Goal: Task Accomplishment & Management: Use online tool/utility

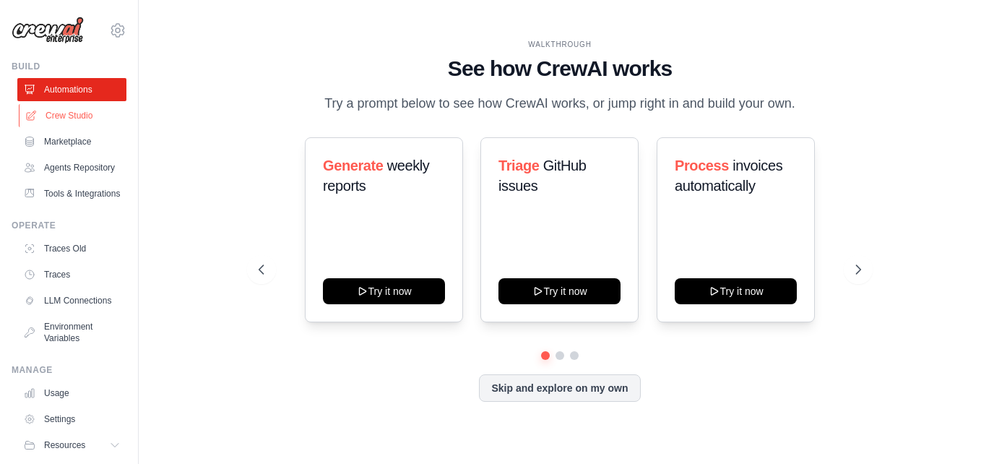
click at [77, 117] on link "Crew Studio" at bounding box center [73, 115] width 109 height 23
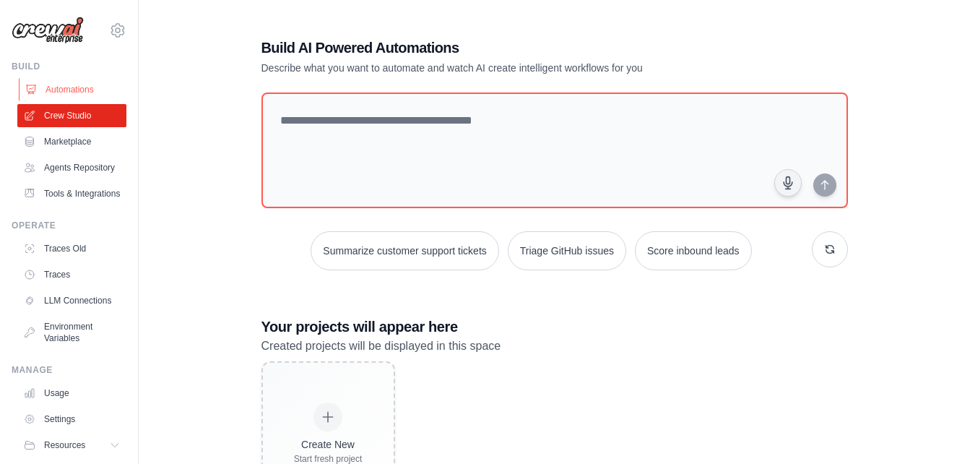
click at [73, 92] on link "Automations" at bounding box center [73, 89] width 109 height 23
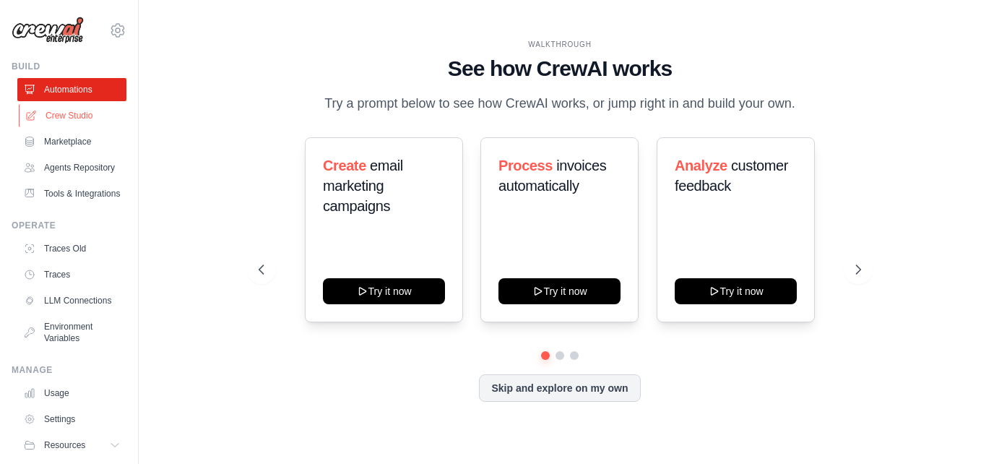
click at [71, 120] on link "Crew Studio" at bounding box center [73, 115] width 109 height 23
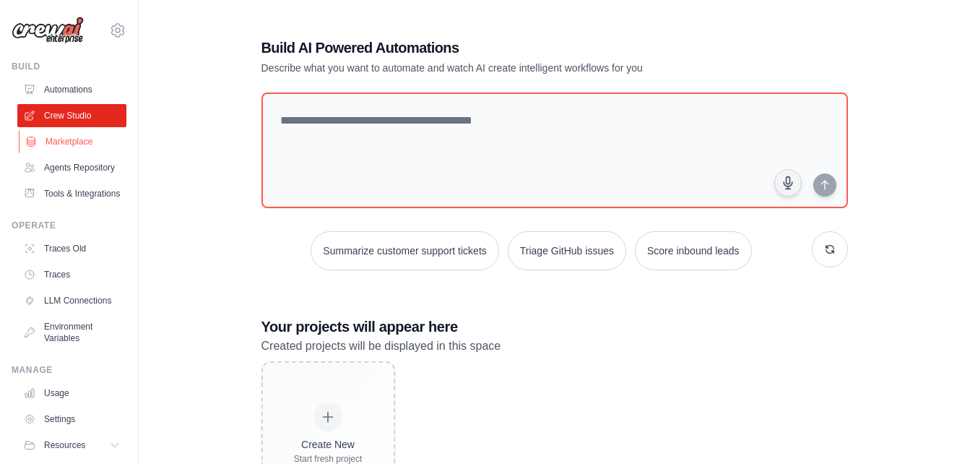
click at [60, 137] on link "Marketplace" at bounding box center [73, 141] width 109 height 23
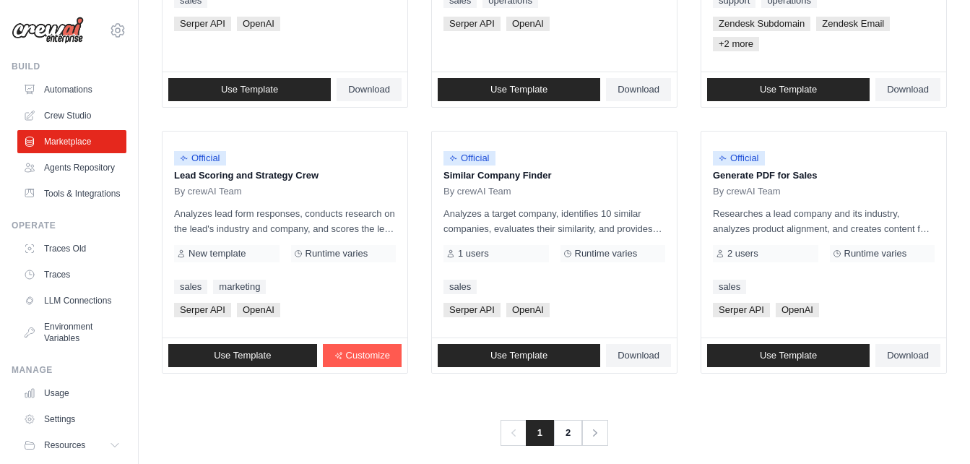
scroll to position [916, 0]
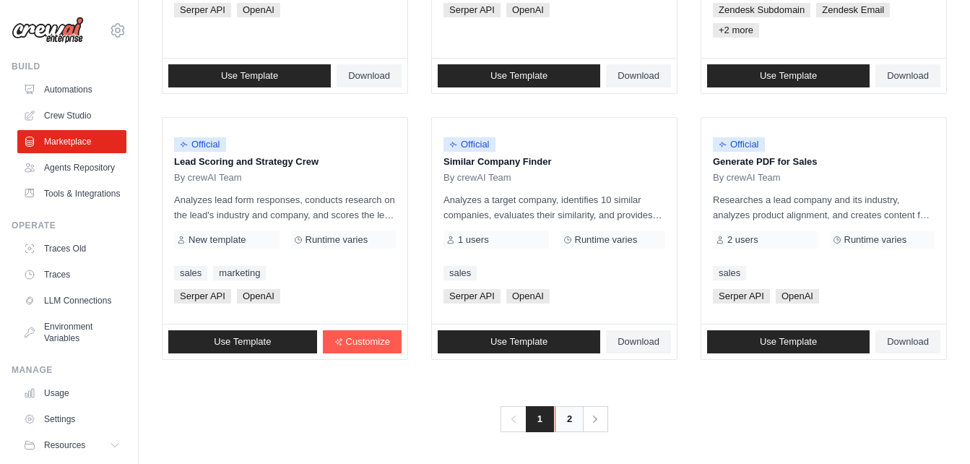
click at [572, 426] on link "2" at bounding box center [569, 419] width 29 height 26
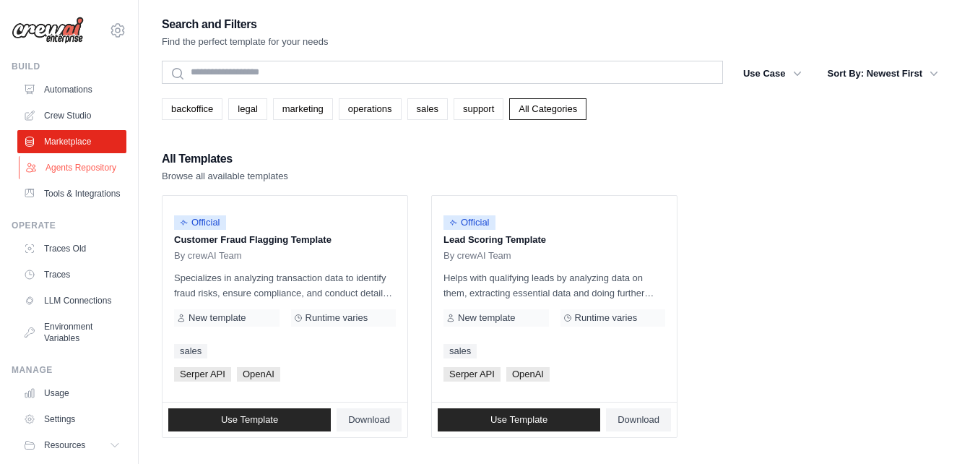
click at [66, 168] on link "Agents Repository" at bounding box center [73, 167] width 109 height 23
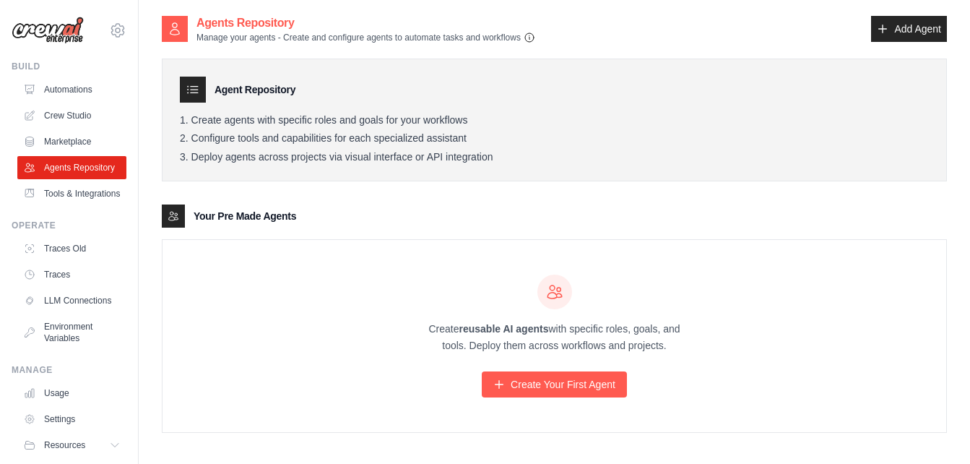
click at [535, 38] on icon "button" at bounding box center [530, 38] width 12 height 12
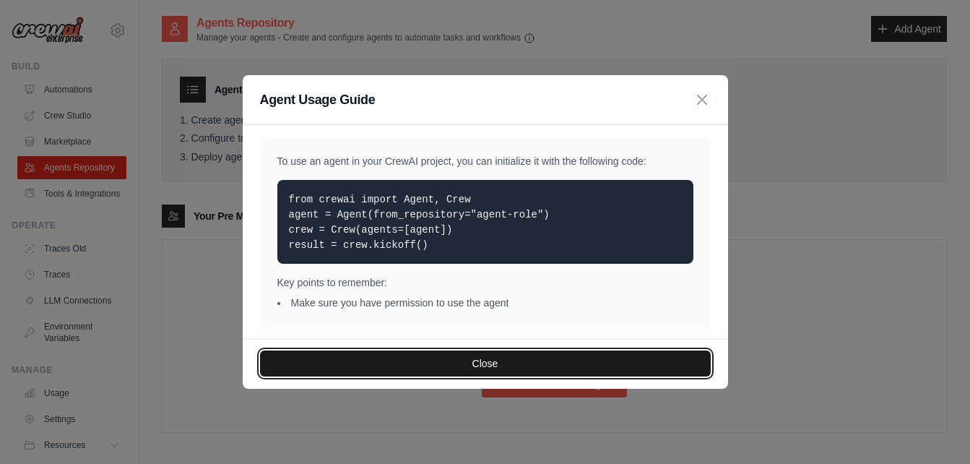
click at [450, 355] on button "Close" at bounding box center [485, 363] width 451 height 26
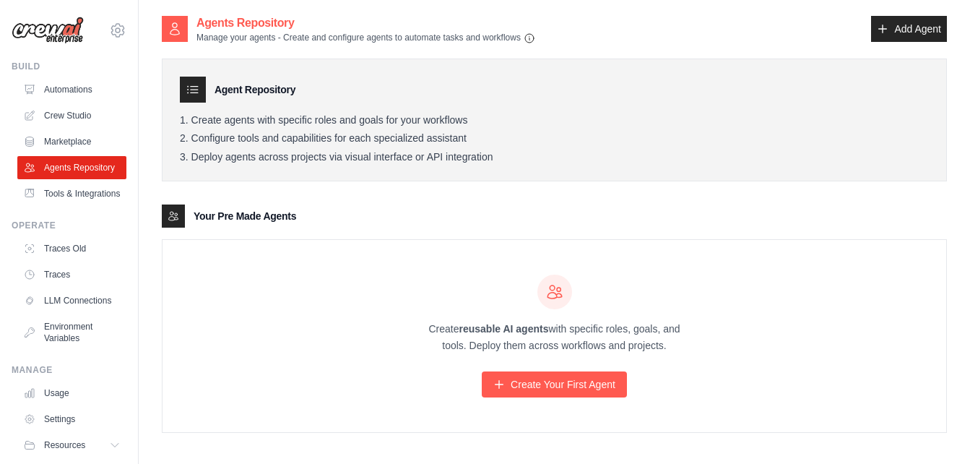
scroll to position [29, 0]
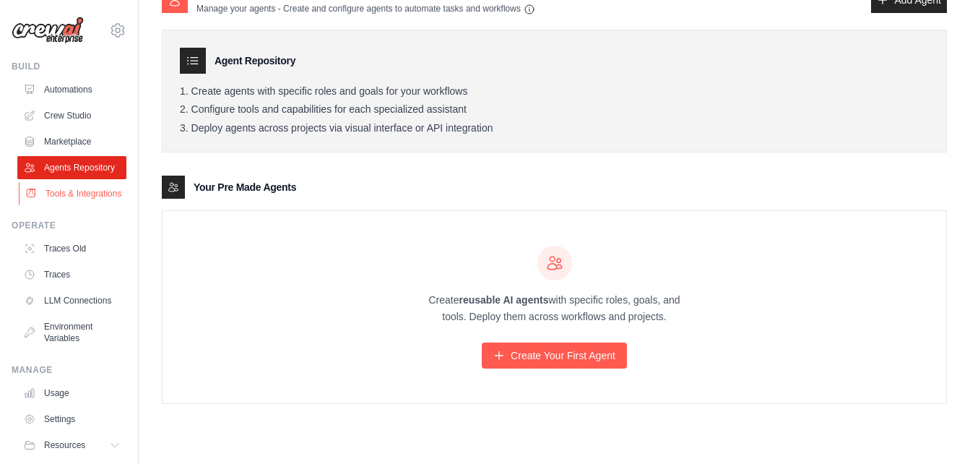
click at [71, 205] on link "Tools & Integrations" at bounding box center [73, 193] width 109 height 23
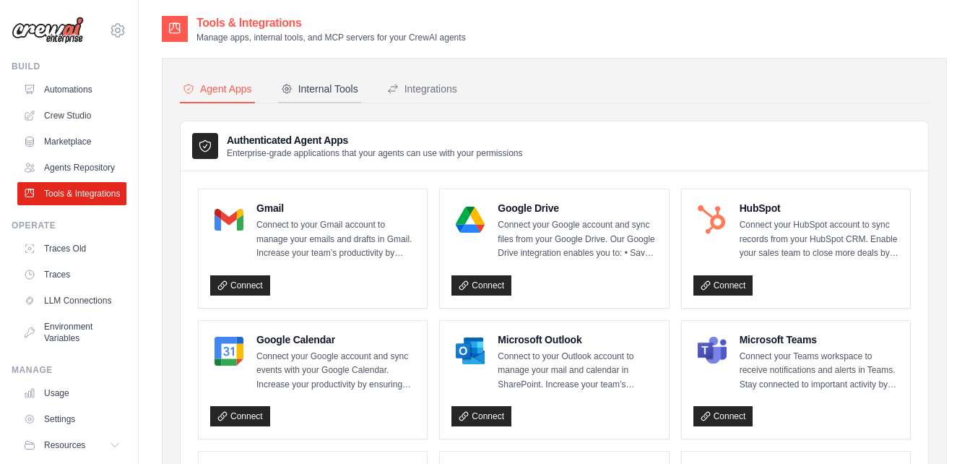
click at [324, 91] on div "Internal Tools" at bounding box center [319, 89] width 77 height 14
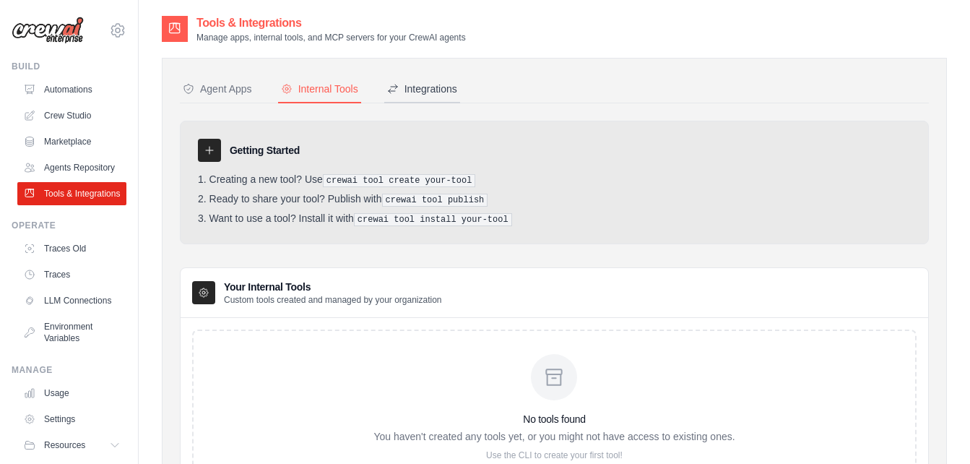
click at [423, 79] on button "Integrations" at bounding box center [422, 89] width 76 height 27
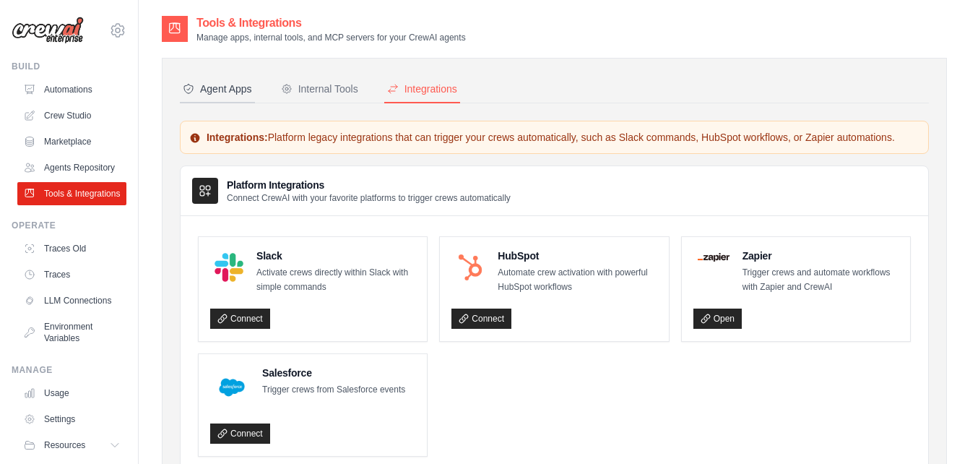
click at [210, 86] on div "Agent Apps" at bounding box center [217, 89] width 69 height 14
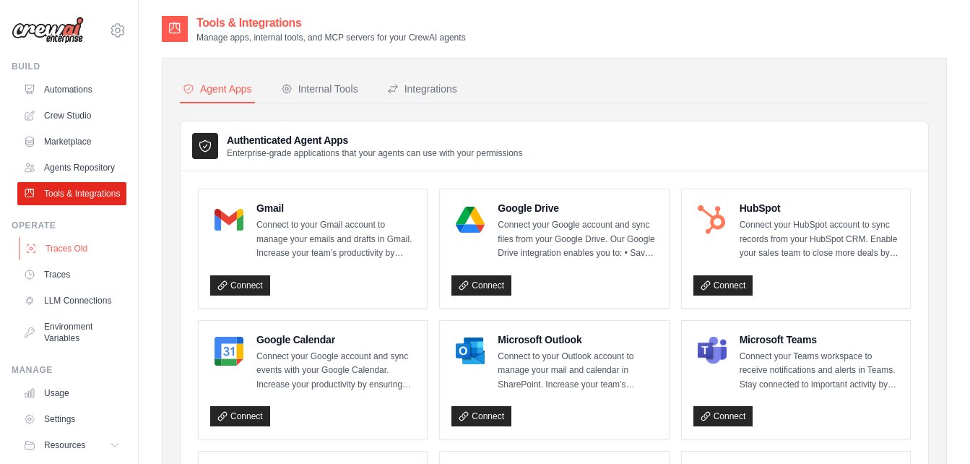
click at [56, 260] on link "Traces Old" at bounding box center [73, 248] width 109 height 23
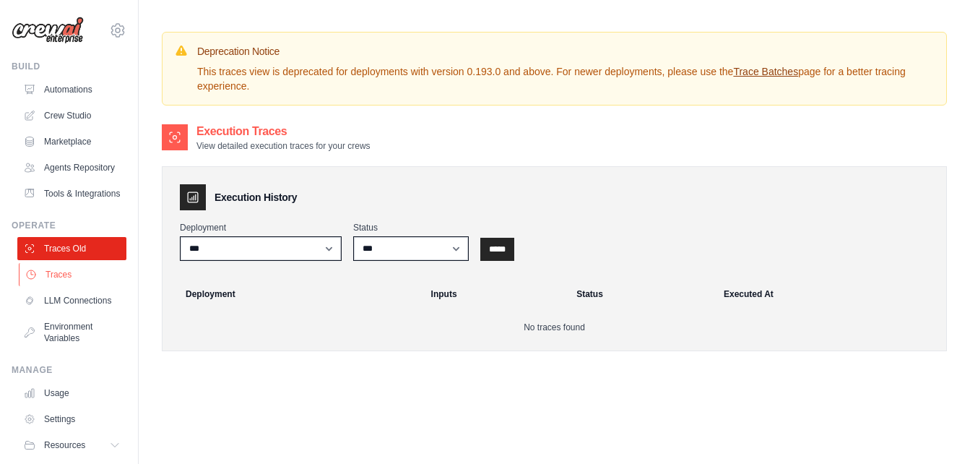
click at [57, 286] on link "Traces" at bounding box center [73, 274] width 109 height 23
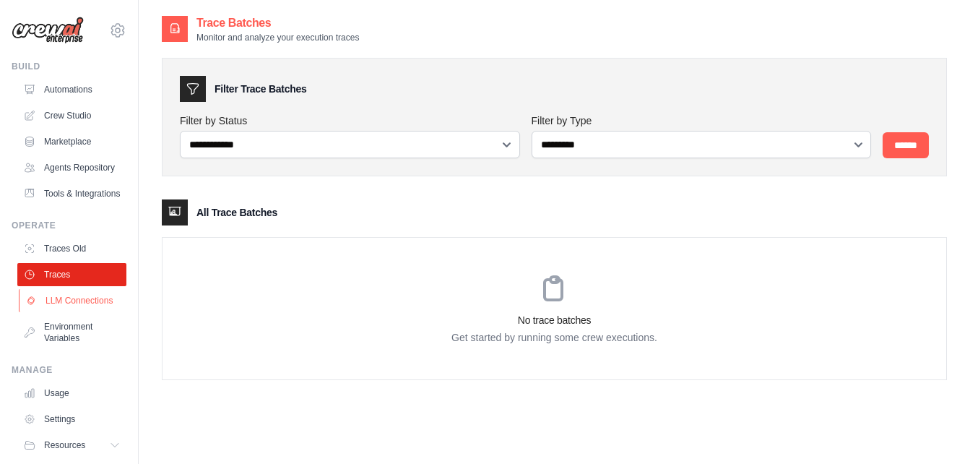
click at [51, 312] on link "LLM Connections" at bounding box center [73, 300] width 109 height 23
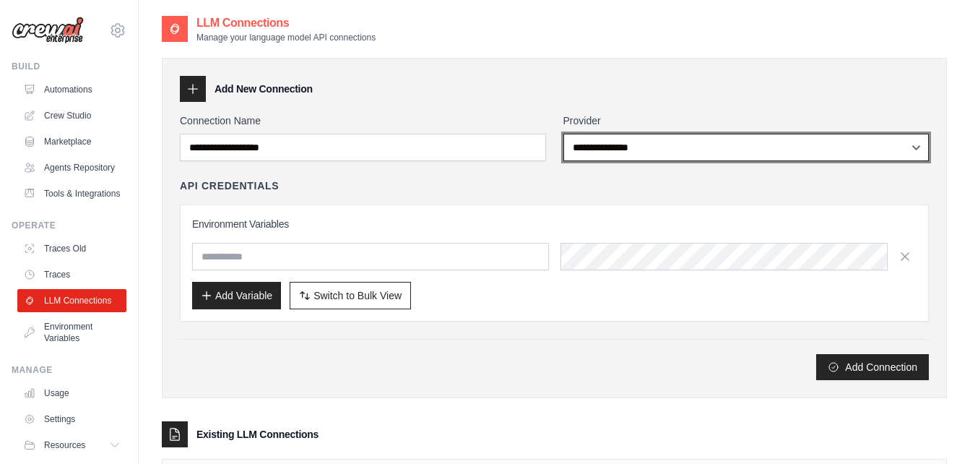
click at [631, 140] on select "**********" at bounding box center [747, 147] width 366 height 27
select select "******"
click at [564, 134] on select "**********" at bounding box center [747, 147] width 366 height 27
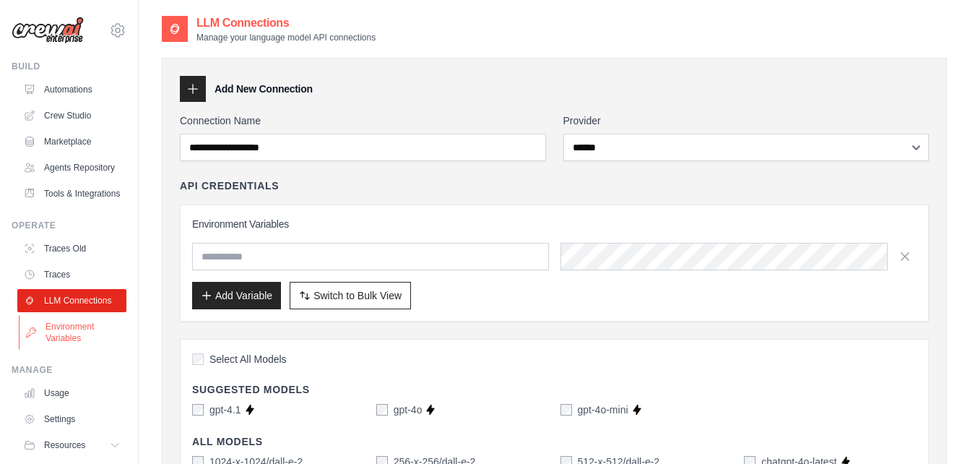
click at [56, 350] on link "Environment Variables" at bounding box center [73, 332] width 109 height 35
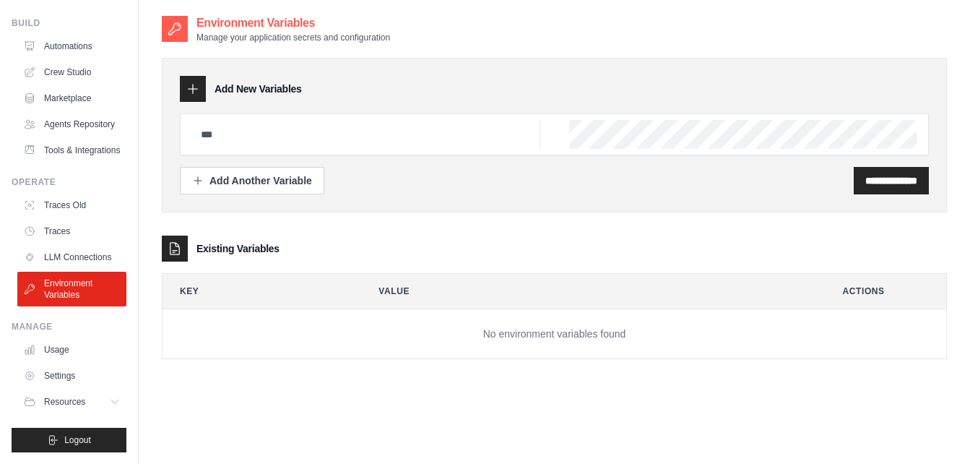
scroll to position [78, 0]
click at [61, 352] on link "Usage" at bounding box center [73, 349] width 109 height 23
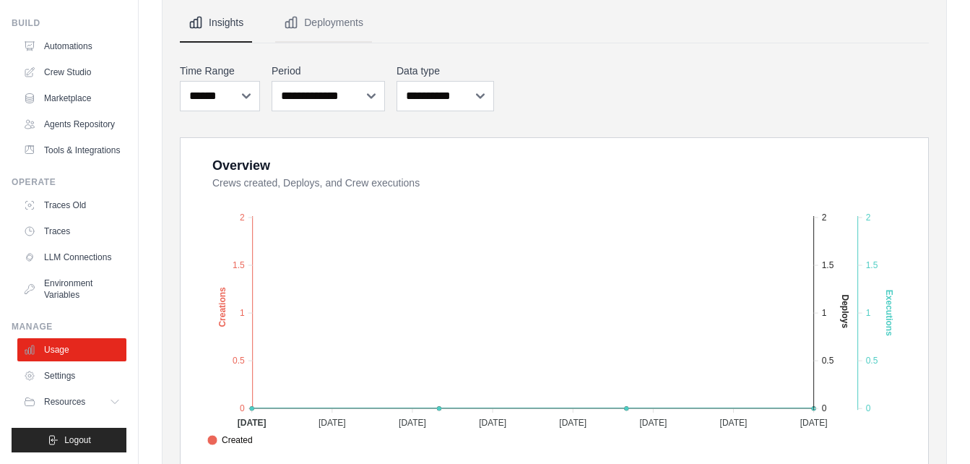
scroll to position [132, 0]
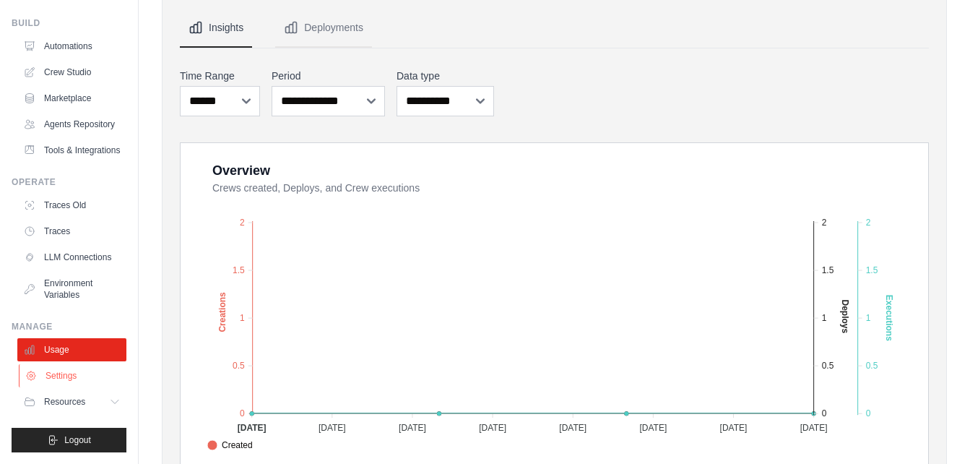
click at [44, 371] on link "Settings" at bounding box center [73, 375] width 109 height 23
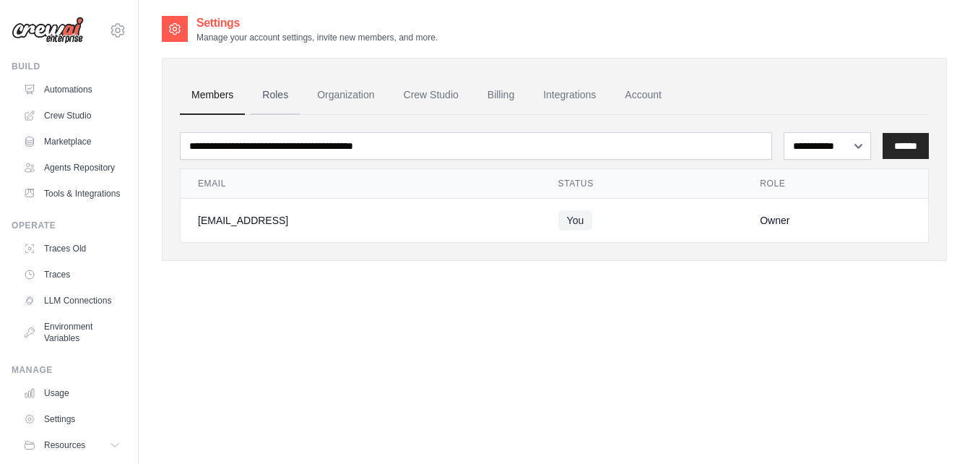
click at [264, 97] on link "Roles" at bounding box center [275, 95] width 49 height 39
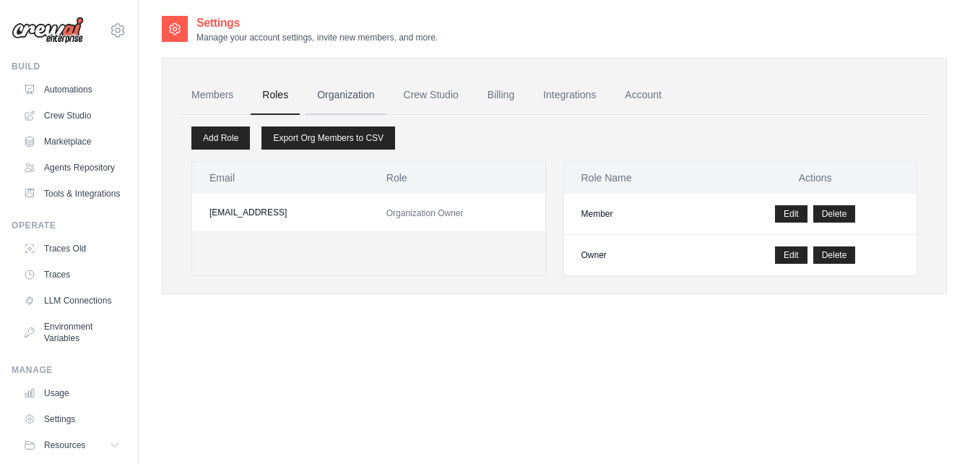
click at [352, 85] on link "Organization" at bounding box center [346, 95] width 80 height 39
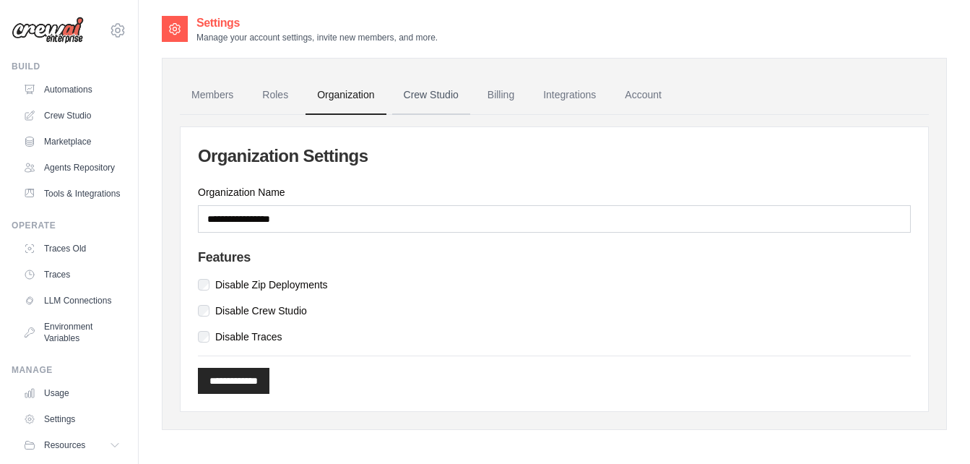
click at [442, 107] on link "Crew Studio" at bounding box center [431, 95] width 78 height 39
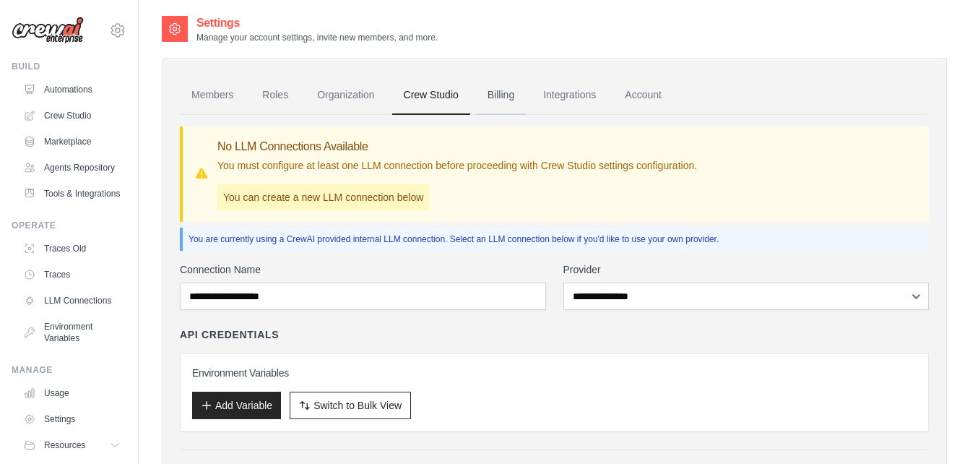
click at [491, 94] on link "Billing" at bounding box center [501, 95] width 50 height 39
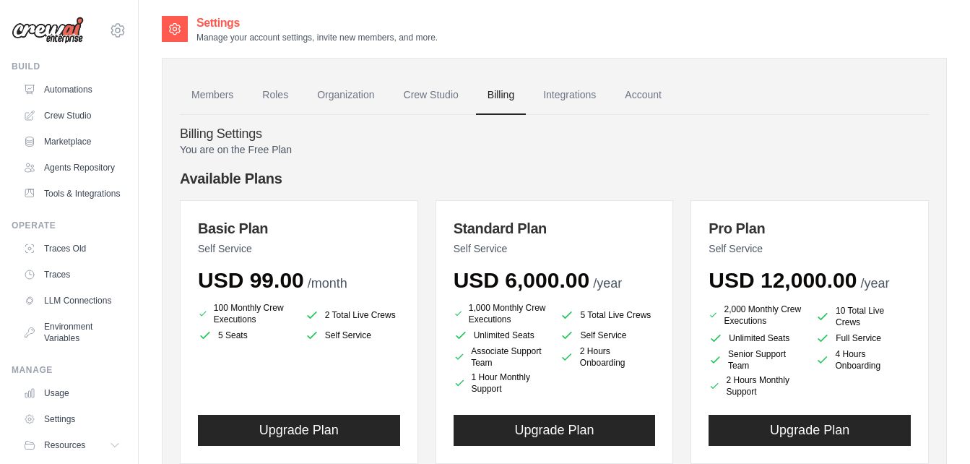
click at [491, 94] on link "Billing" at bounding box center [501, 95] width 50 height 39
click at [572, 90] on link "Integrations" at bounding box center [570, 95] width 76 height 39
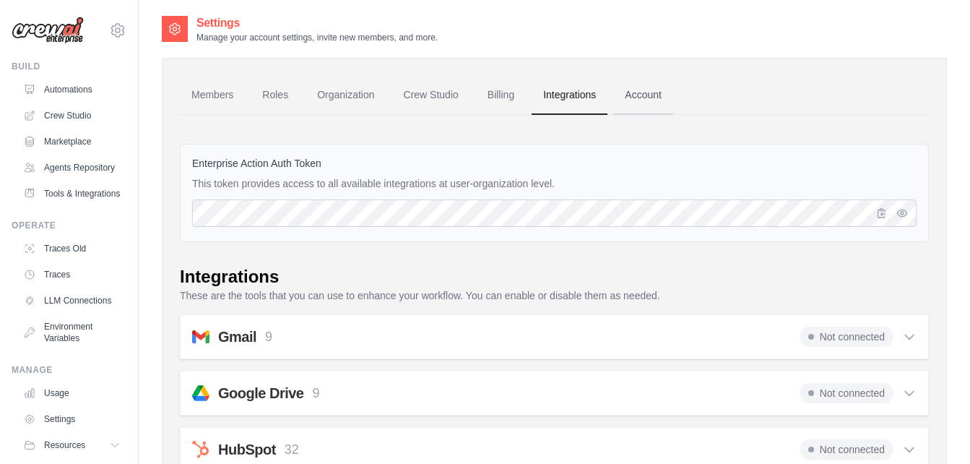
click at [636, 90] on link "Account" at bounding box center [643, 95] width 60 height 39
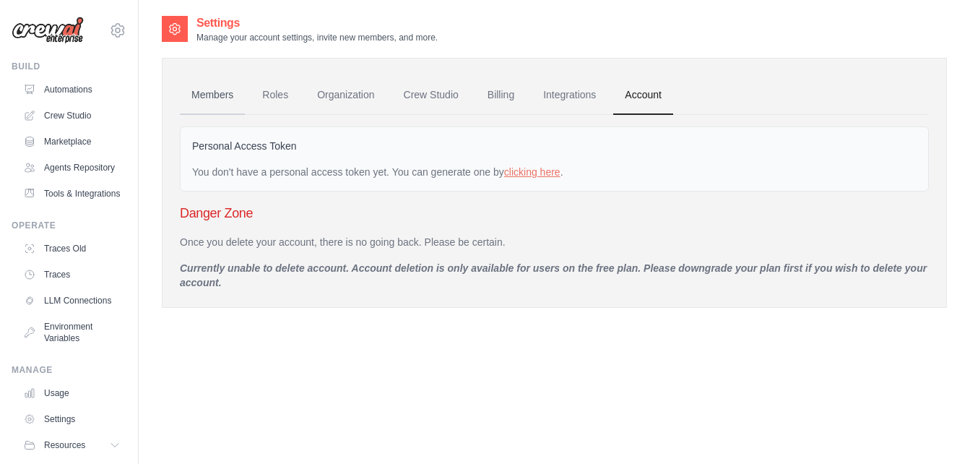
click at [219, 100] on link "Members" at bounding box center [212, 95] width 65 height 39
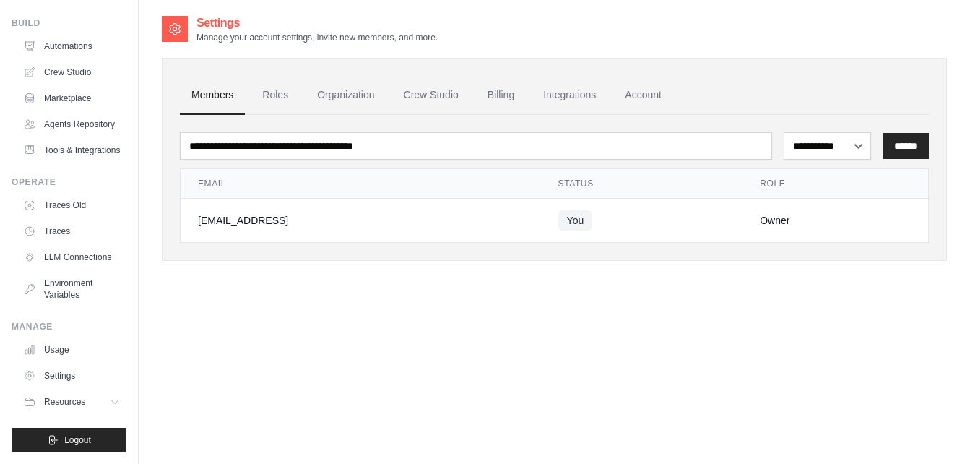
scroll to position [64, 0]
click at [62, 408] on span "Resources" at bounding box center [66, 402] width 41 height 12
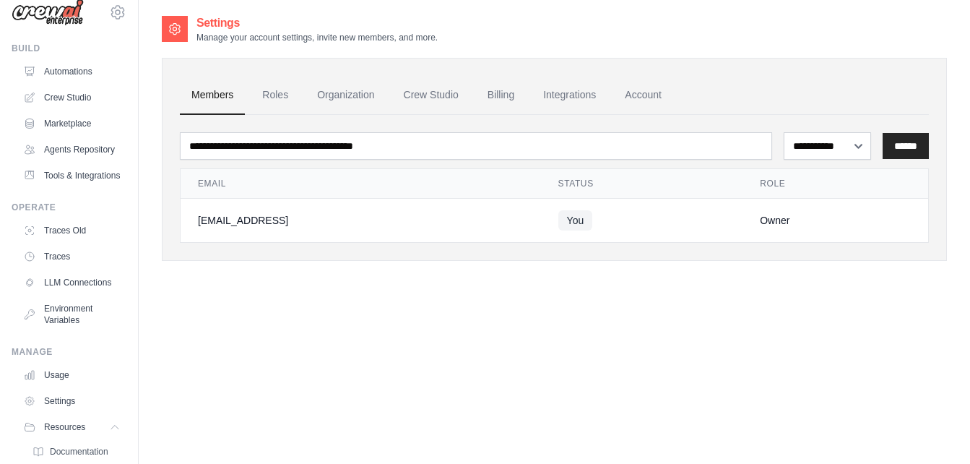
scroll to position [17, 0]
click at [64, 100] on link "Crew Studio" at bounding box center [73, 98] width 109 height 23
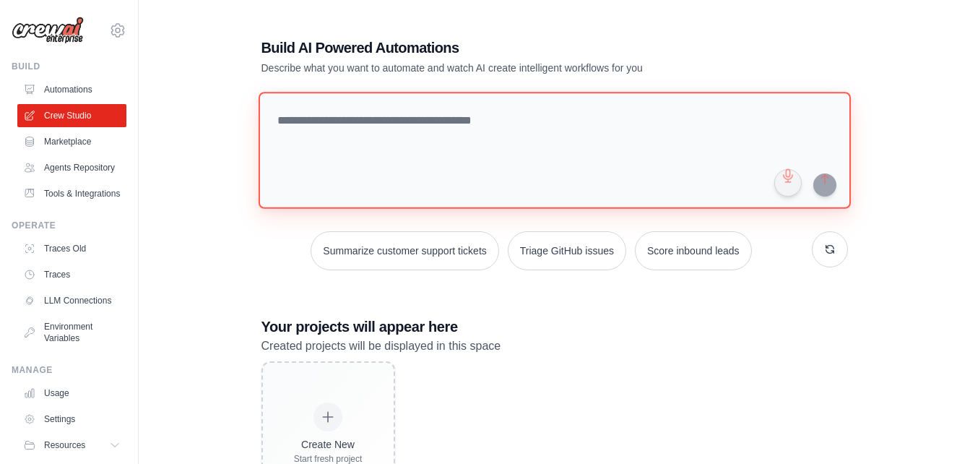
click at [352, 96] on textarea at bounding box center [554, 150] width 593 height 117
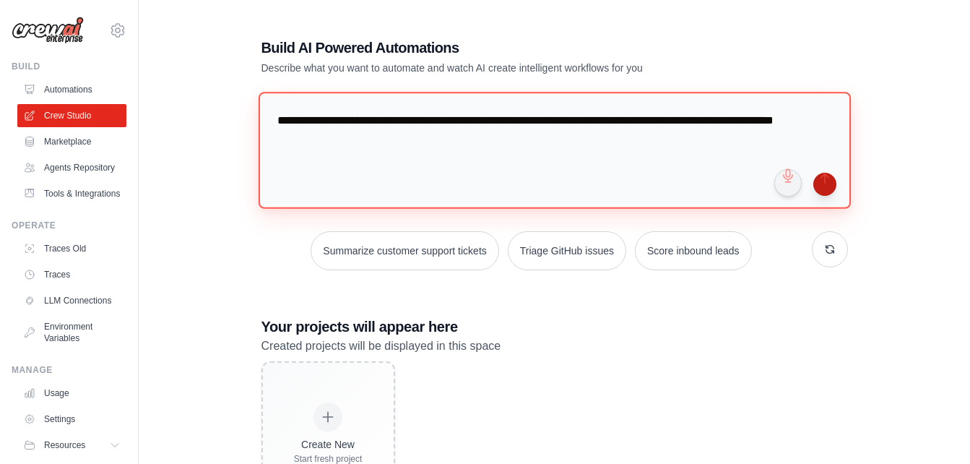
type textarea "**********"
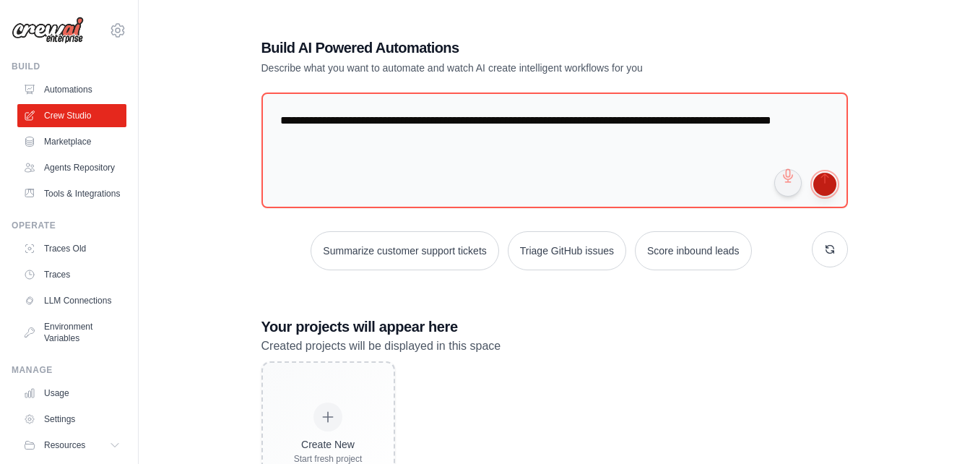
click at [826, 184] on button "submit" at bounding box center [825, 184] width 23 height 23
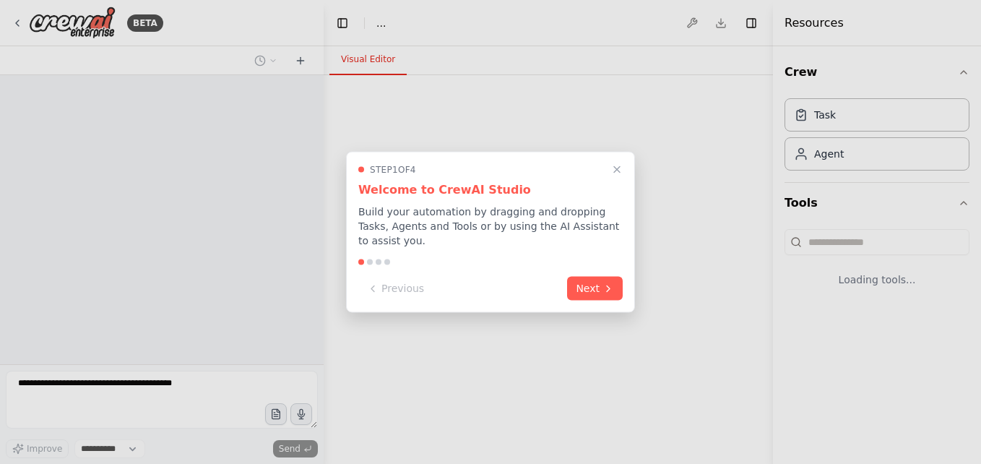
select select "****"
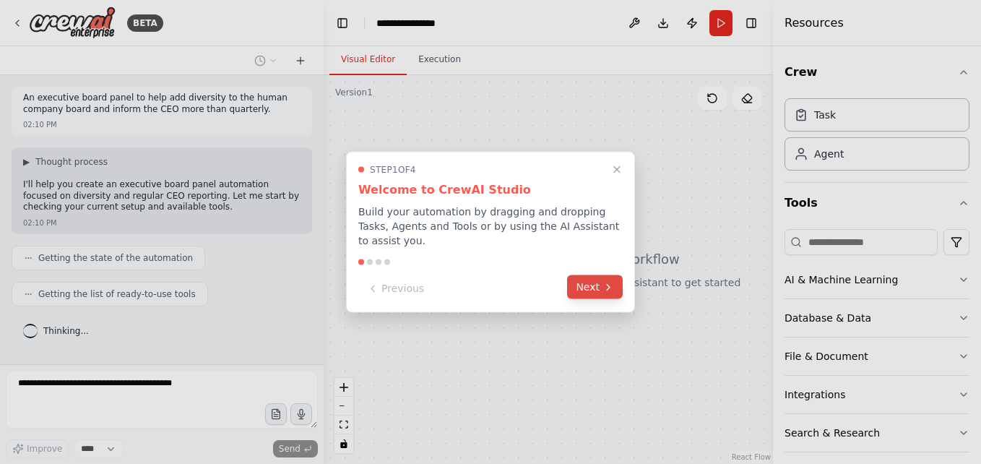
scroll to position [27, 0]
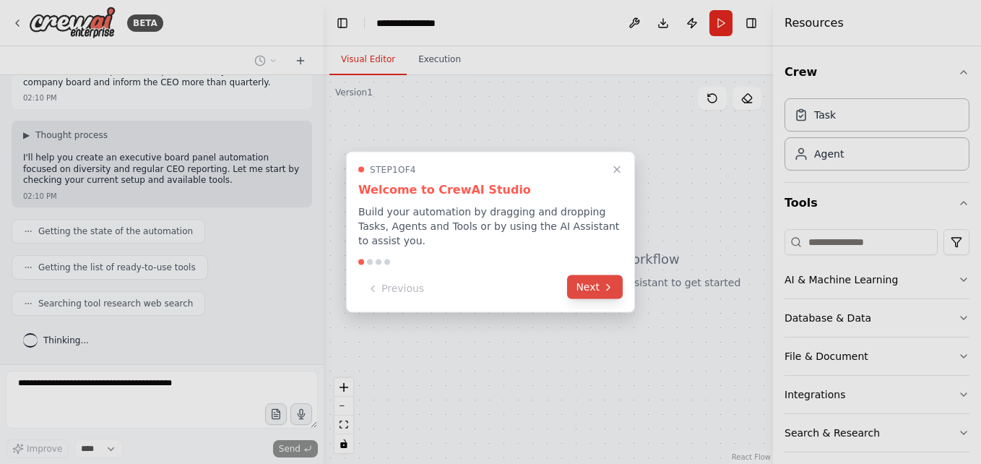
click at [595, 277] on button "Next" at bounding box center [595, 287] width 56 height 24
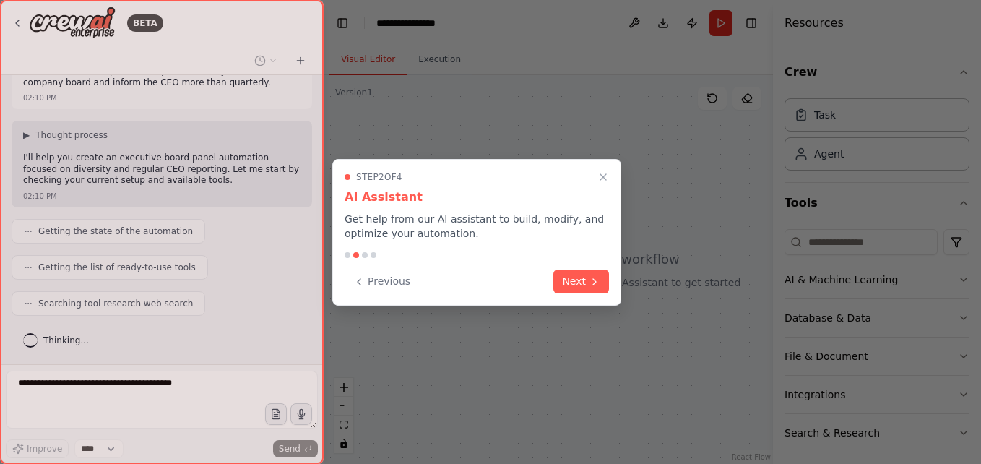
click at [595, 277] on icon at bounding box center [595, 282] width 12 height 12
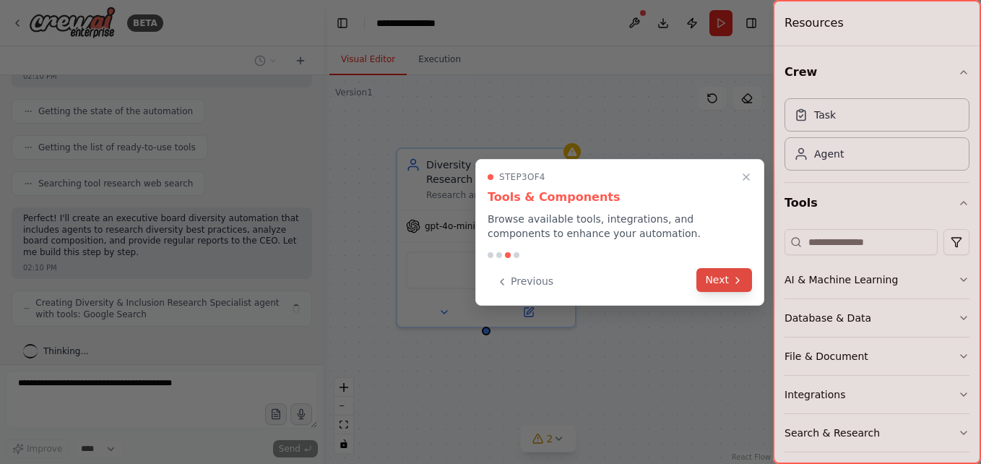
scroll to position [158, 0]
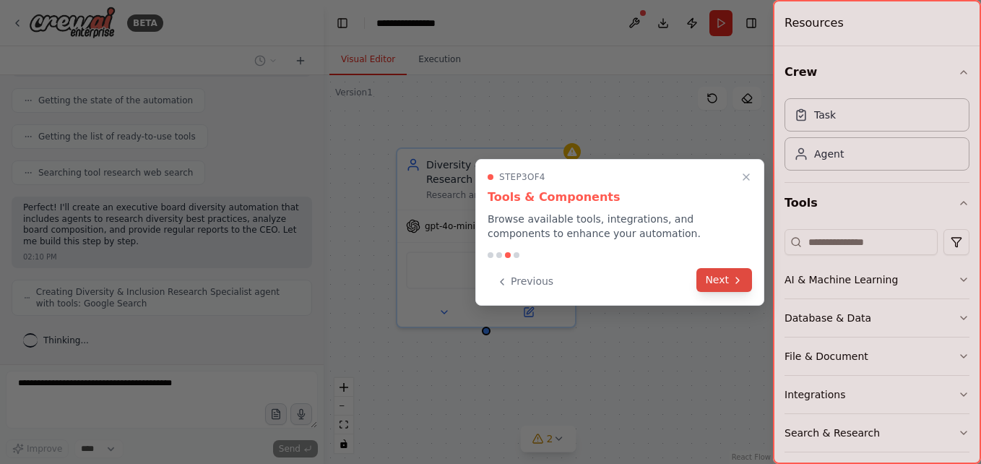
click at [723, 277] on button "Next" at bounding box center [725, 280] width 56 height 24
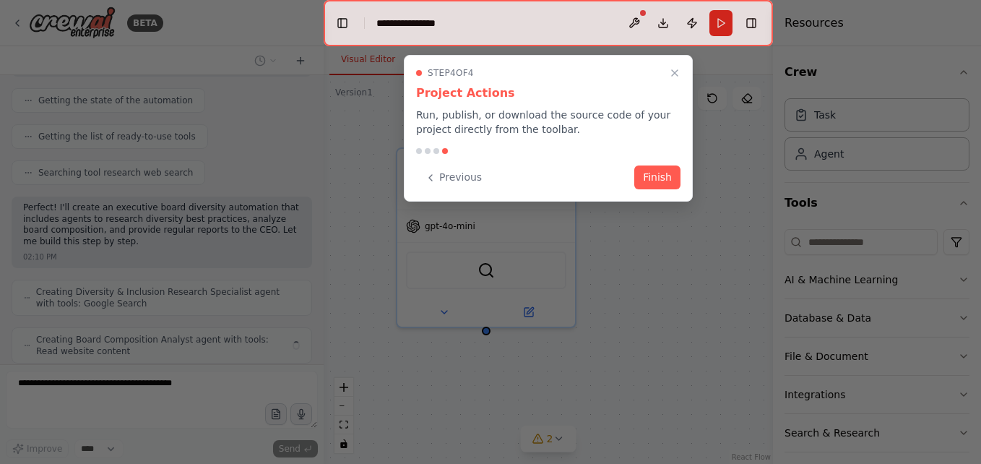
scroll to position [205, 0]
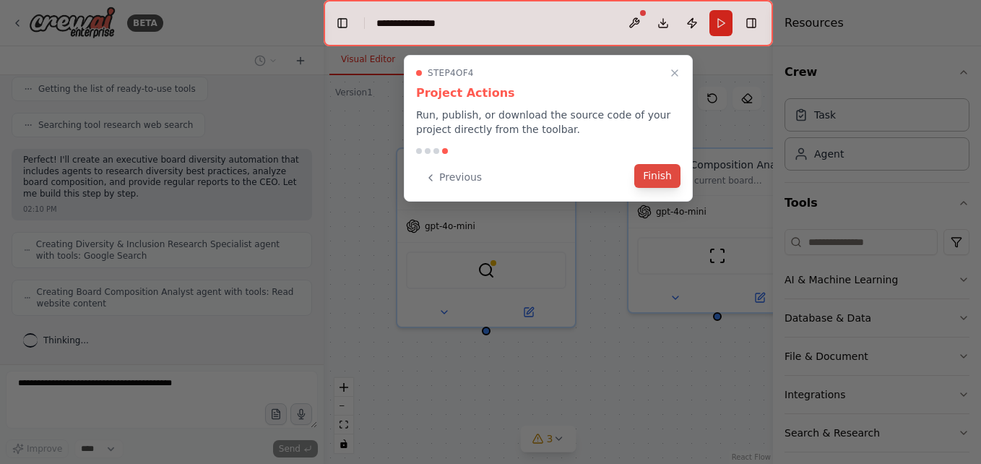
click at [664, 174] on button "Finish" at bounding box center [657, 176] width 46 height 24
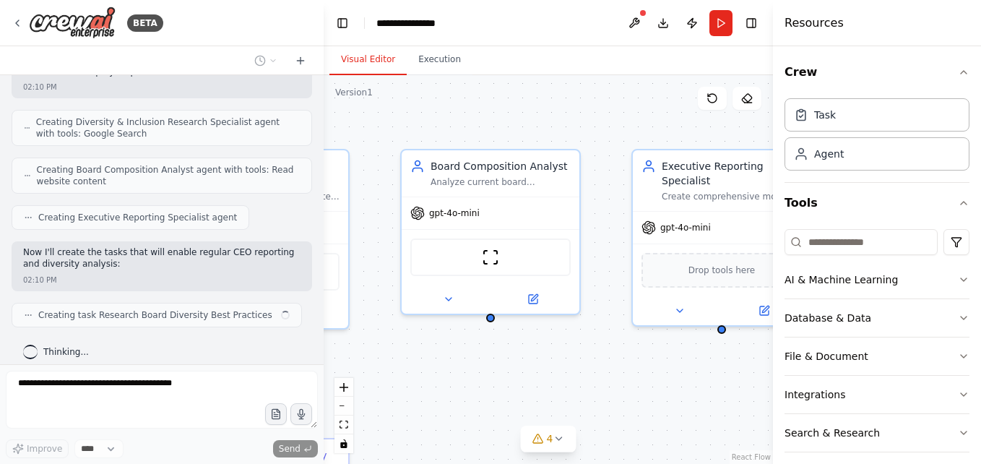
scroll to position [339, 0]
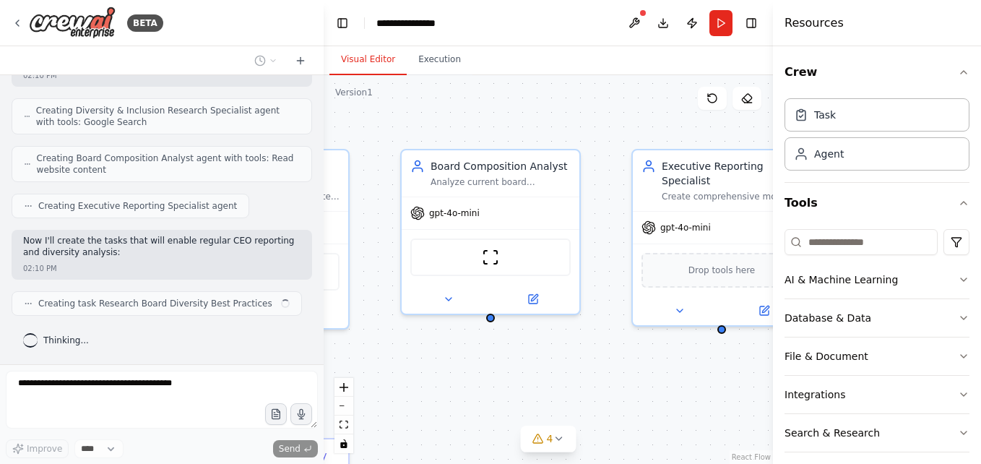
drag, startPoint x: 620, startPoint y: 372, endPoint x: 391, endPoint y: 374, distance: 229.1
click at [391, 374] on div ".deletable-edge-delete-btn { width: 20px; height: 20px; border: 0px solid #ffff…" at bounding box center [548, 269] width 449 height 389
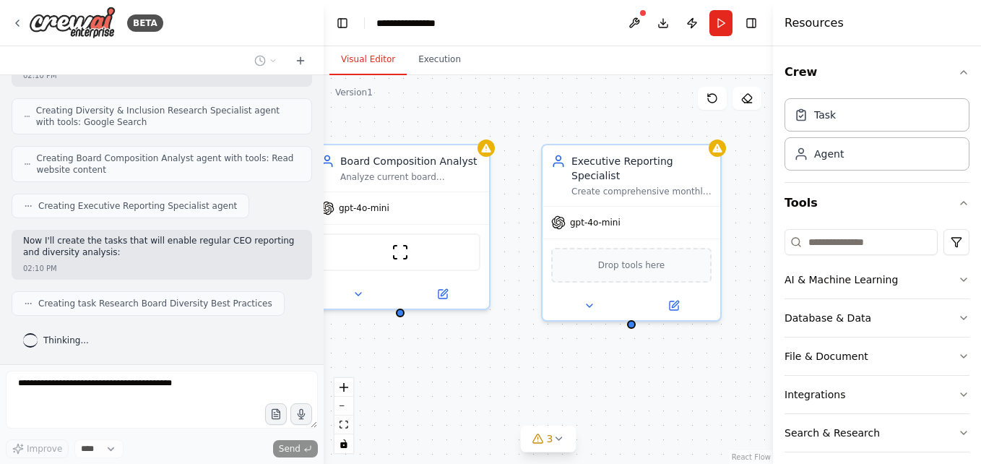
scroll to position [375, 0]
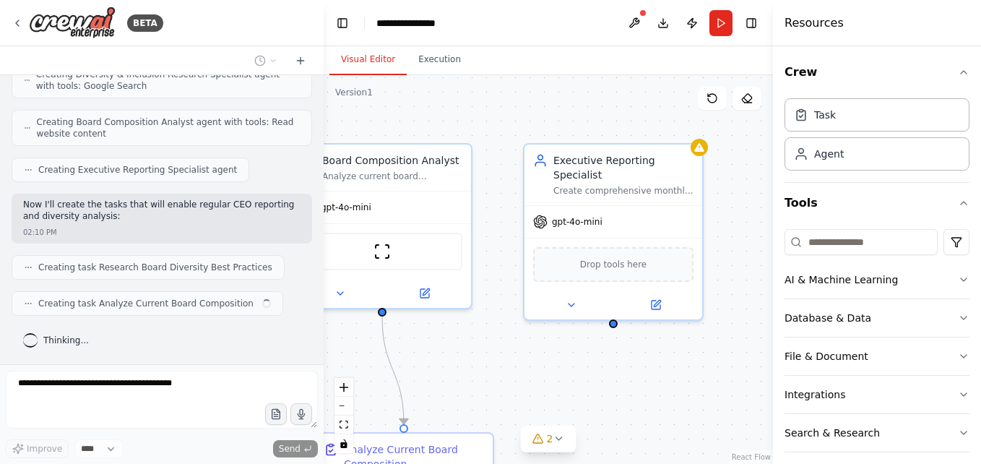
drag, startPoint x: 634, startPoint y: 348, endPoint x: 527, endPoint y: 342, distance: 106.4
click at [527, 342] on div ".deletable-edge-delete-btn { width: 20px; height: 20px; border: 0px solid #ffff…" at bounding box center [548, 269] width 449 height 389
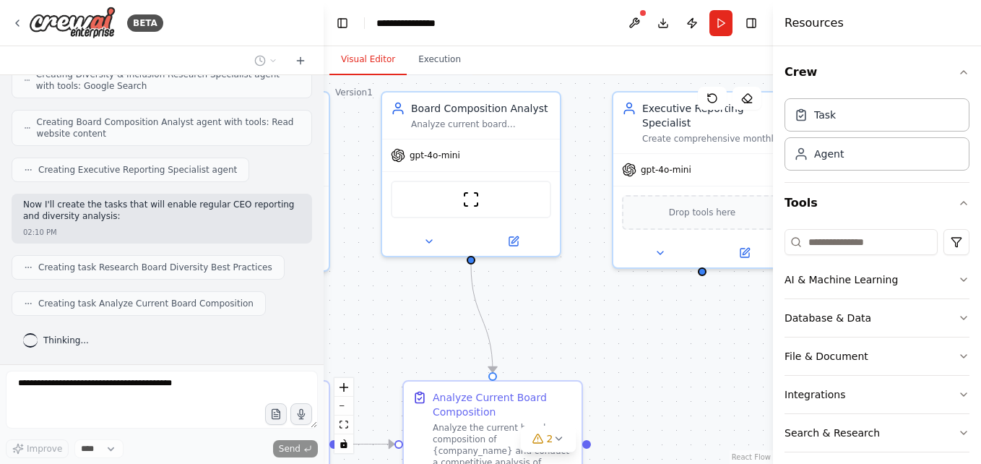
drag, startPoint x: 642, startPoint y: 353, endPoint x: 735, endPoint y: 301, distance: 106.5
click at [735, 301] on div ".deletable-edge-delete-btn { width: 20px; height: 20px; border: 0px solid #ffff…" at bounding box center [548, 269] width 449 height 389
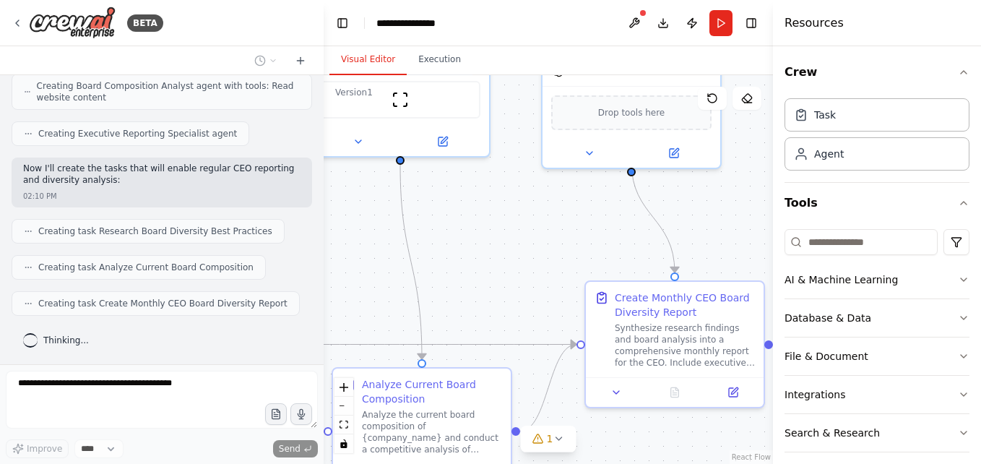
drag, startPoint x: 650, startPoint y: 368, endPoint x: 575, endPoint y: 269, distance: 123.9
click at [575, 269] on div ".deletable-edge-delete-btn { width: 20px; height: 20px; border: 0px solid #ffff…" at bounding box center [548, 269] width 449 height 389
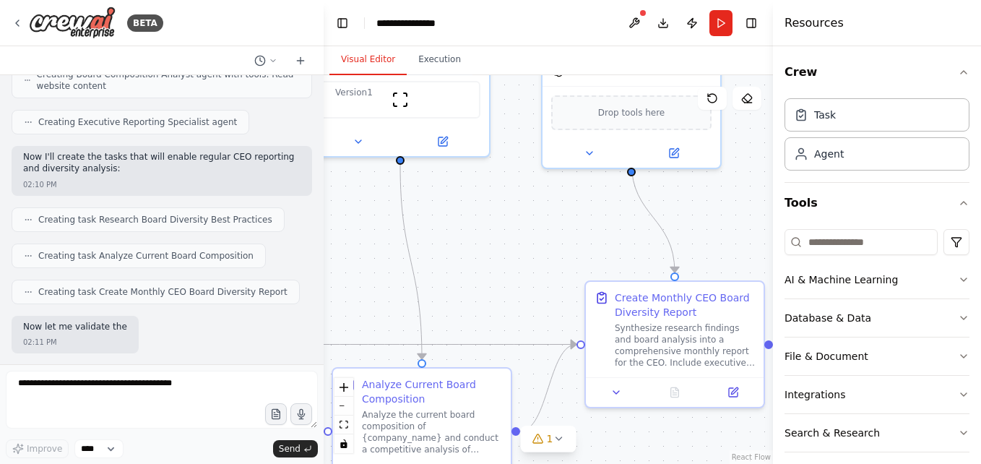
scroll to position [496, 0]
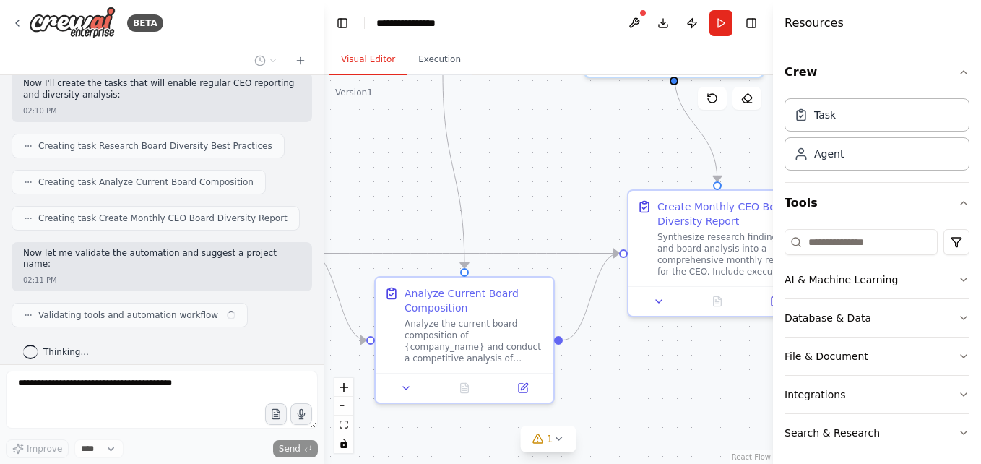
drag, startPoint x: 498, startPoint y: 253, endPoint x: 547, endPoint y: 162, distance: 103.5
click at [547, 162] on div ".deletable-edge-delete-btn { width: 20px; height: 20px; border: 0px solid #ffff…" at bounding box center [548, 269] width 449 height 389
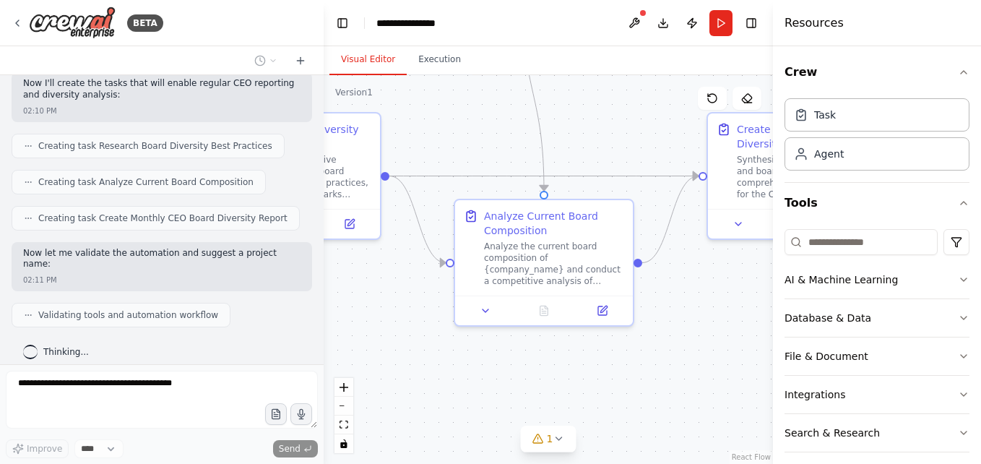
scroll to position [533, 0]
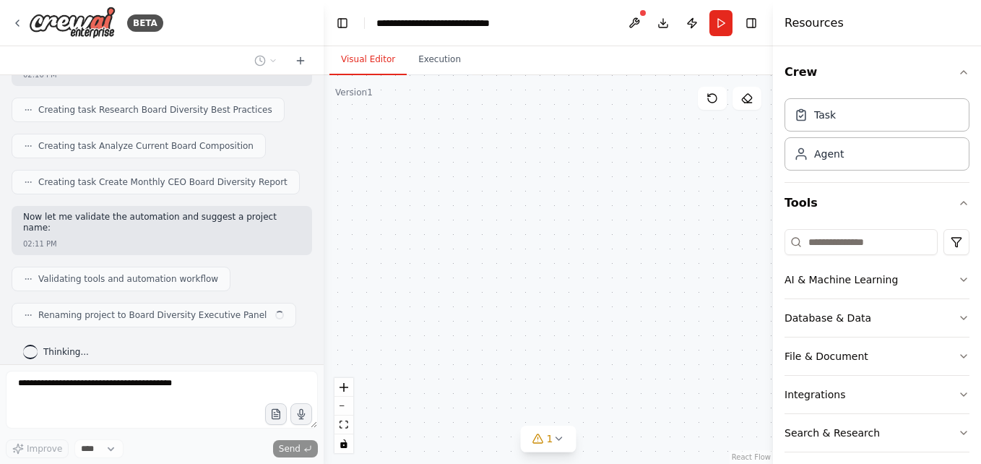
drag, startPoint x: 531, startPoint y: 184, endPoint x: 604, endPoint y: 107, distance: 106.3
click at [604, 107] on div "Diversity & Inclusion Research Specialist Research and analyze the latest diver…" at bounding box center [548, 269] width 449 height 389
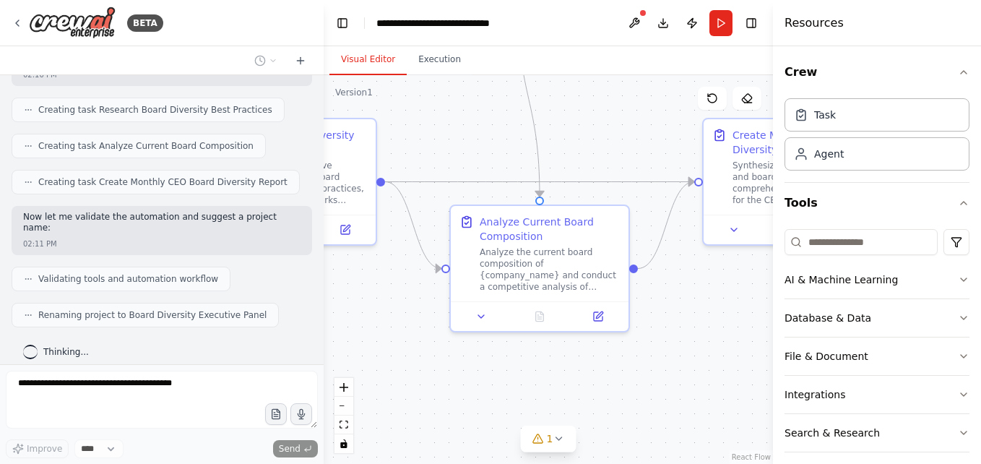
drag, startPoint x: 447, startPoint y: 117, endPoint x: 442, endPoint y: 123, distance: 8.2
click at [442, 123] on div ".deletable-edge-delete-btn { width: 20px; height: 20px; border: 0px solid #ffff…" at bounding box center [548, 269] width 449 height 389
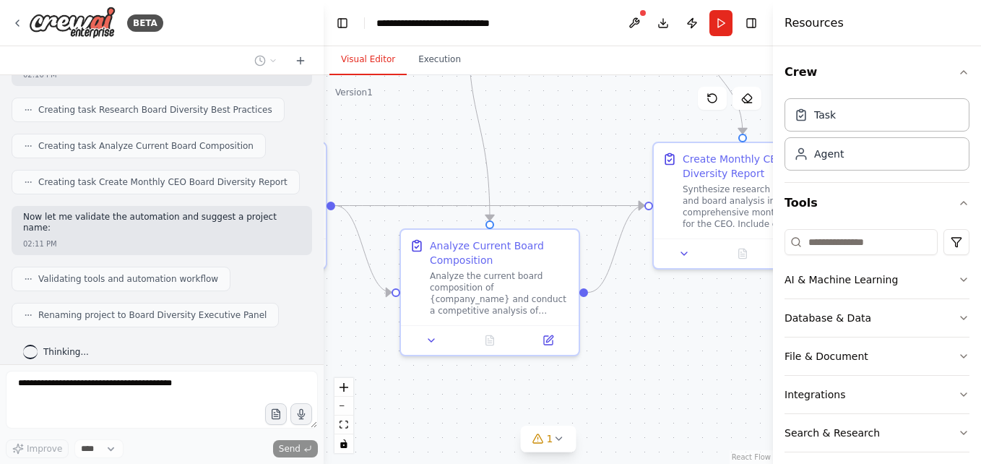
drag, startPoint x: 729, startPoint y: 310, endPoint x: 684, endPoint y: 330, distance: 49.5
click at [684, 330] on div ".deletable-edge-delete-btn { width: 20px; height: 20px; border: 0px solid #ffff…" at bounding box center [548, 269] width 449 height 389
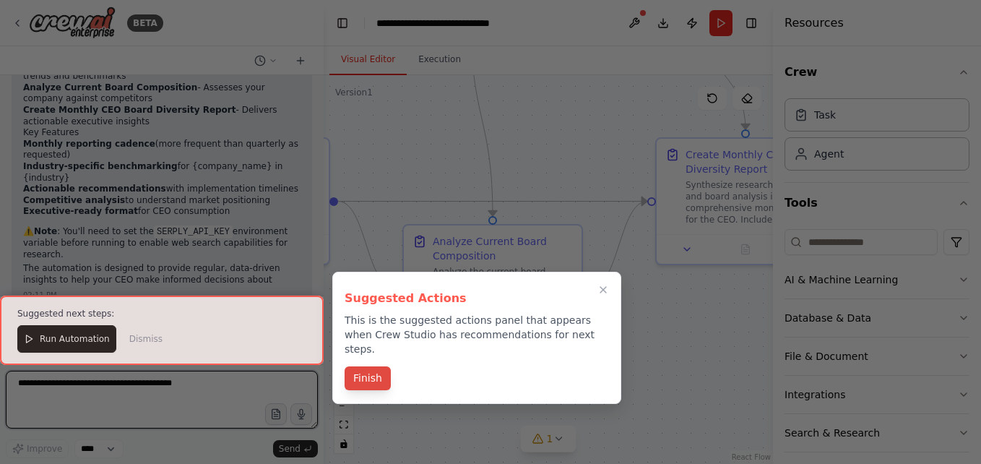
scroll to position [947, 0]
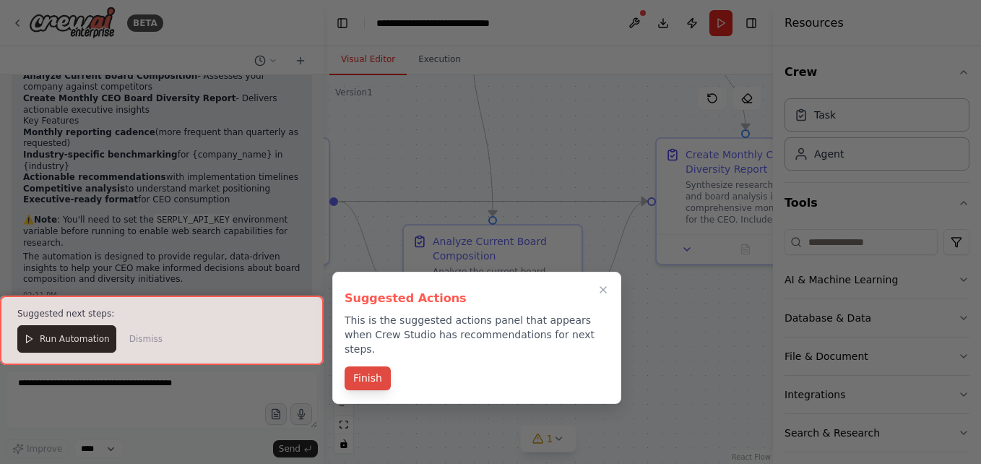
click at [366, 369] on button "Finish" at bounding box center [368, 378] width 46 height 24
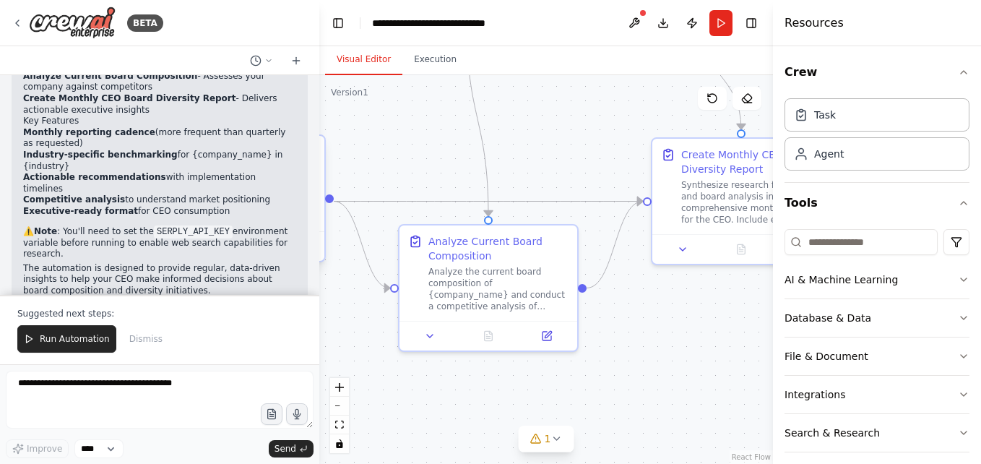
drag, startPoint x: 319, startPoint y: 260, endPoint x: 319, endPoint y: 246, distance: 13.7
click at [319, 246] on div "BETA An executive board panel to help add diversity to the human company board …" at bounding box center [490, 232] width 981 height 464
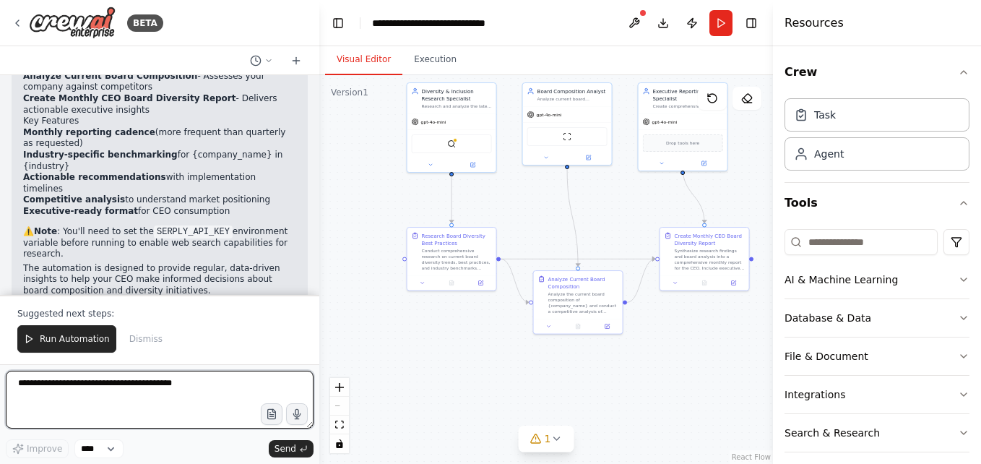
click at [111, 389] on textarea at bounding box center [160, 400] width 308 height 58
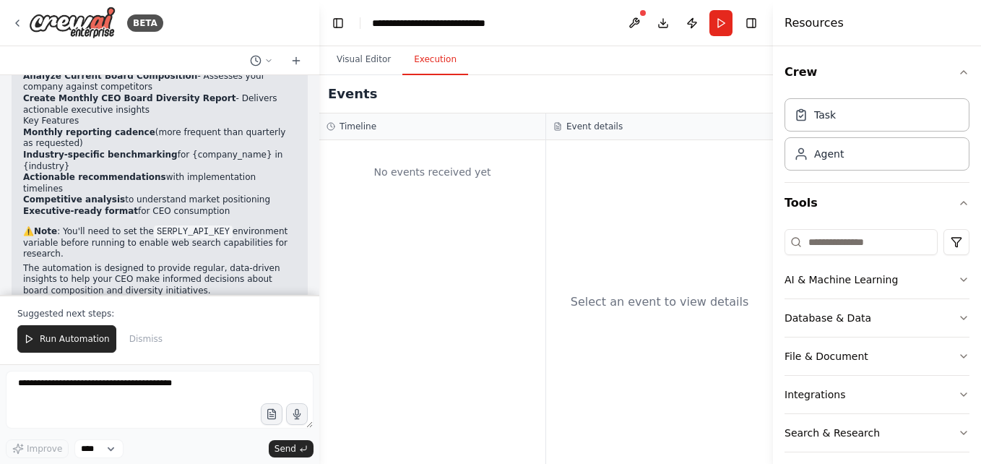
click at [434, 59] on button "Execution" at bounding box center [435, 60] width 66 height 30
click at [410, 172] on div "No events received yet" at bounding box center [433, 171] width 212 height 49
click at [719, 25] on button "Run" at bounding box center [721, 23] width 23 height 26
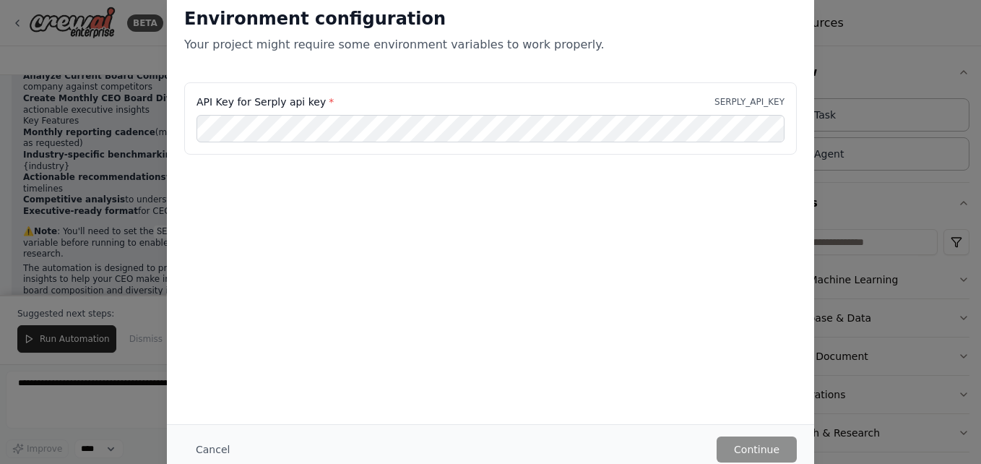
click at [826, 165] on div "Environment configuration Your project might require some environment variables…" at bounding box center [490, 232] width 981 height 464
drag, startPoint x: 976, startPoint y: 137, endPoint x: 976, endPoint y: 84, distance: 53.5
click at [976, 84] on div "Environment configuration Your project might require some environment variables…" at bounding box center [490, 232] width 981 height 464
click at [817, 77] on div "Environment configuration Your project might require some environment variables…" at bounding box center [490, 232] width 981 height 464
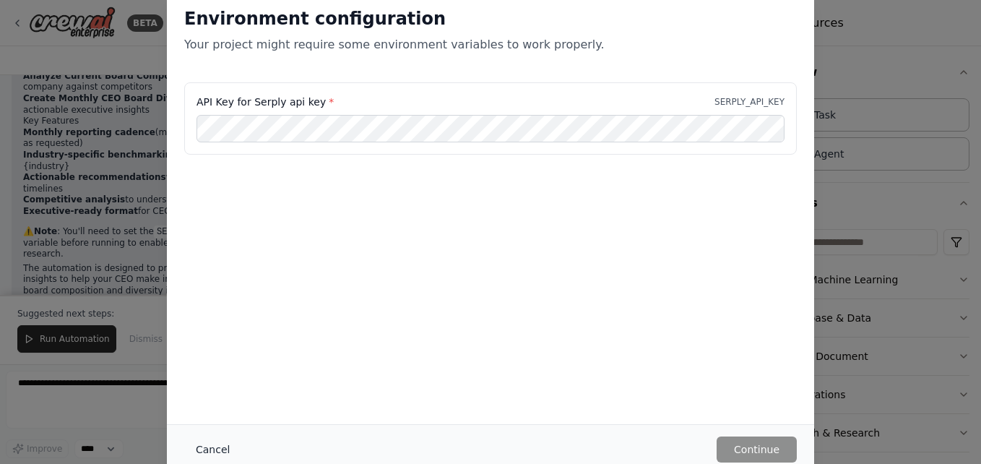
click at [204, 446] on button "Cancel" at bounding box center [212, 449] width 57 height 26
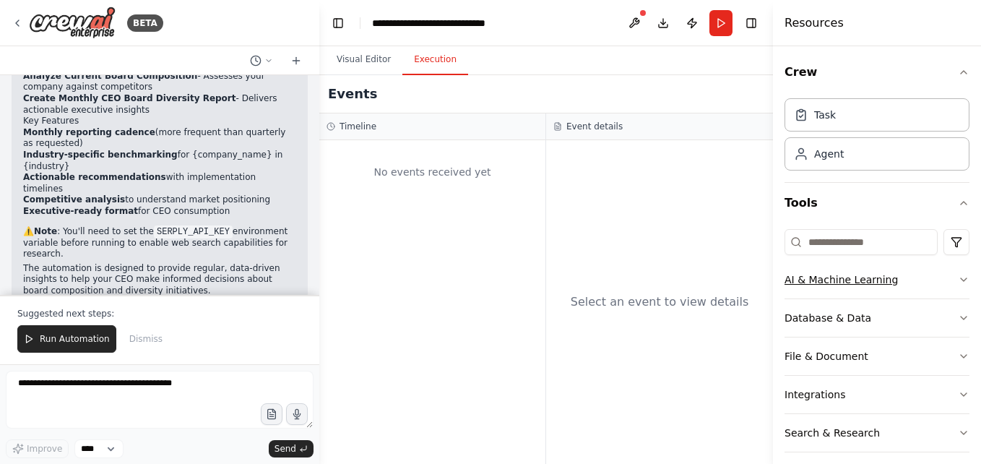
click at [958, 280] on icon "button" at bounding box center [964, 280] width 12 height 12
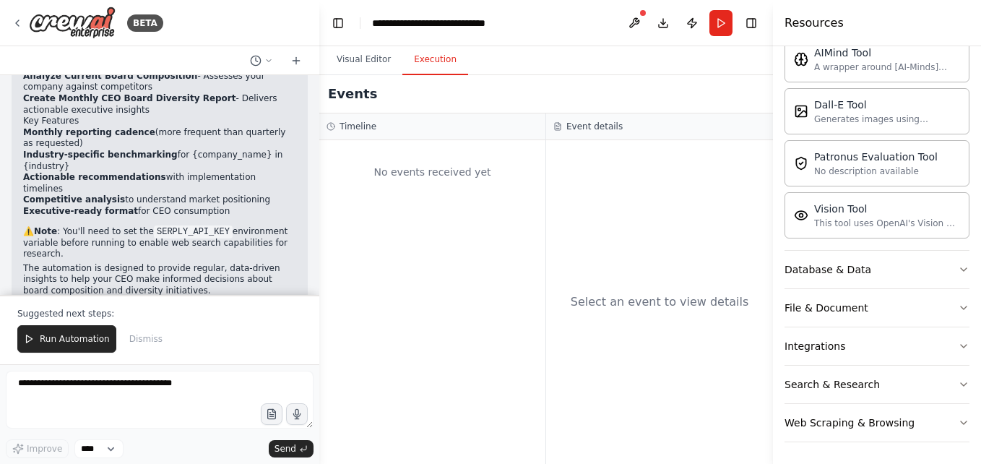
scroll to position [270, 0]
click at [958, 272] on icon "button" at bounding box center [964, 268] width 12 height 12
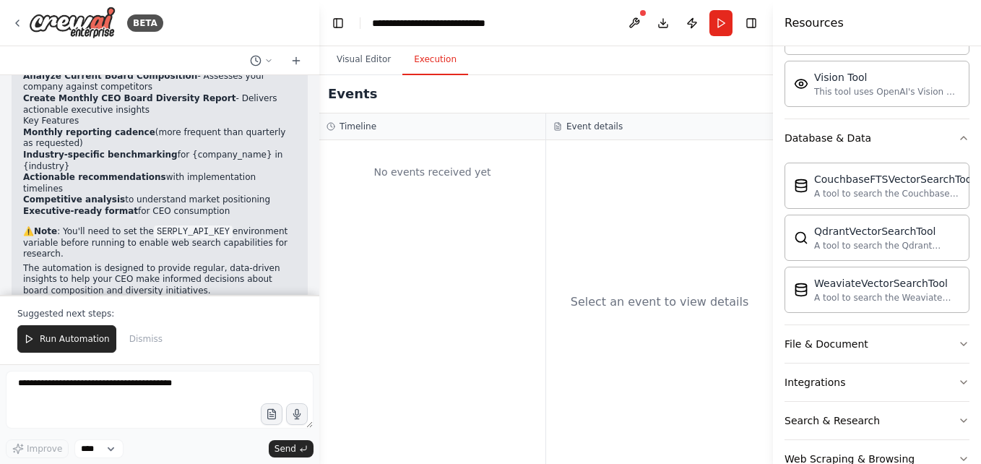
scroll to position [437, 0]
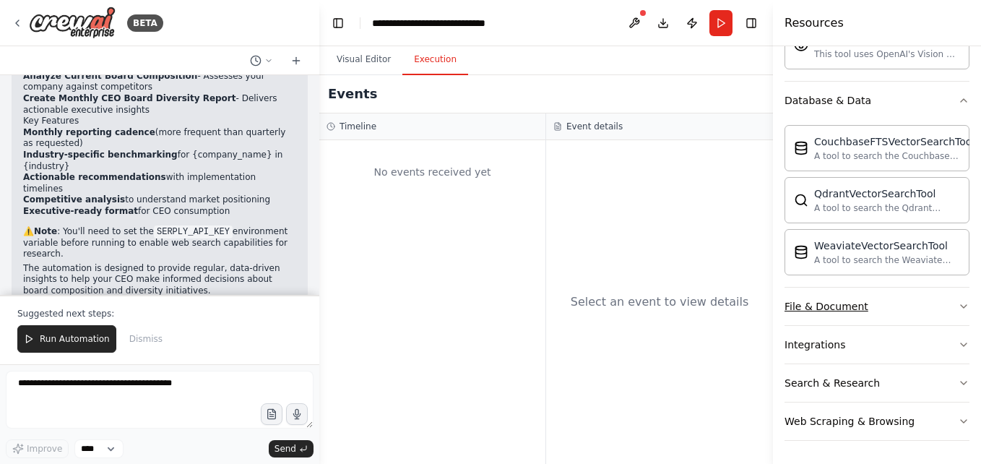
click at [945, 293] on button "File & Document" at bounding box center [877, 307] width 185 height 38
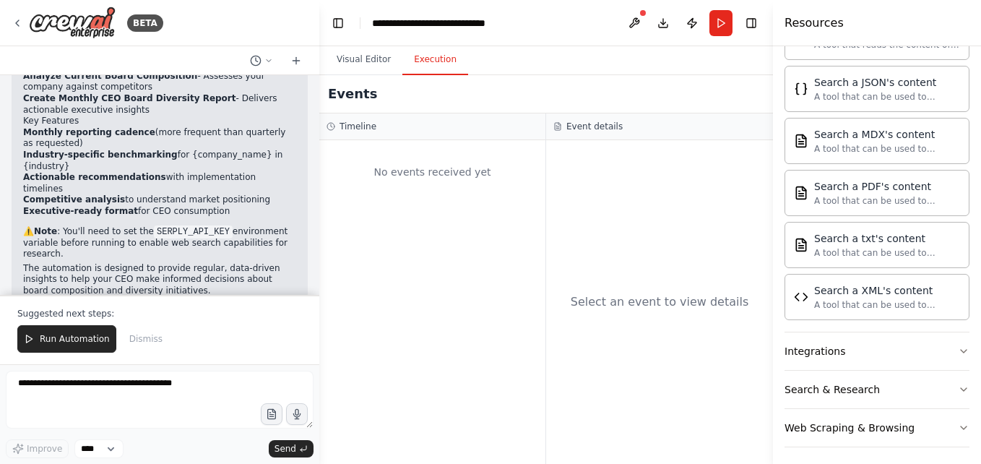
scroll to position [865, 0]
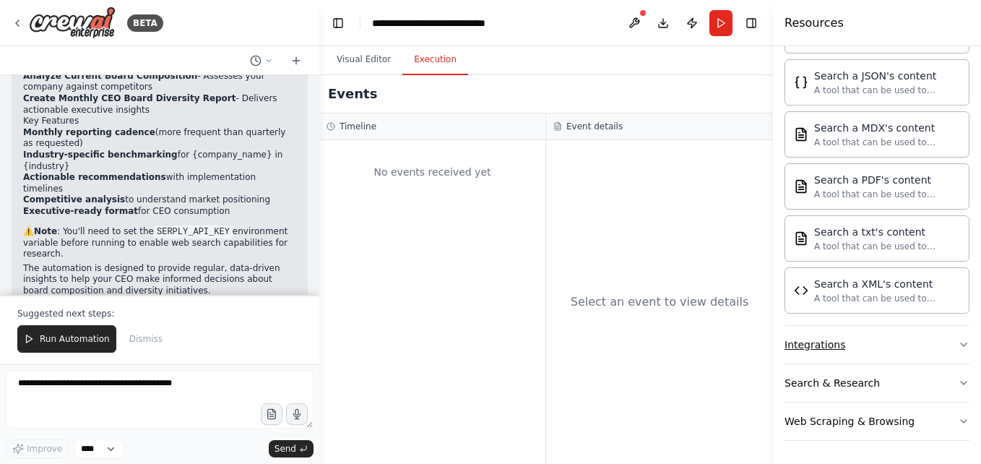
click at [958, 348] on icon "button" at bounding box center [964, 345] width 12 height 12
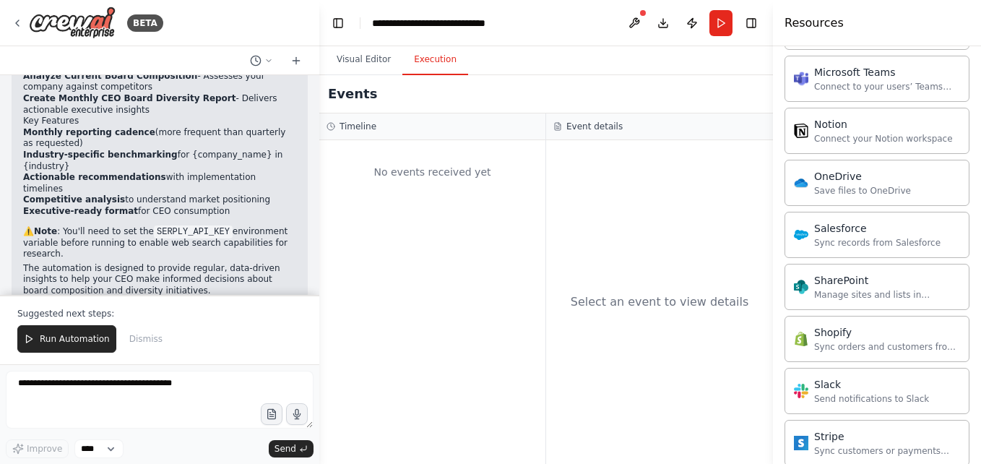
scroll to position [1974, 0]
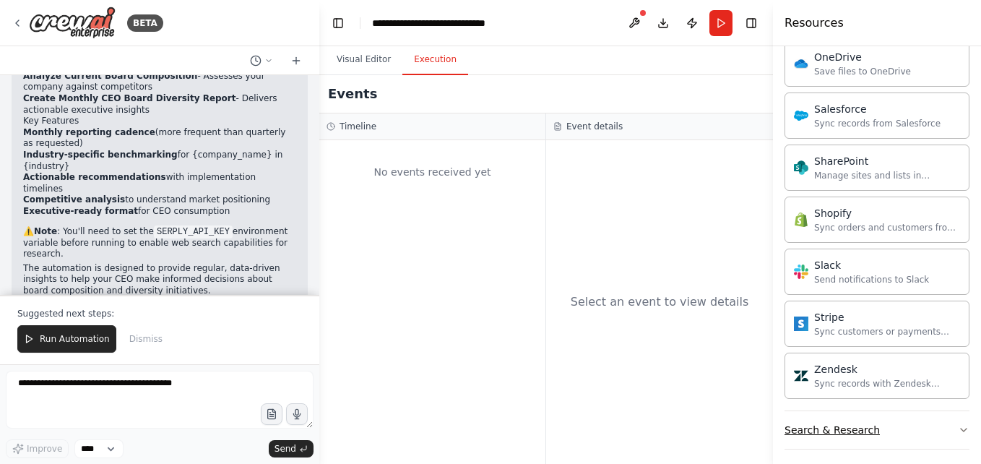
click at [942, 429] on button "Search & Research" at bounding box center [877, 430] width 185 height 38
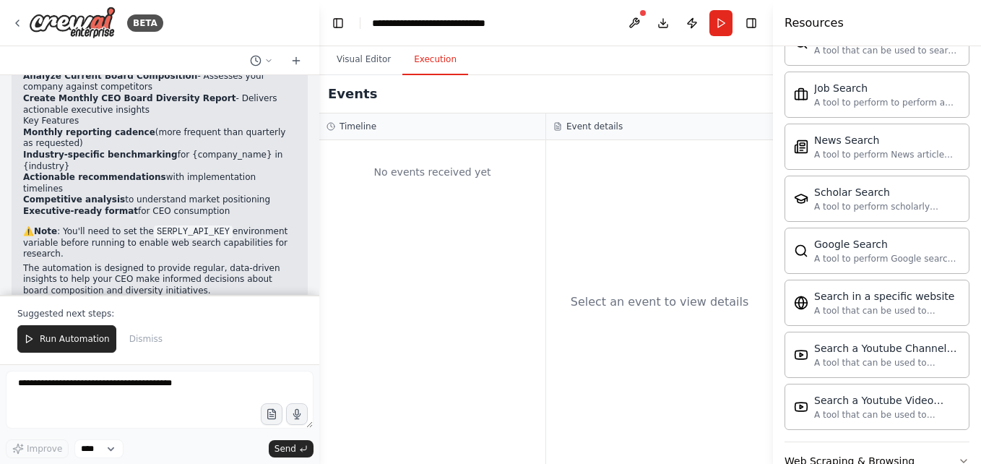
scroll to position [2761, 0]
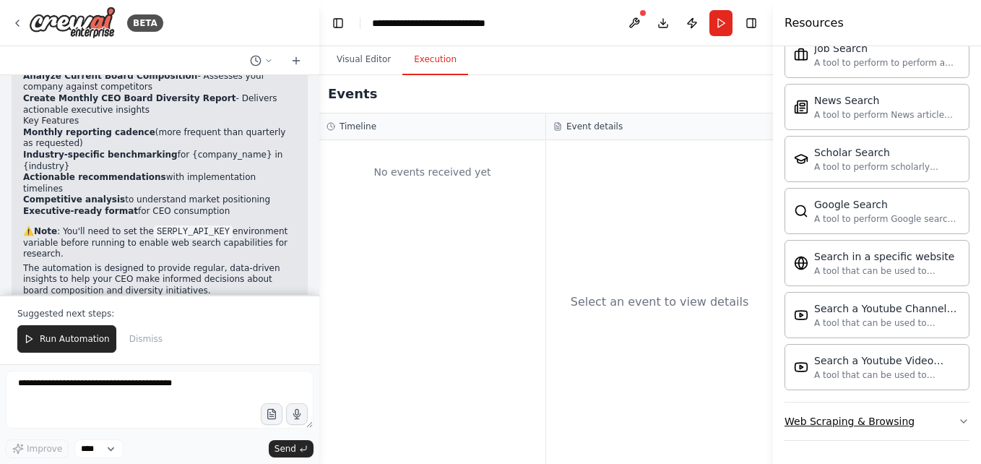
click at [947, 422] on button "Web Scraping & Browsing" at bounding box center [877, 421] width 185 height 38
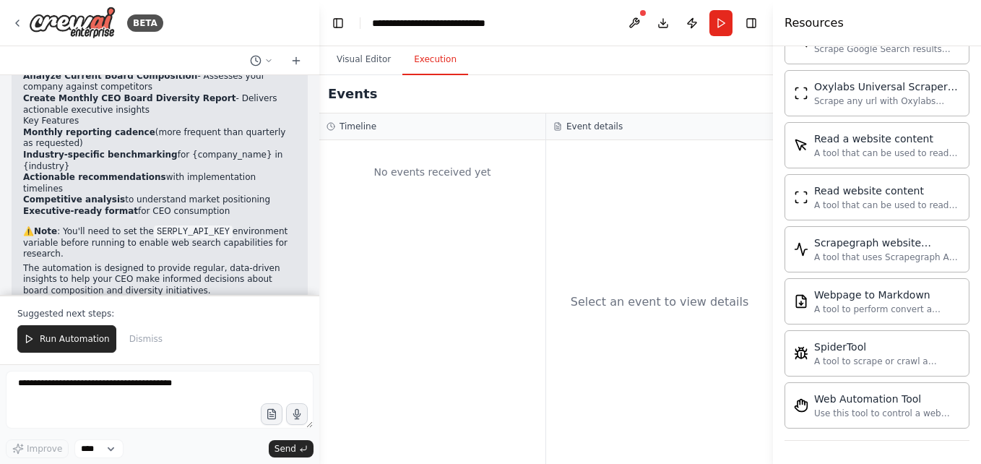
scroll to position [417, 0]
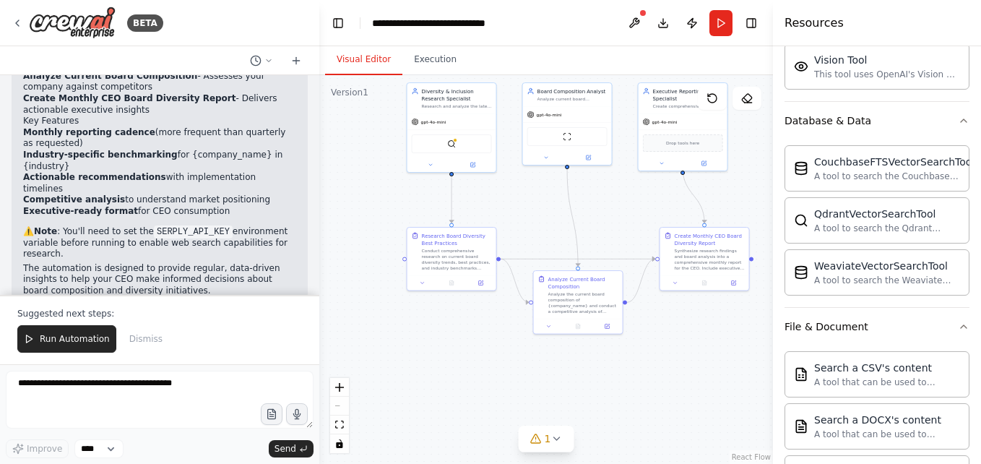
click at [363, 62] on button "Visual Editor" at bounding box center [363, 60] width 77 height 30
click at [555, 121] on div "ScrapeWebsiteTool" at bounding box center [567, 135] width 89 height 28
click at [558, 104] on div "Board Composition Analyst Analyze current board composition of {company_name} a…" at bounding box center [567, 93] width 89 height 23
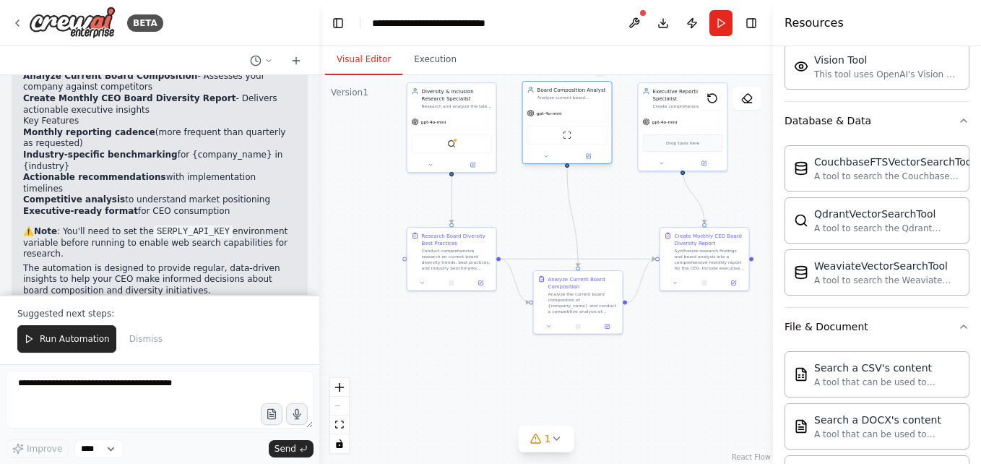
click at [558, 103] on div "Board Composition Analyst Analyze current board composition of {company_name} a…" at bounding box center [567, 93] width 89 height 23
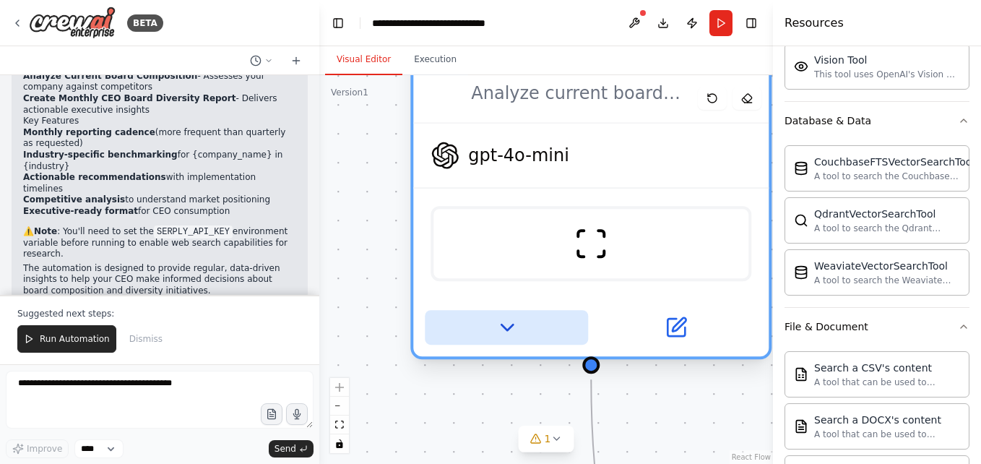
click at [505, 330] on icon at bounding box center [506, 327] width 23 height 23
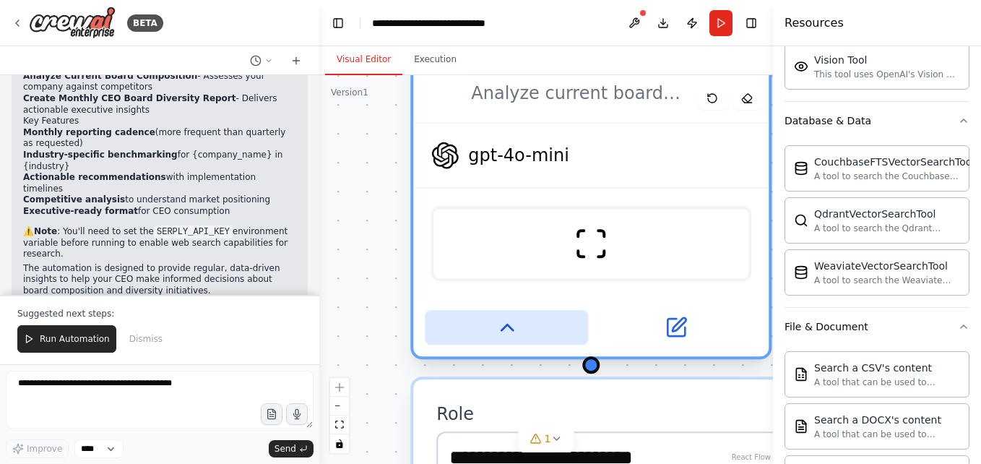
click at [505, 330] on icon at bounding box center [507, 327] width 12 height 6
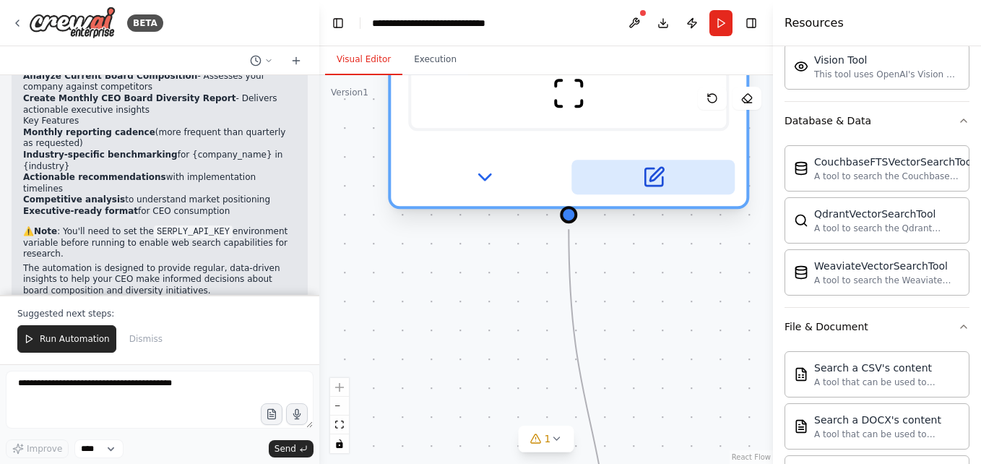
click at [661, 174] on icon at bounding box center [653, 176] width 23 height 23
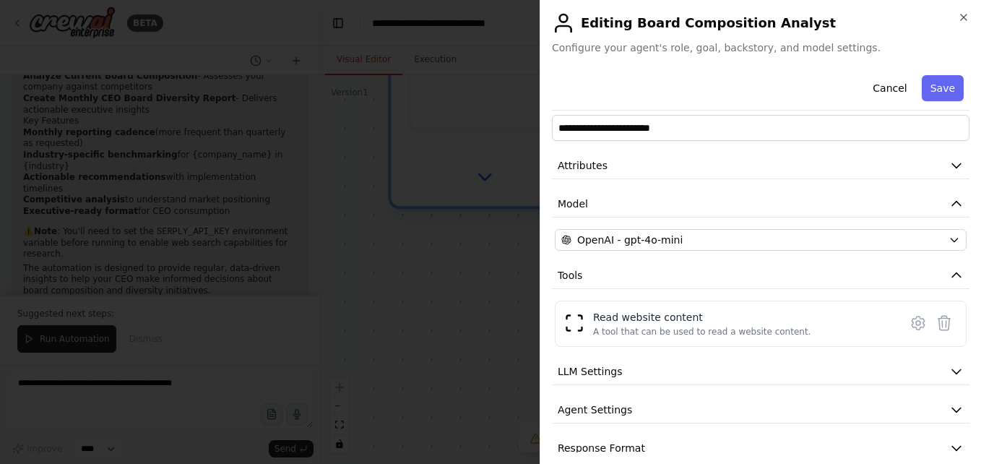
scroll to position [0, 0]
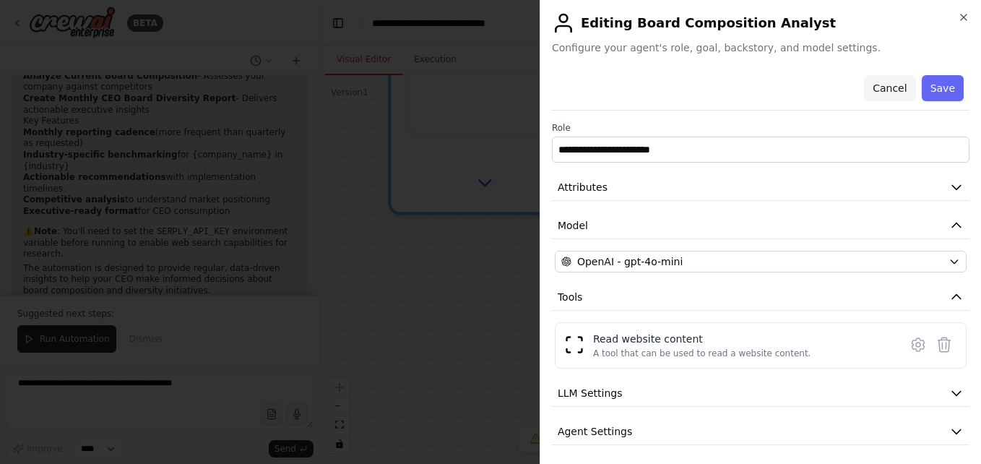
click at [882, 90] on button "Cancel" at bounding box center [889, 88] width 51 height 26
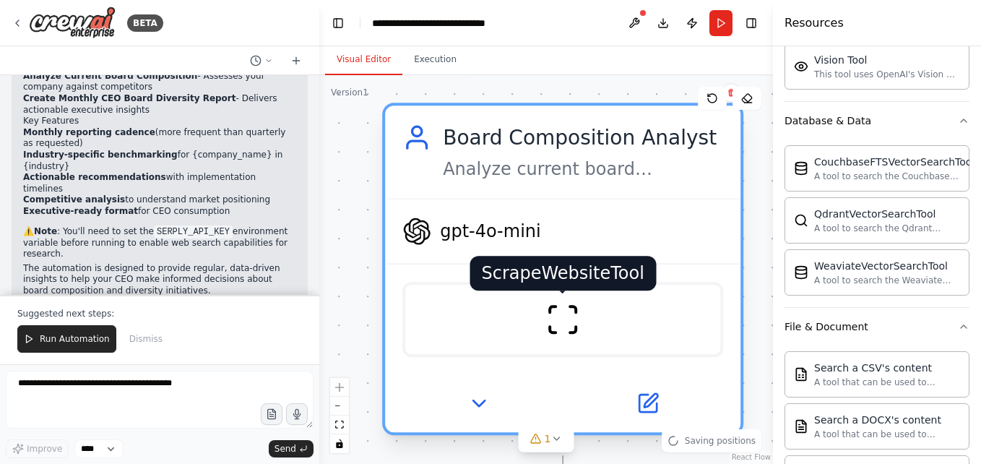
click at [566, 329] on img at bounding box center [563, 319] width 35 height 35
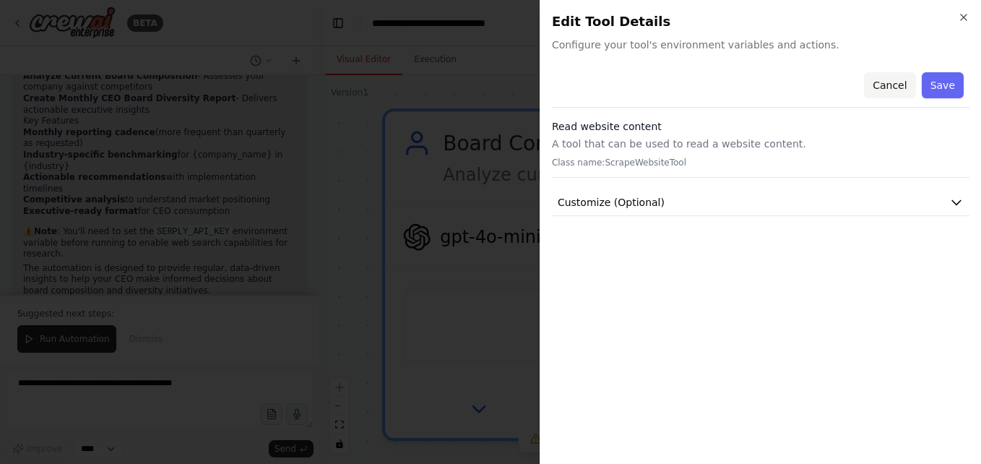
click at [895, 87] on button "Cancel" at bounding box center [889, 85] width 51 height 26
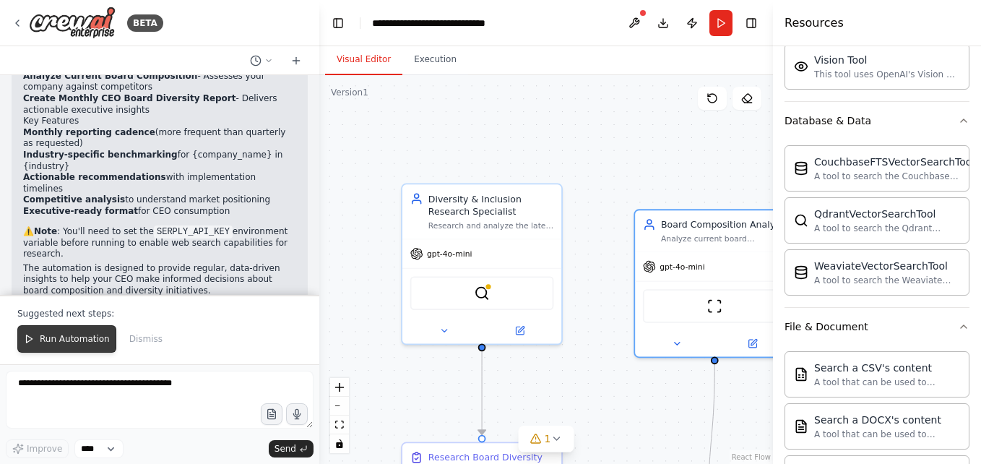
click at [78, 339] on span "Run Automation" at bounding box center [75, 339] width 70 height 12
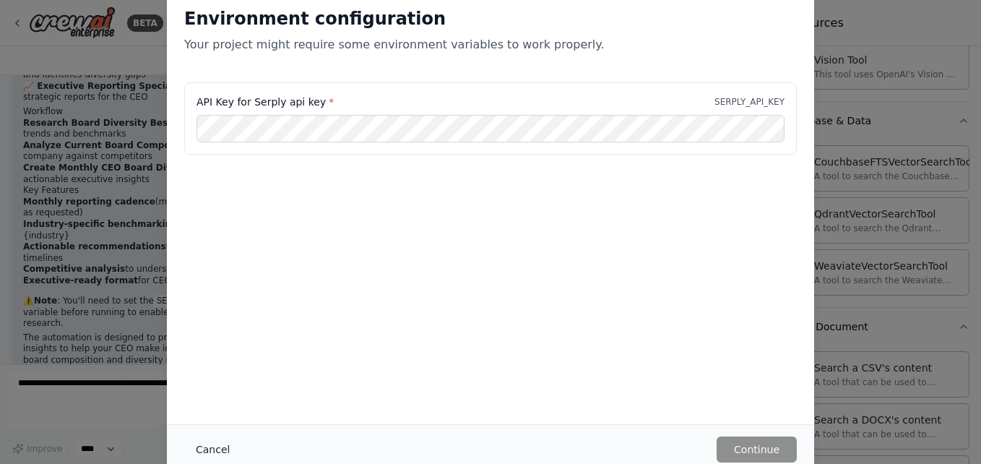
click at [211, 445] on button "Cancel" at bounding box center [212, 449] width 57 height 26
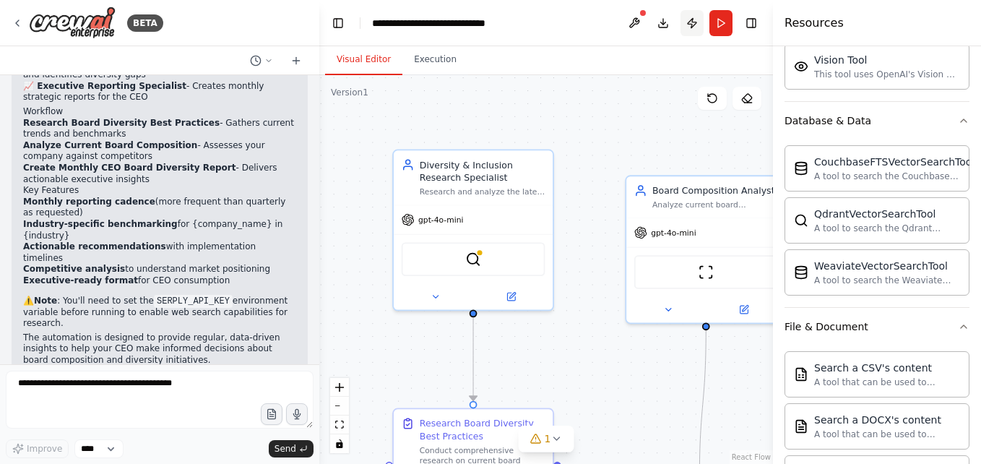
click at [690, 18] on button "Publish" at bounding box center [692, 23] width 23 height 26
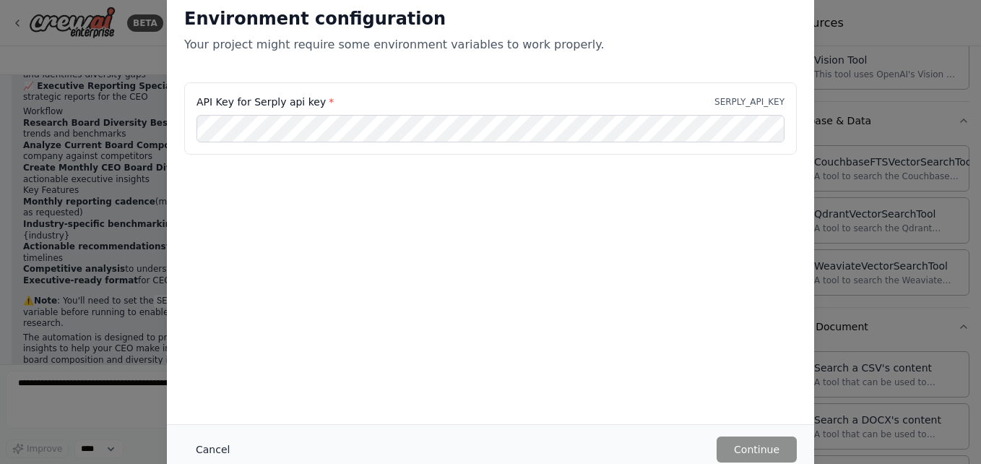
click at [227, 442] on button "Cancel" at bounding box center [212, 449] width 57 height 26
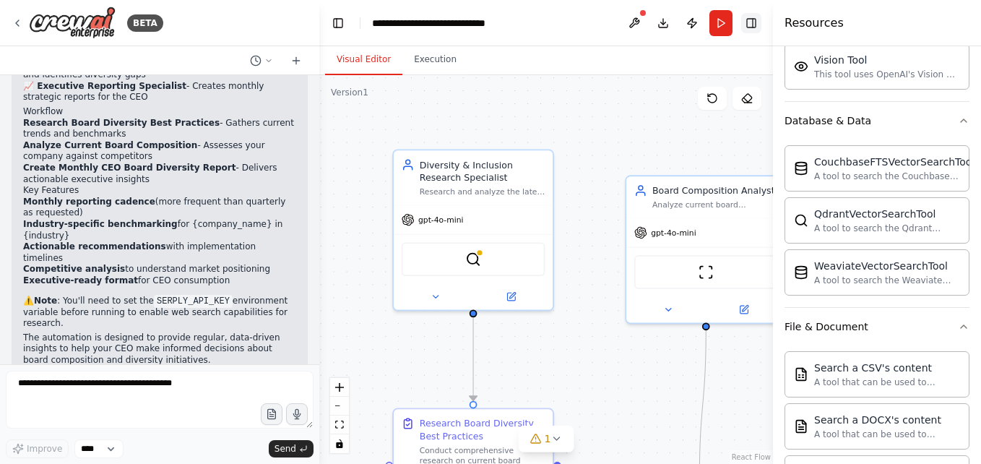
click at [755, 20] on button "Toggle Right Sidebar" at bounding box center [751, 23] width 20 height 20
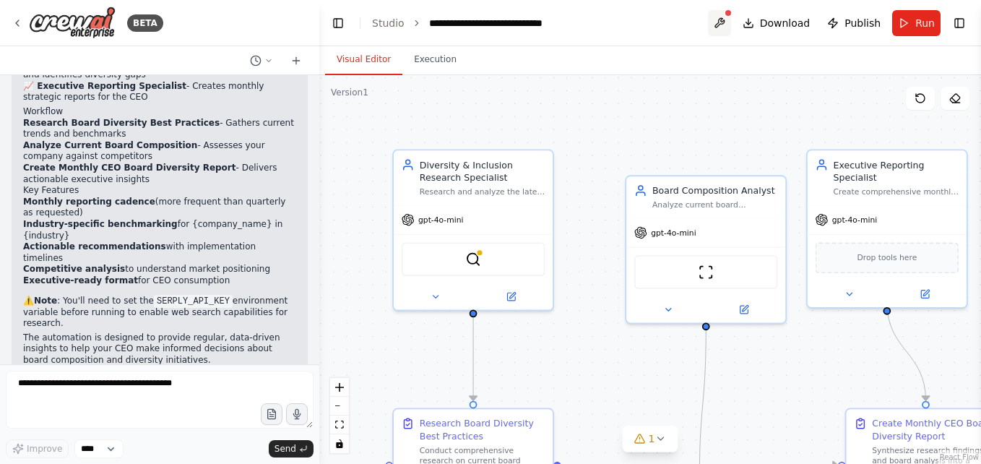
click at [728, 23] on button at bounding box center [719, 23] width 23 height 26
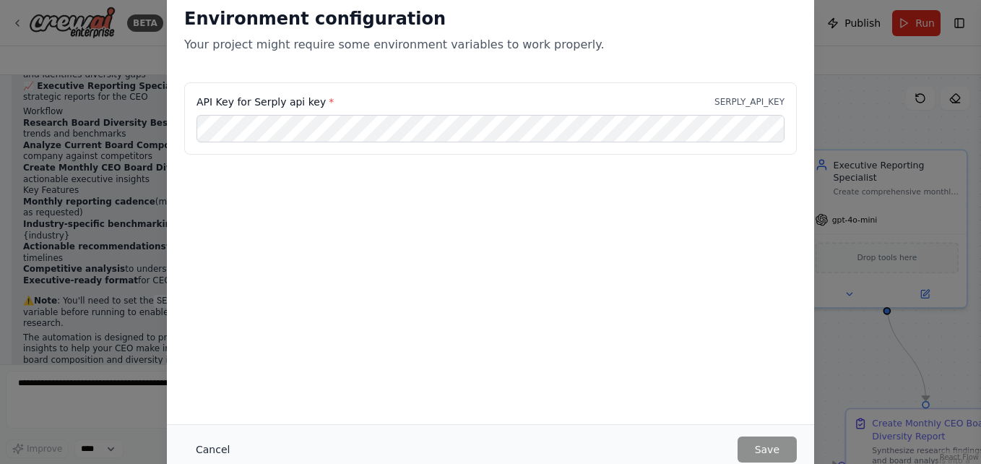
click at [211, 446] on button "Cancel" at bounding box center [212, 449] width 57 height 26
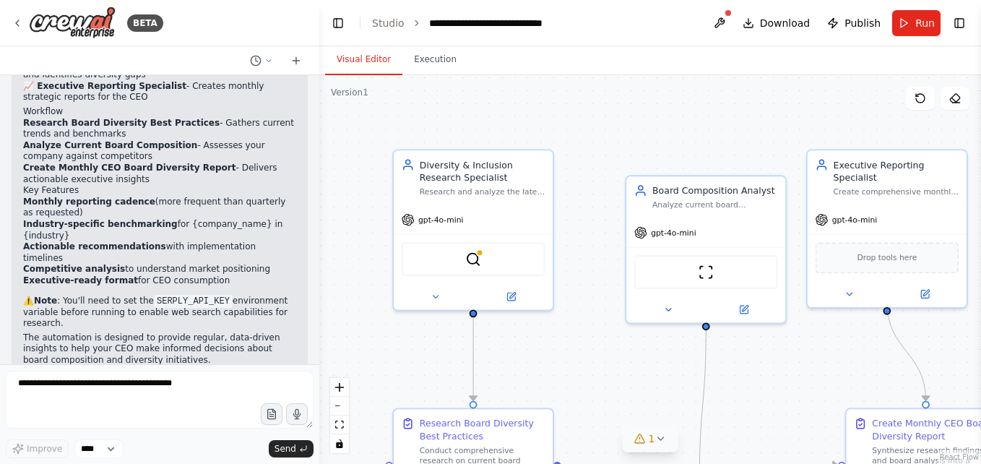
click at [655, 438] on icon at bounding box center [661, 439] width 12 height 12
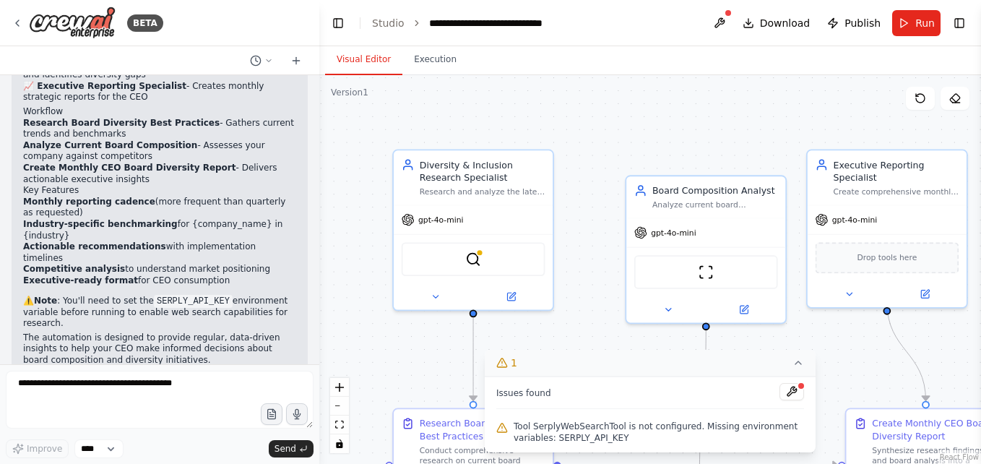
click at [574, 306] on div ".deletable-edge-delete-btn { width: 20px; height: 20px; border: 0px solid #ffff…" at bounding box center [650, 269] width 662 height 389
click at [801, 358] on icon at bounding box center [799, 363] width 12 height 12
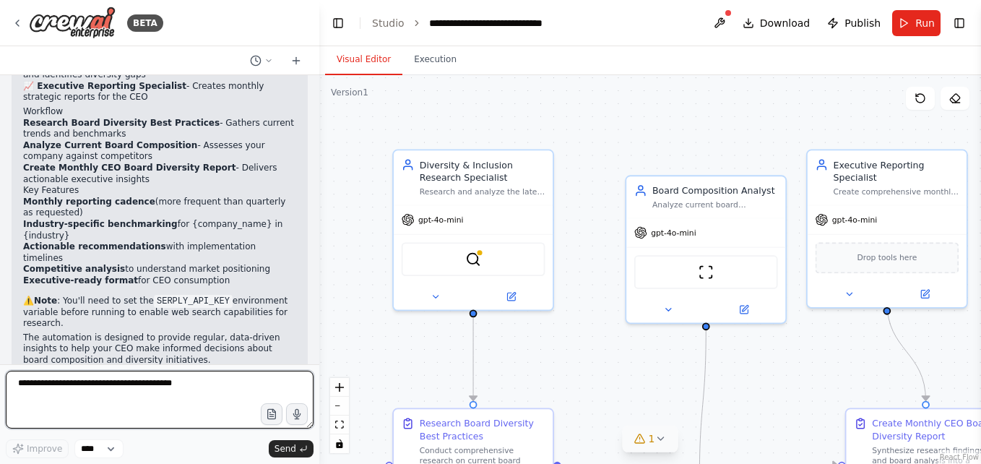
click at [74, 392] on textarea at bounding box center [160, 400] width 308 height 58
type textarea "*"
type textarea "**********"
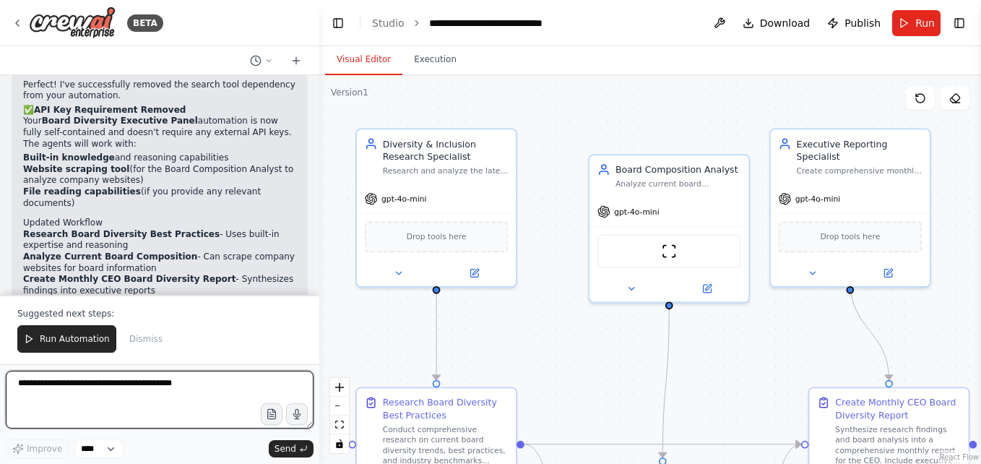
scroll to position [1580, 0]
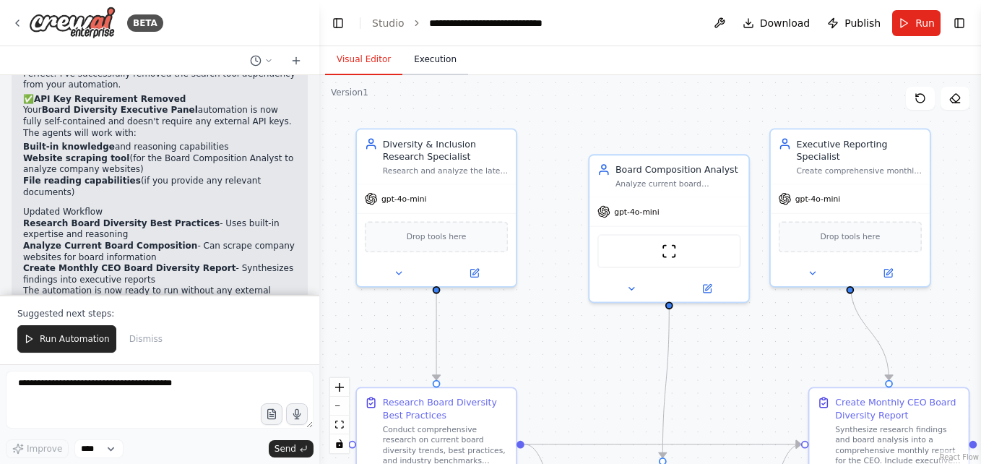
click at [431, 64] on button "Execution" at bounding box center [435, 60] width 66 height 30
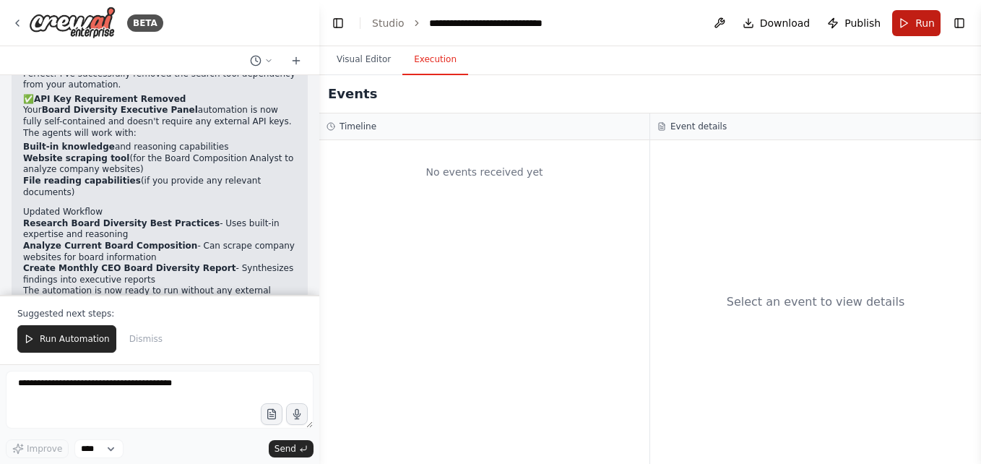
click at [929, 16] on span "Run" at bounding box center [926, 23] width 20 height 14
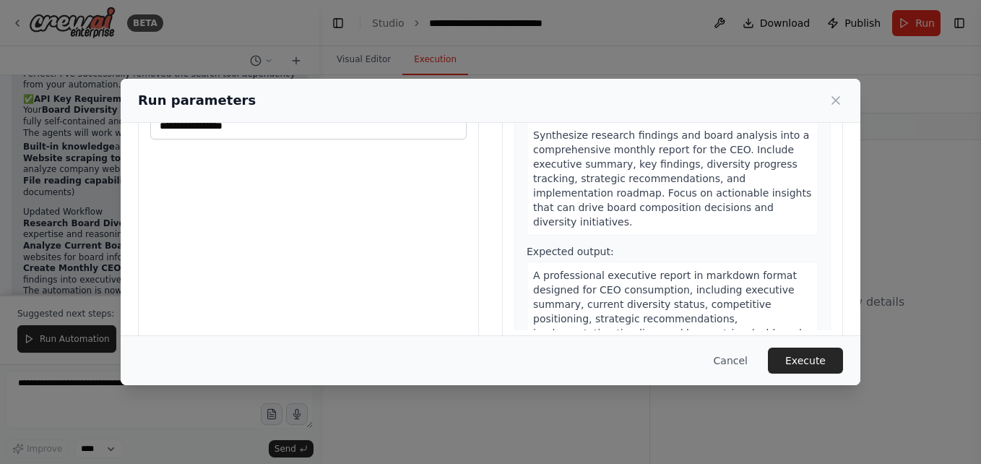
scroll to position [165, 0]
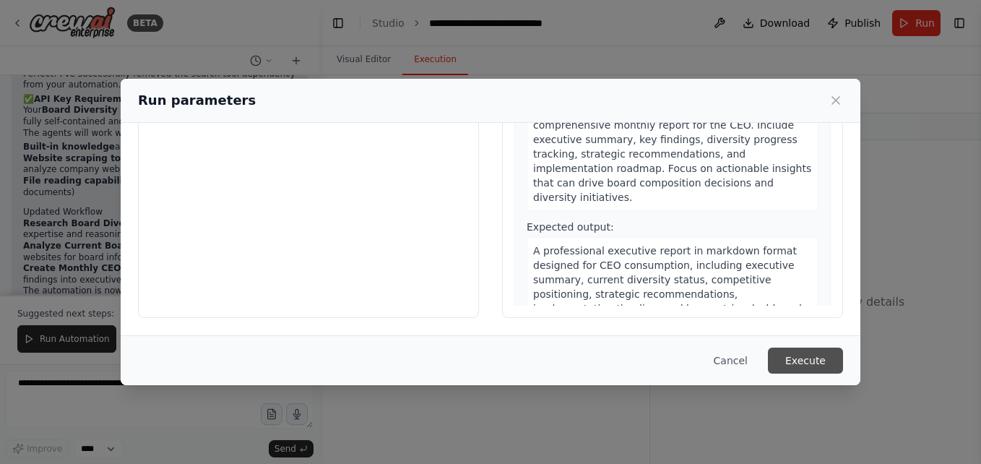
click at [796, 360] on button "Execute" at bounding box center [805, 361] width 75 height 26
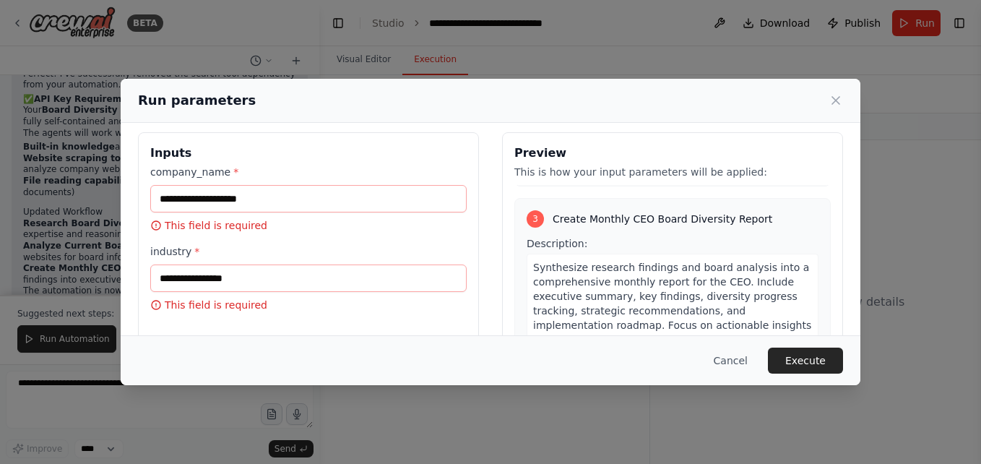
scroll to position [4, 0]
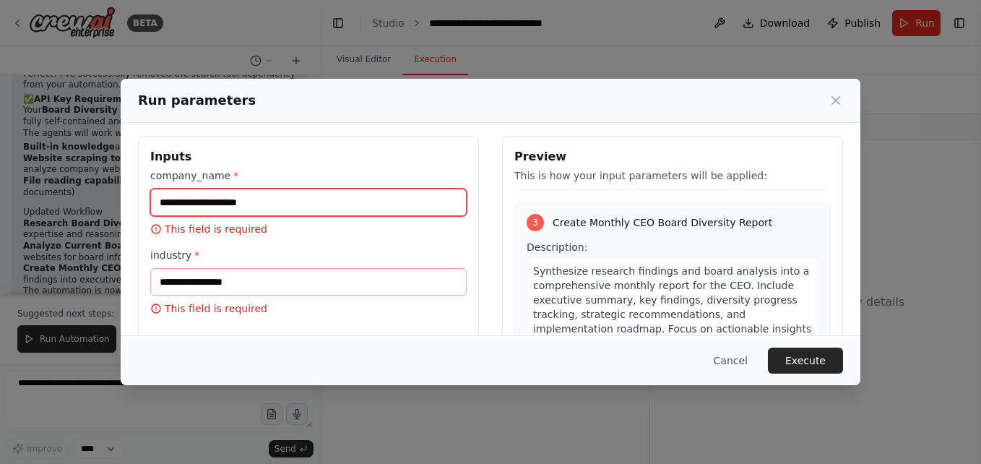
click at [237, 199] on input "company_name *" at bounding box center [308, 202] width 316 height 27
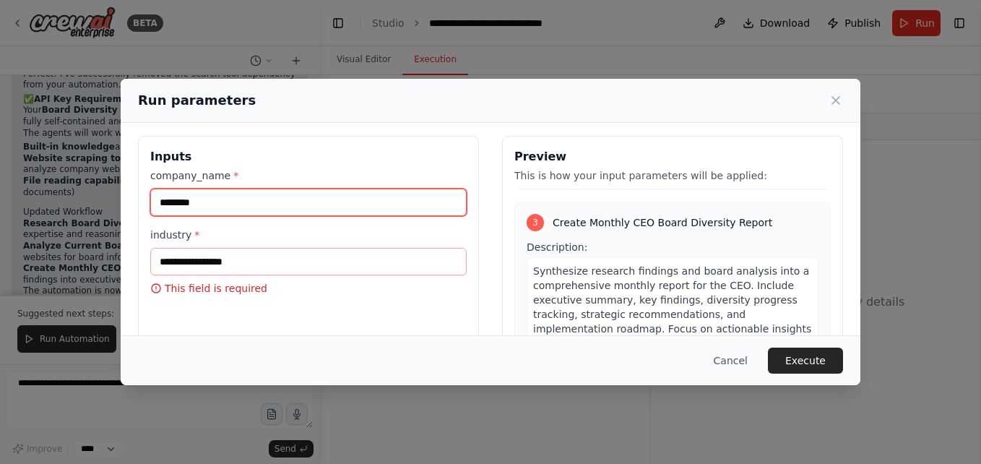
type input "********"
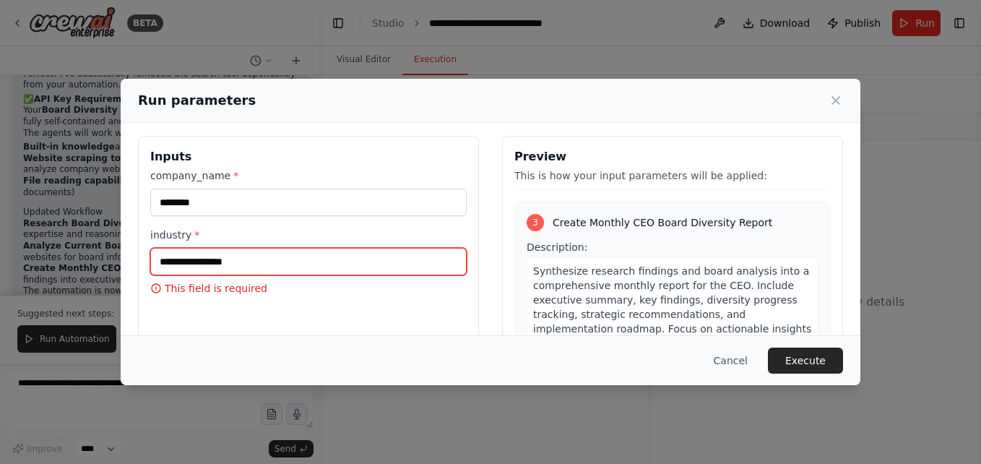
click at [164, 266] on input "industry *" at bounding box center [308, 261] width 316 height 27
type input "**********"
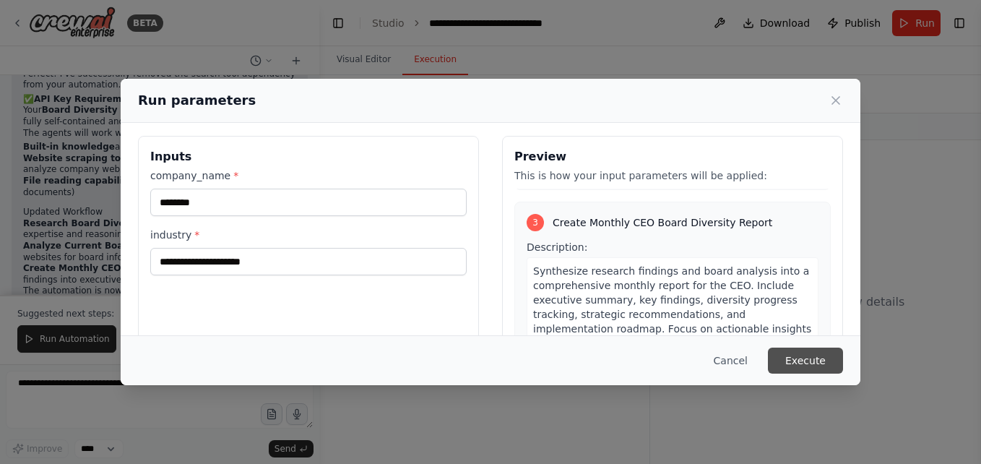
click at [801, 365] on button "Execute" at bounding box center [805, 361] width 75 height 26
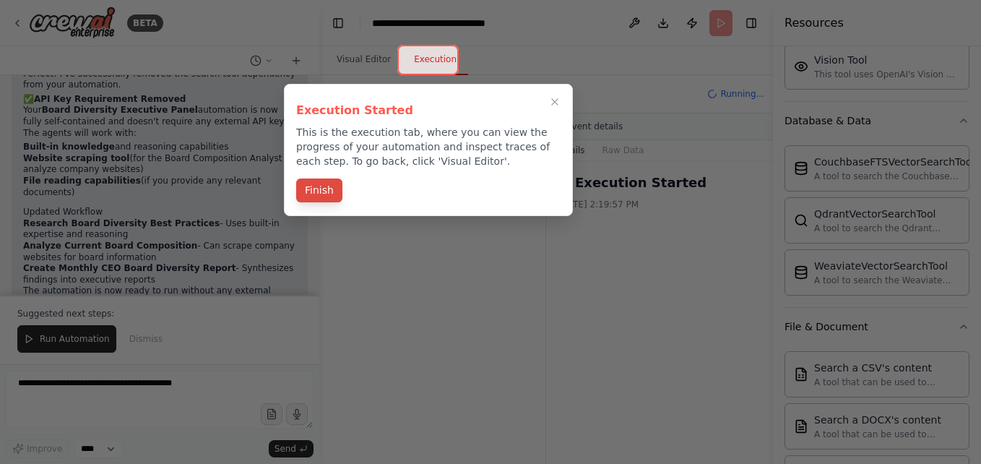
click at [324, 191] on button "Finish" at bounding box center [319, 190] width 46 height 24
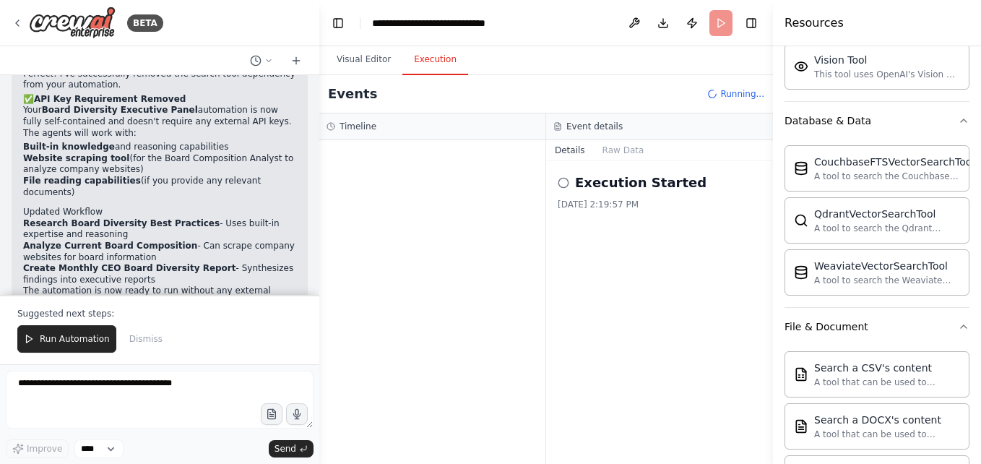
scroll to position [0, 0]
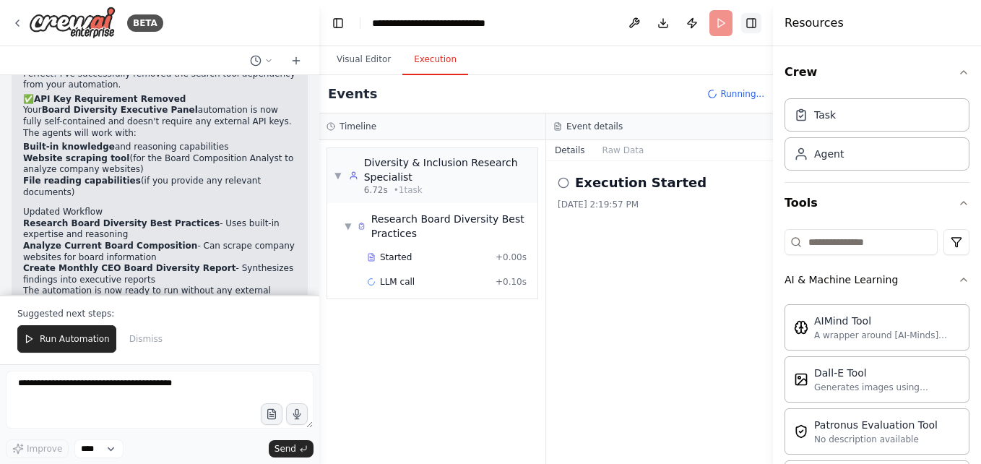
click at [751, 23] on button "Toggle Right Sidebar" at bounding box center [751, 23] width 20 height 20
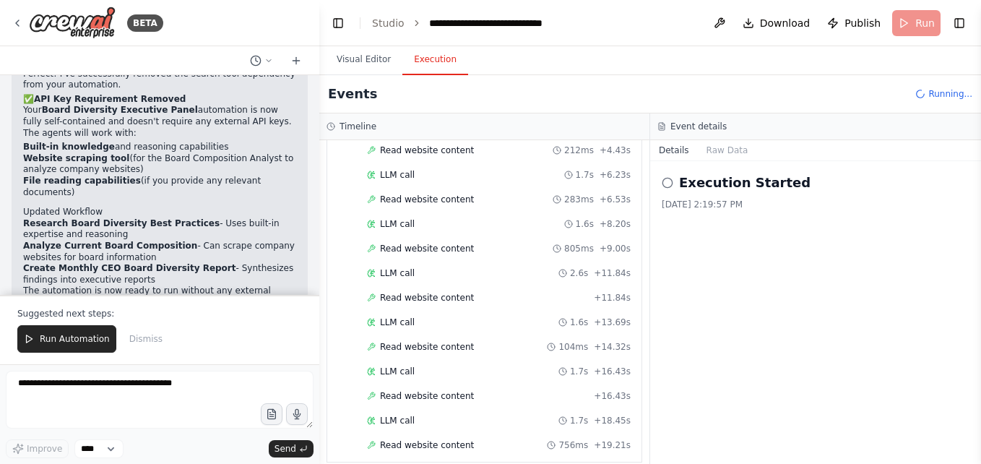
scroll to position [371, 0]
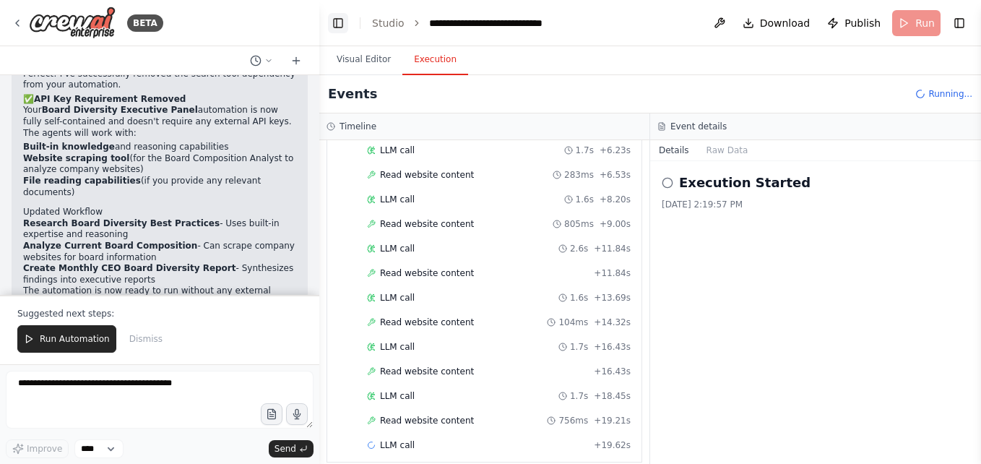
click at [332, 30] on button "Toggle Left Sidebar" at bounding box center [338, 23] width 20 height 20
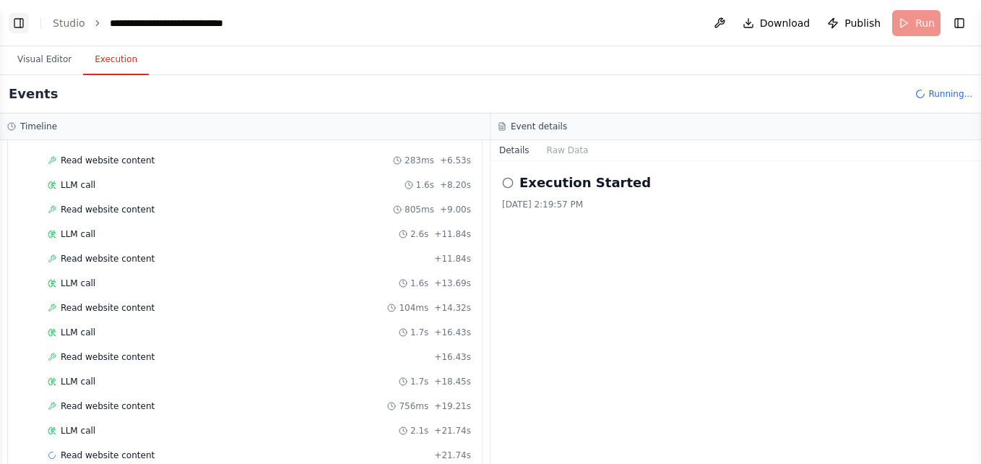
scroll to position [396, 0]
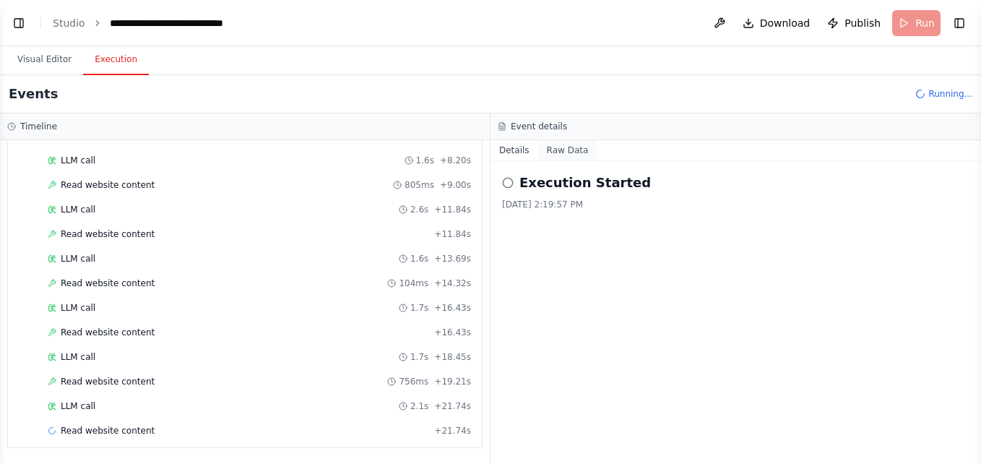
click at [568, 144] on button "Raw Data" at bounding box center [567, 150] width 59 height 20
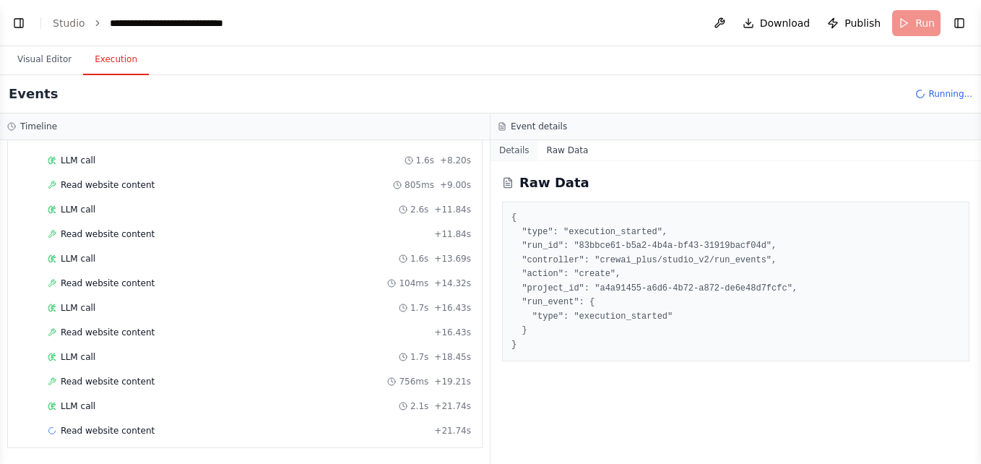
click at [509, 145] on button "Details" at bounding box center [515, 150] width 48 height 20
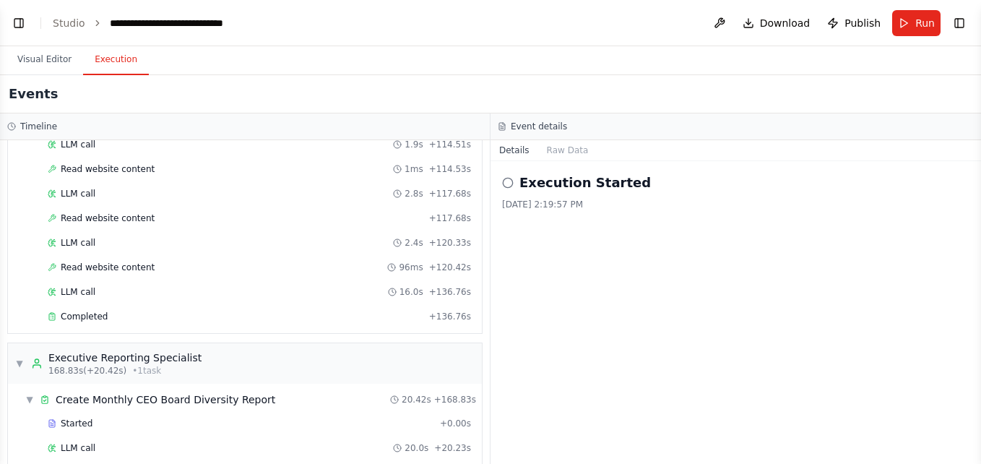
scroll to position [798, 0]
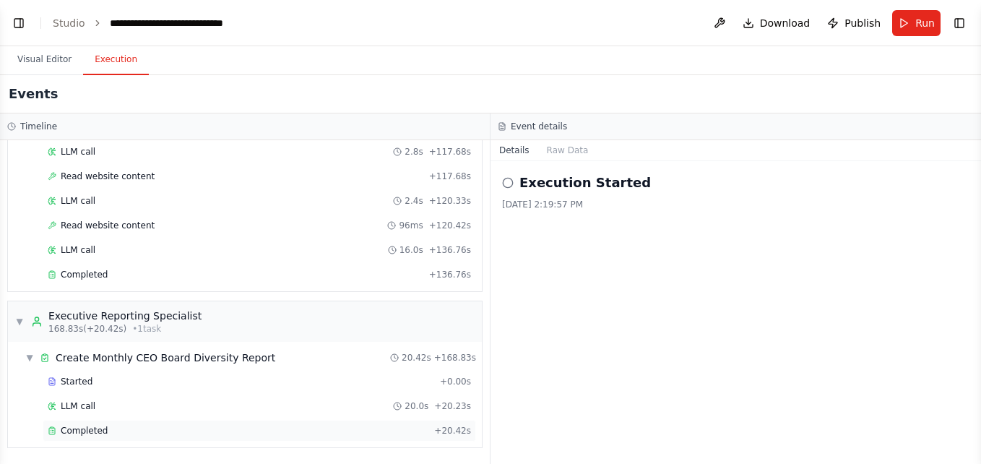
click at [98, 423] on div "Completed + 20.42s" at bounding box center [260, 431] width 434 height 22
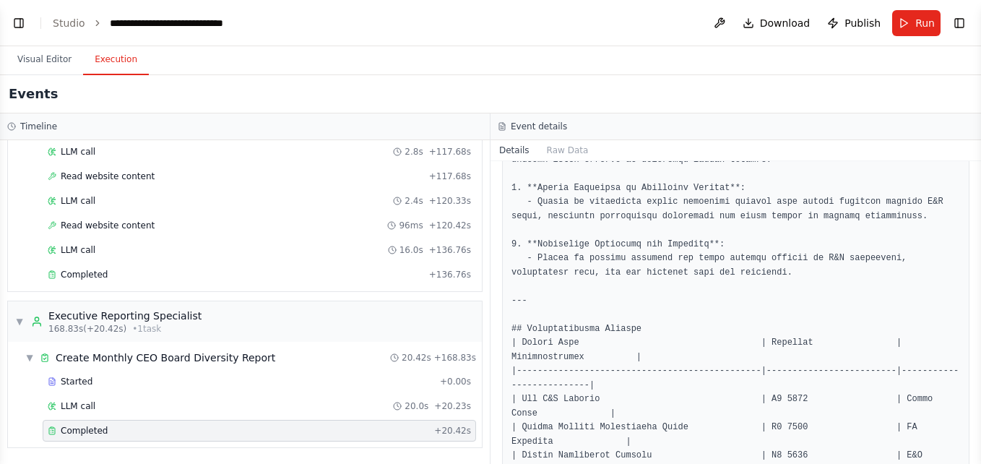
scroll to position [1074, 0]
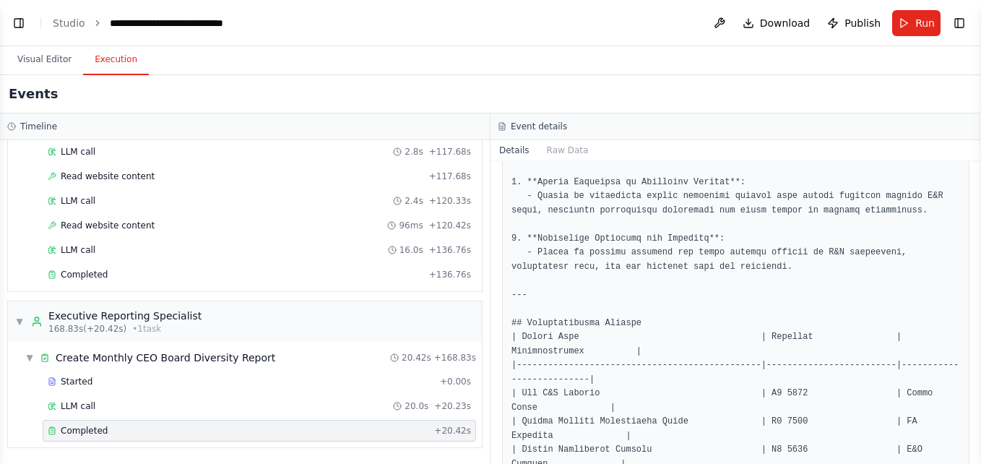
click at [976, 347] on button "Toggle Sidebar" at bounding box center [982, 232] width 12 height 464
drag, startPoint x: 976, startPoint y: 347, endPoint x: 978, endPoint y: 361, distance: 14.5
click at [978, 361] on button "Toggle Sidebar" at bounding box center [982, 232] width 12 height 464
drag, startPoint x: 978, startPoint y: 361, endPoint x: 976, endPoint y: 369, distance: 7.5
click at [976, 369] on button "Toggle Sidebar" at bounding box center [982, 232] width 12 height 464
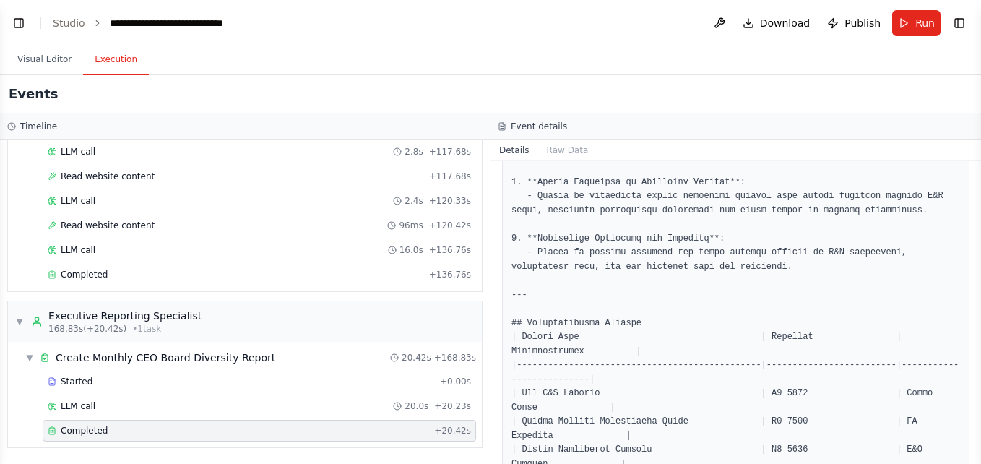
drag, startPoint x: 976, startPoint y: 369, endPoint x: 975, endPoint y: 394, distance: 25.3
click at [975, 394] on div "BETA An executive board panel to help add diversity to the human company board …" at bounding box center [490, 232] width 981 height 464
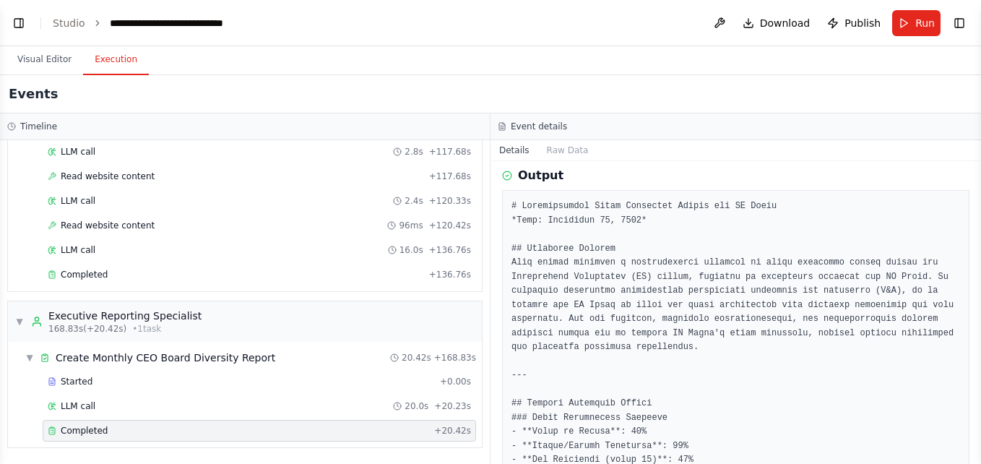
scroll to position [0, 0]
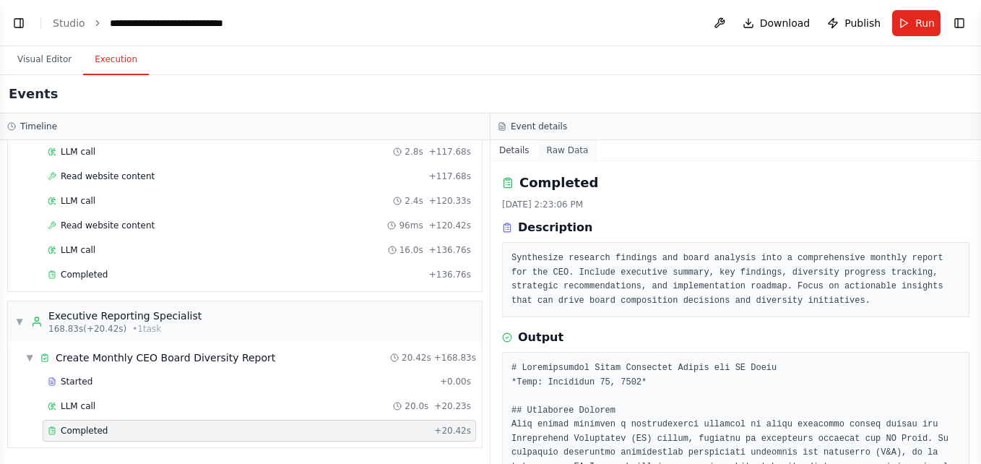
click at [577, 149] on button "Raw Data" at bounding box center [567, 150] width 59 height 20
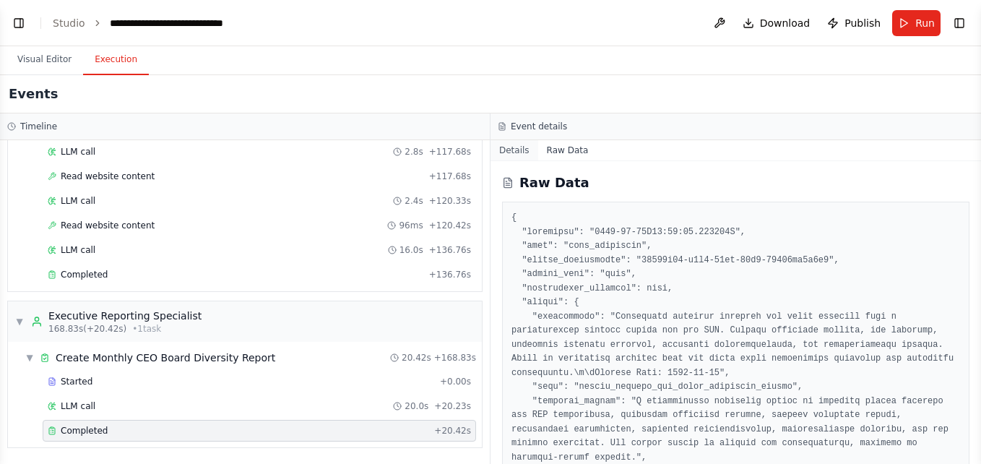
click at [507, 147] on button "Details" at bounding box center [515, 150] width 48 height 20
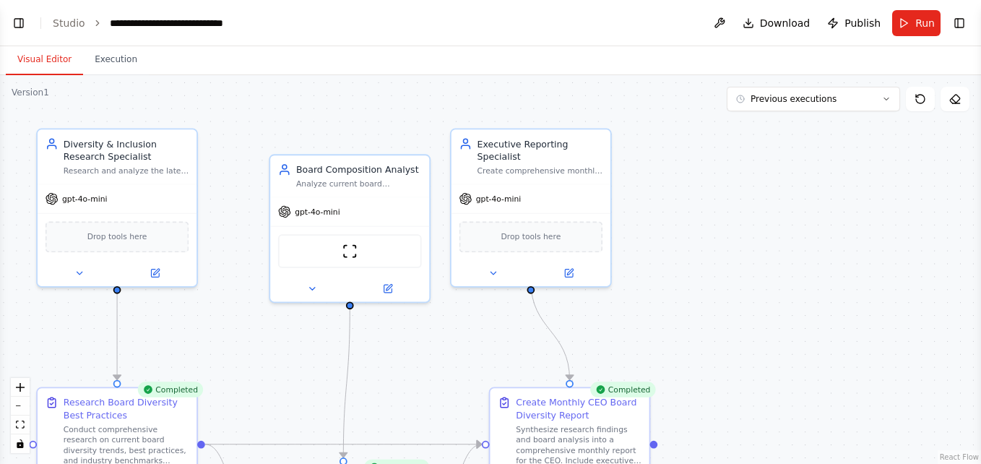
click at [48, 53] on button "Visual Editor" at bounding box center [44, 60] width 77 height 30
click at [27, 30] on button "Toggle Left Sidebar" at bounding box center [19, 23] width 20 height 20
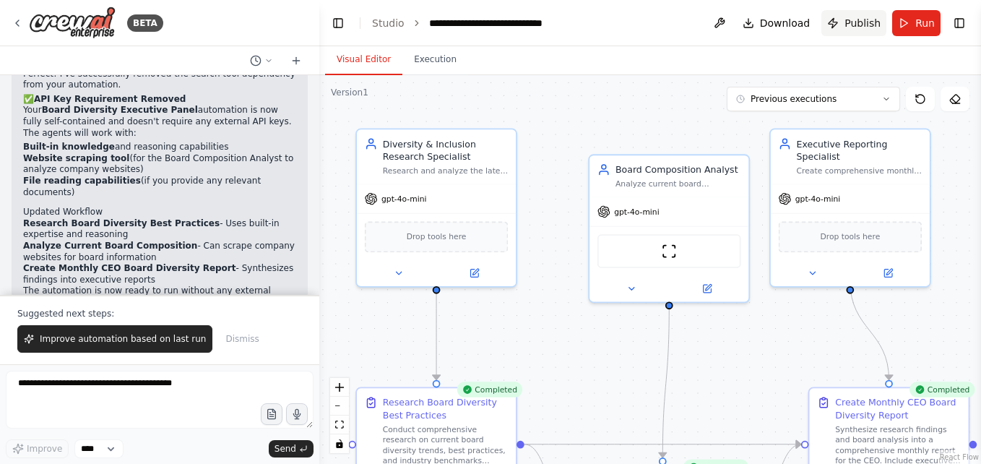
click at [858, 27] on span "Publish" at bounding box center [863, 23] width 36 height 14
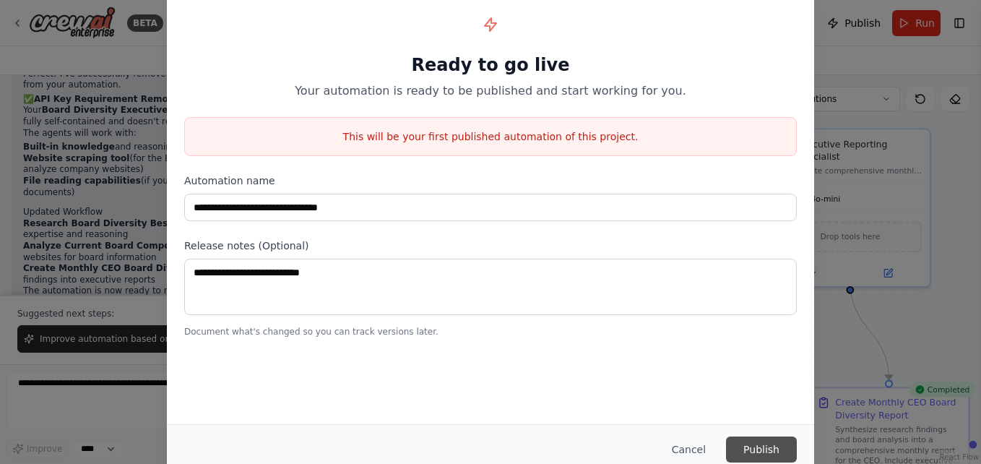
click at [760, 455] on button "Publish" at bounding box center [761, 449] width 71 height 26
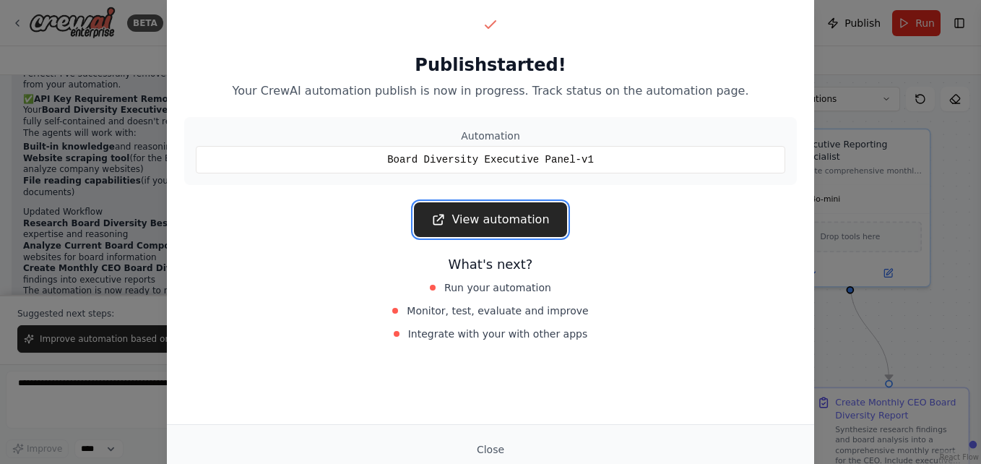
click at [489, 220] on link "View automation" at bounding box center [490, 219] width 152 height 35
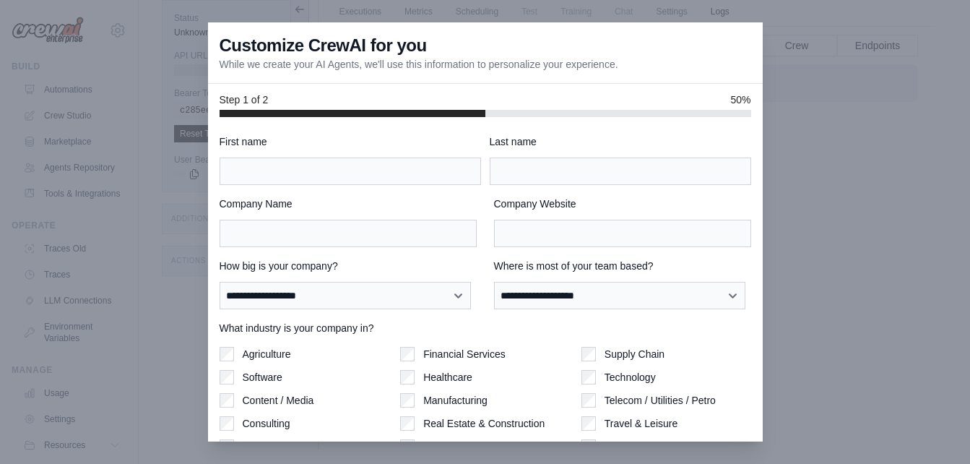
click at [816, 166] on div at bounding box center [485, 232] width 970 height 464
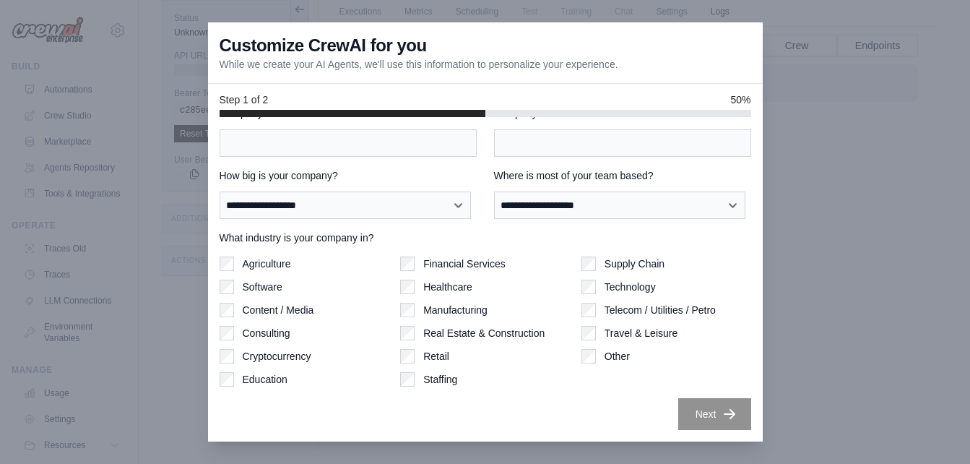
click at [144, 288] on div at bounding box center [485, 232] width 970 height 464
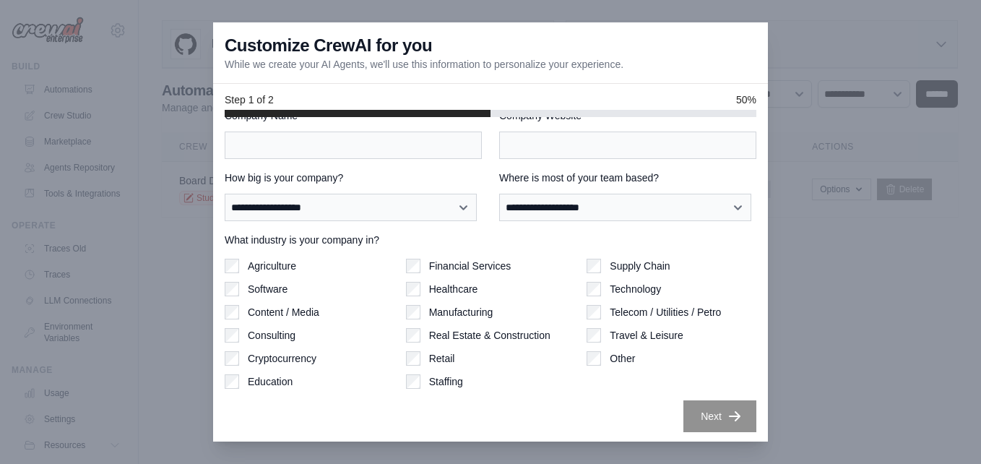
scroll to position [90, 0]
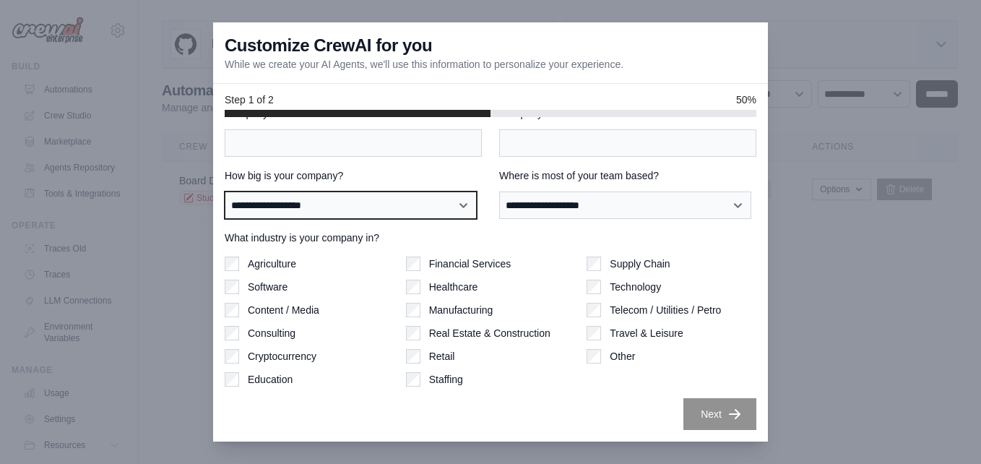
click at [466, 207] on select "**********" at bounding box center [351, 204] width 252 height 27
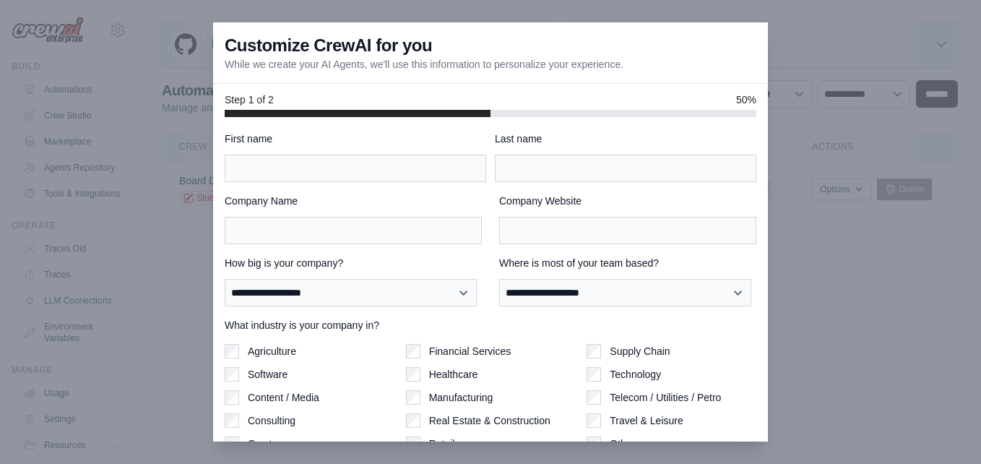
scroll to position [0, 0]
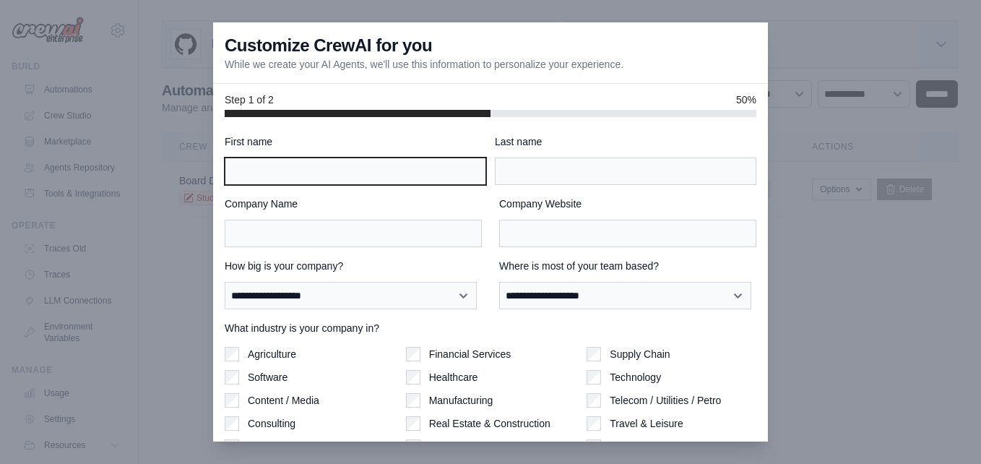
click at [418, 165] on input "First name" at bounding box center [356, 171] width 262 height 27
type input "******"
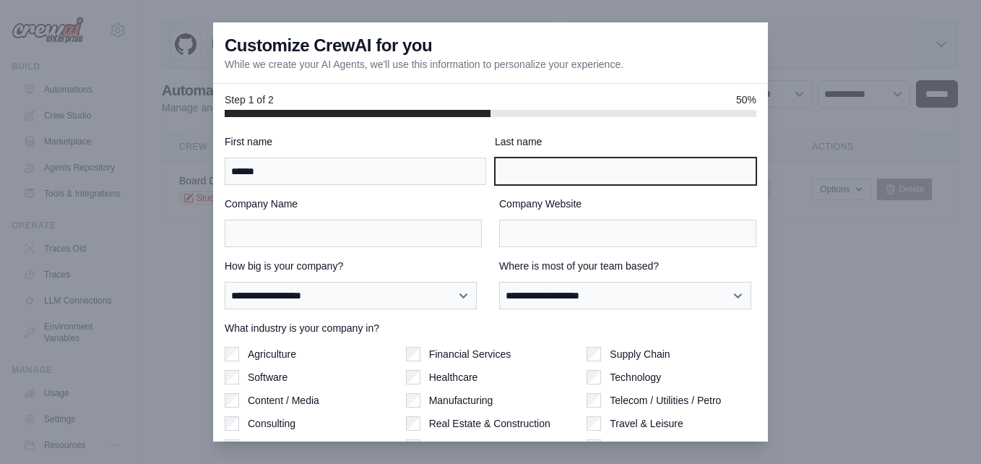
type input "******"
type input "****"
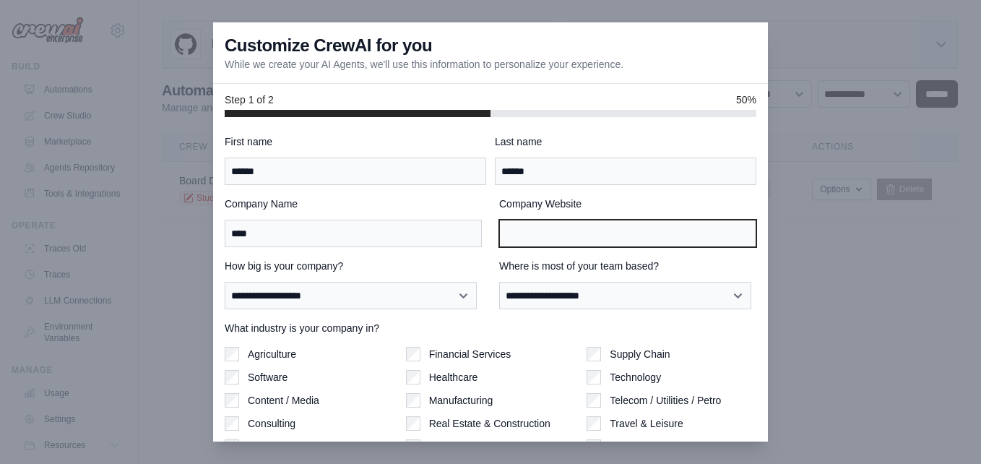
type input "****"
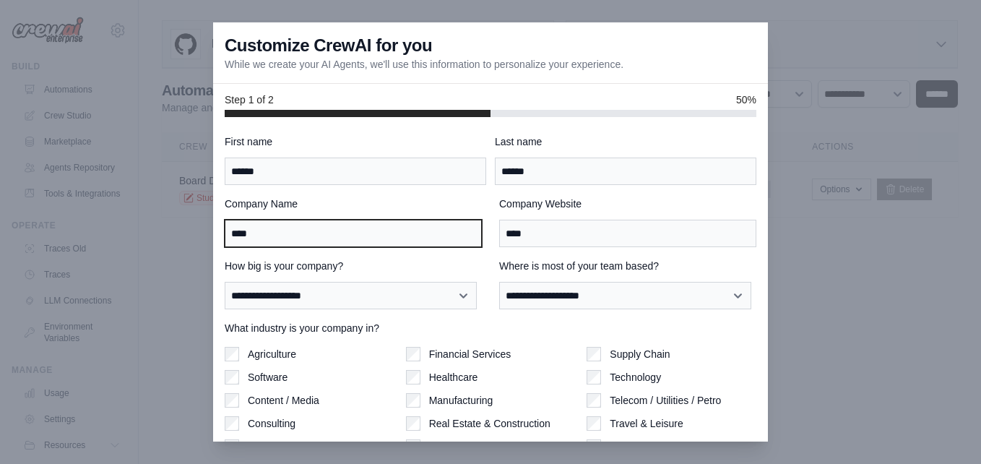
click at [283, 237] on input "****" at bounding box center [353, 233] width 257 height 27
type input "*"
drag, startPoint x: 340, startPoint y: 238, endPoint x: 181, endPoint y: 239, distance: 159.7
click at [181, 239] on div "**********" at bounding box center [490, 232] width 981 height 464
type input "**********"
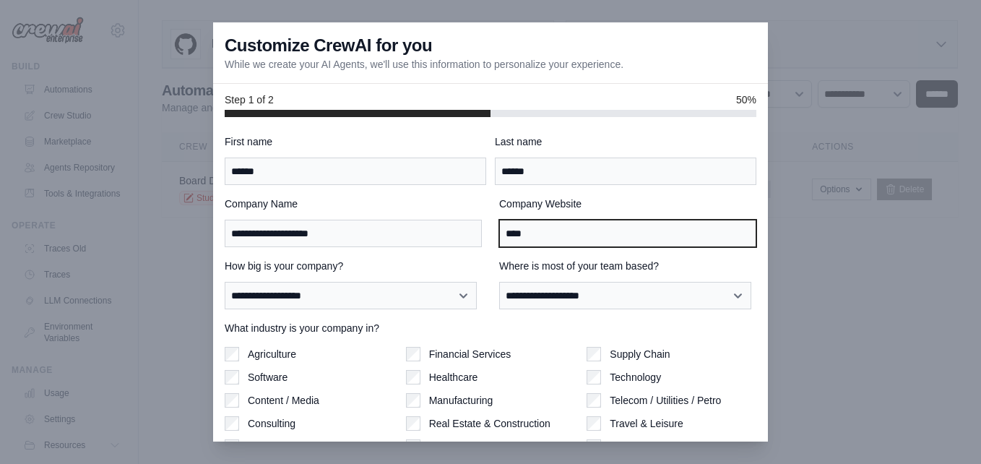
click at [526, 236] on input "****" at bounding box center [627, 233] width 257 height 27
type input "*"
type input "**********"
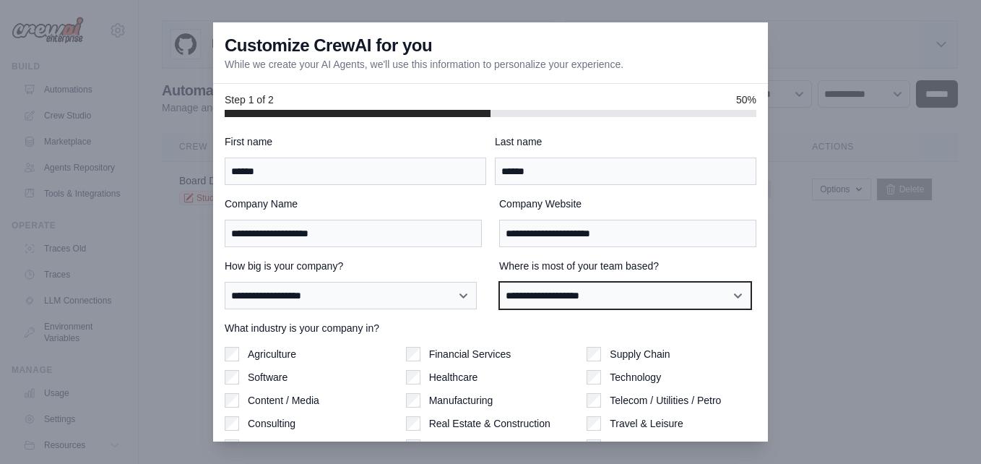
click at [733, 295] on select "**********" at bounding box center [625, 295] width 252 height 27
select select "**********"
click at [499, 282] on select "**********" at bounding box center [625, 295] width 252 height 27
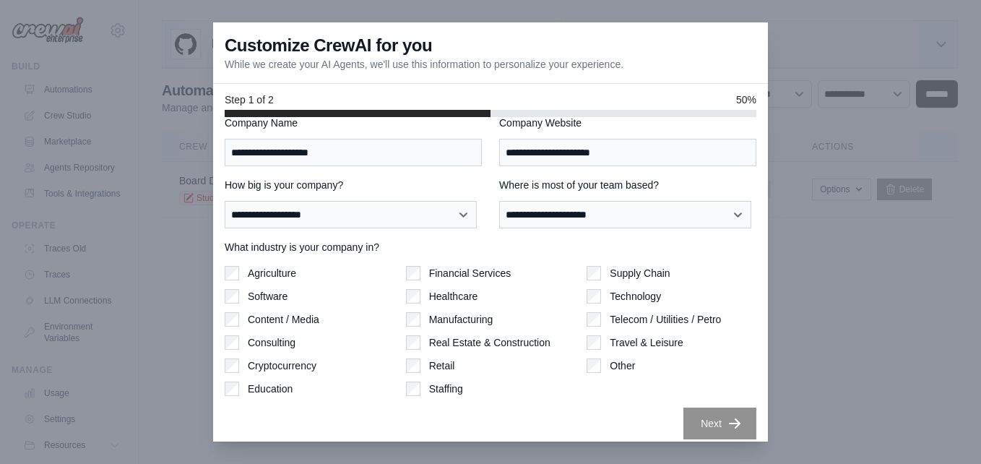
scroll to position [90, 0]
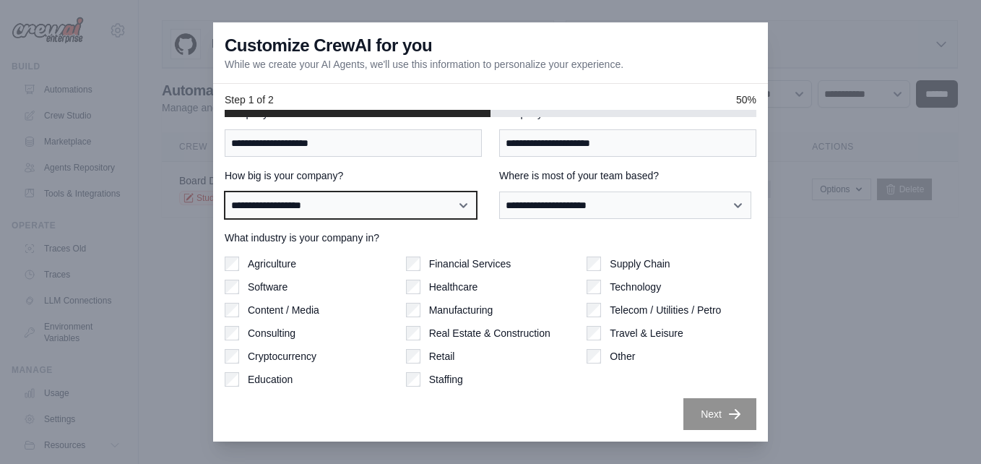
click at [463, 206] on select "**********" at bounding box center [351, 204] width 252 height 27
click at [501, 249] on div "What industry is your company in? Agriculture Software Content / Media Consulti…" at bounding box center [491, 309] width 532 height 156
click at [241, 285] on div "Software" at bounding box center [310, 287] width 170 height 14
click at [453, 204] on select "**********" at bounding box center [351, 204] width 252 height 27
select select "**********"
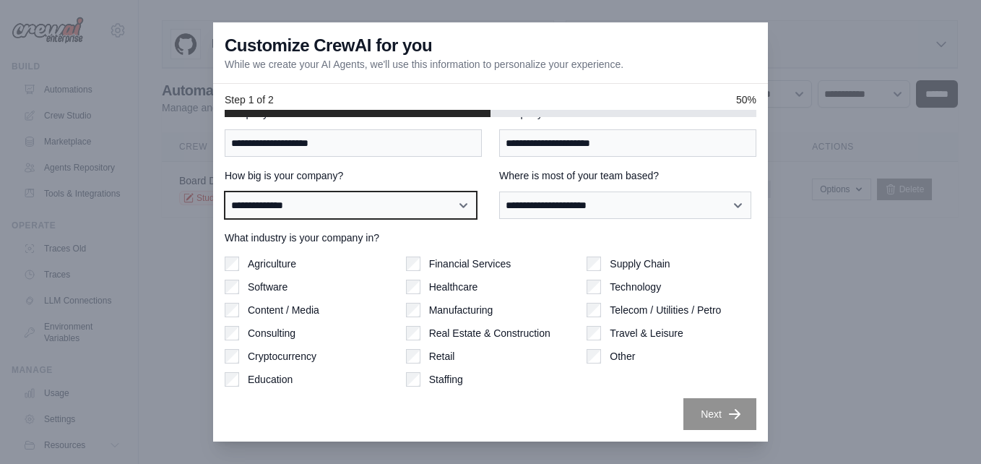
click at [225, 191] on select "**********" at bounding box center [351, 204] width 252 height 27
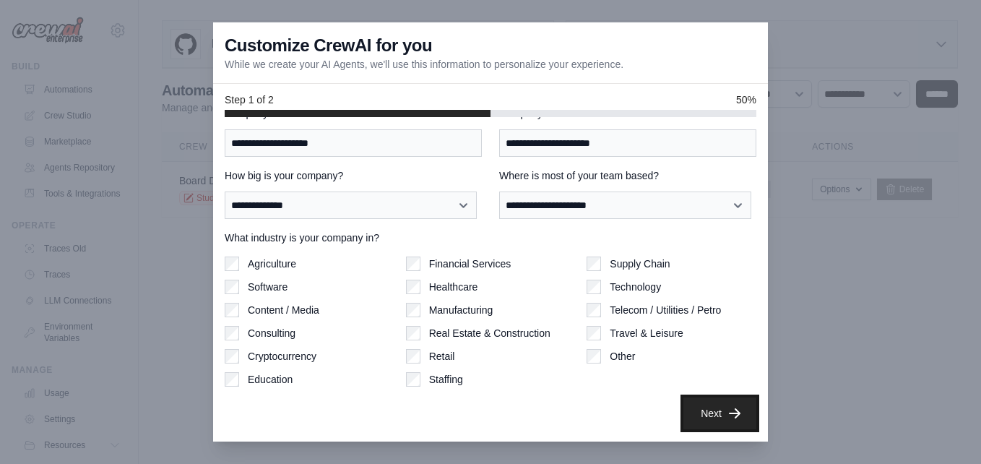
click at [703, 413] on button "Next" at bounding box center [720, 413] width 73 height 32
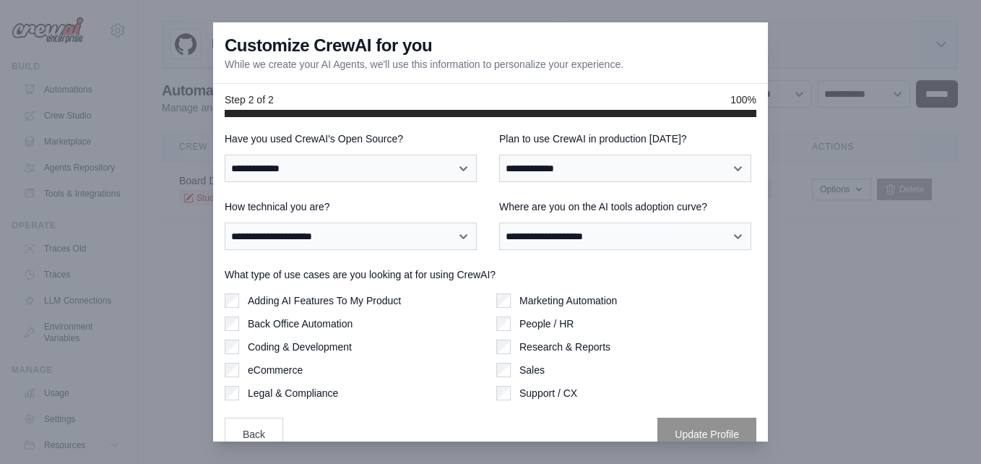
scroll to position [0, 0]
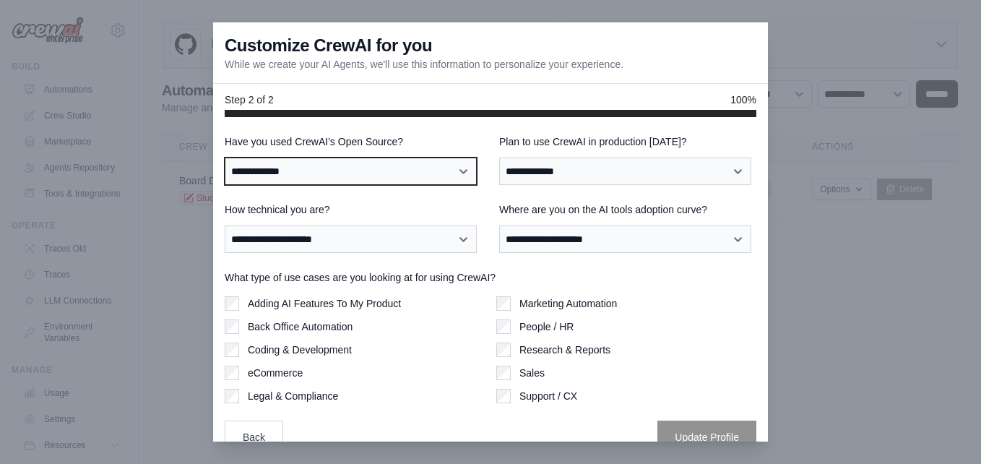
click at [340, 163] on select "**********" at bounding box center [351, 171] width 252 height 27
select select "**********"
click at [225, 158] on select "**********" at bounding box center [351, 171] width 252 height 27
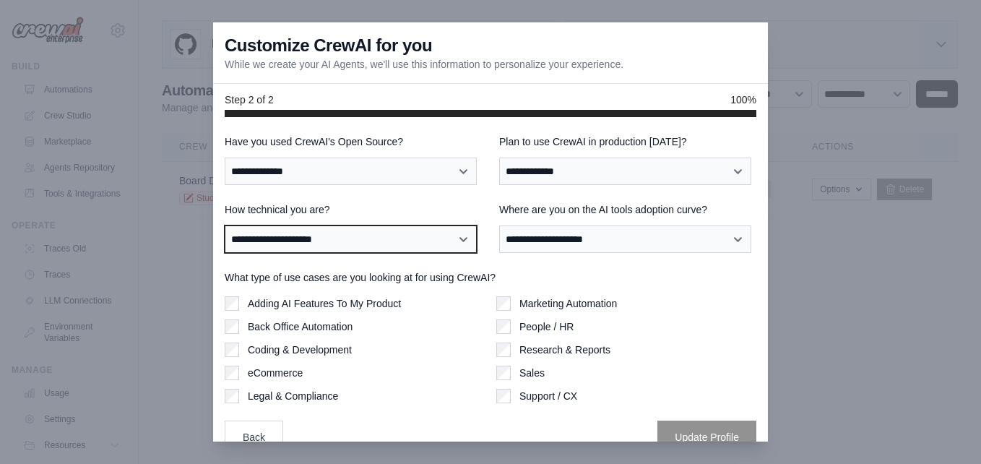
click at [462, 241] on select "**********" at bounding box center [351, 238] width 252 height 27
select select "**********"
click at [225, 225] on select "**********" at bounding box center [351, 238] width 252 height 27
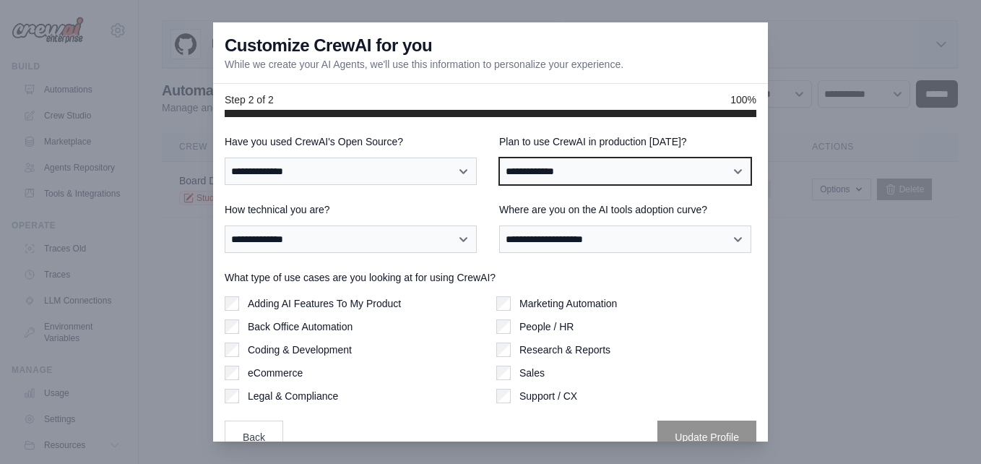
click at [732, 167] on select "**********" at bounding box center [625, 171] width 252 height 27
select select "*****"
click at [499, 158] on select "**********" at bounding box center [625, 171] width 252 height 27
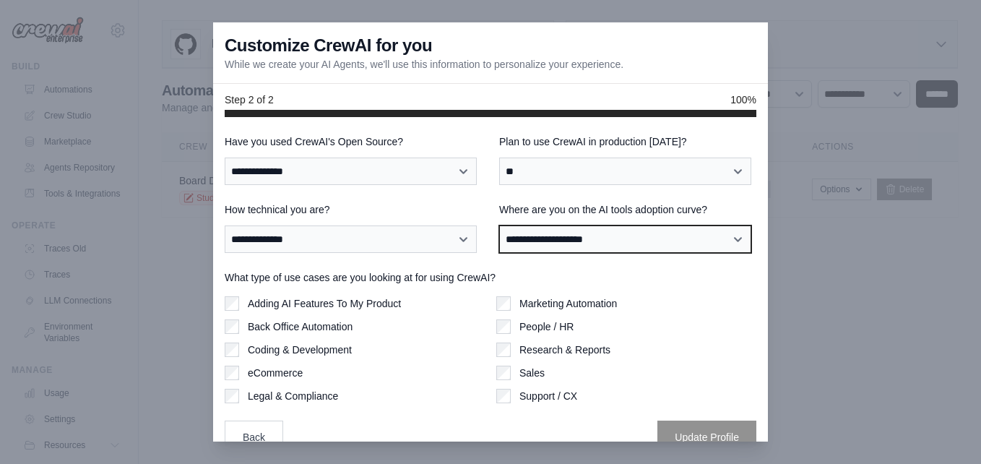
click at [731, 238] on select "**********" at bounding box center [625, 238] width 252 height 27
select select "**********"
click at [499, 225] on select "**********" at bounding box center [625, 238] width 252 height 27
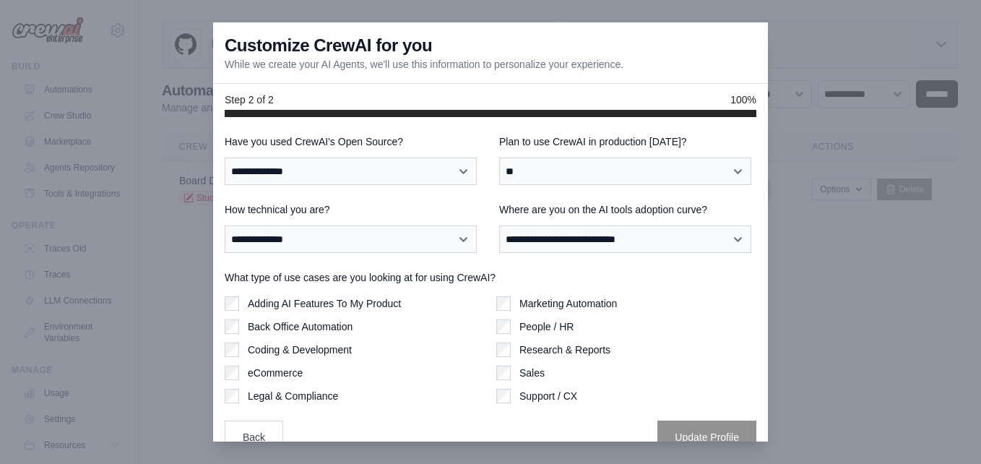
scroll to position [24, 0]
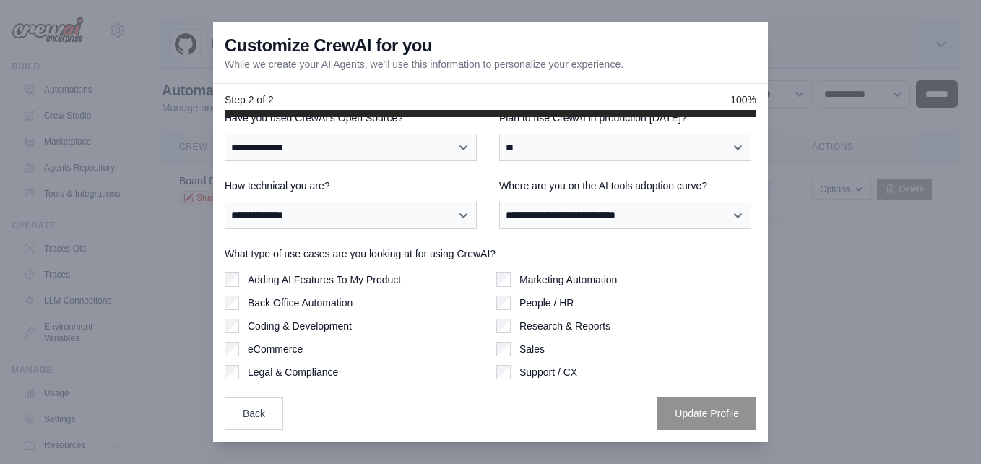
click at [382, 281] on label "Adding AI Features To My Product" at bounding box center [324, 279] width 153 height 14
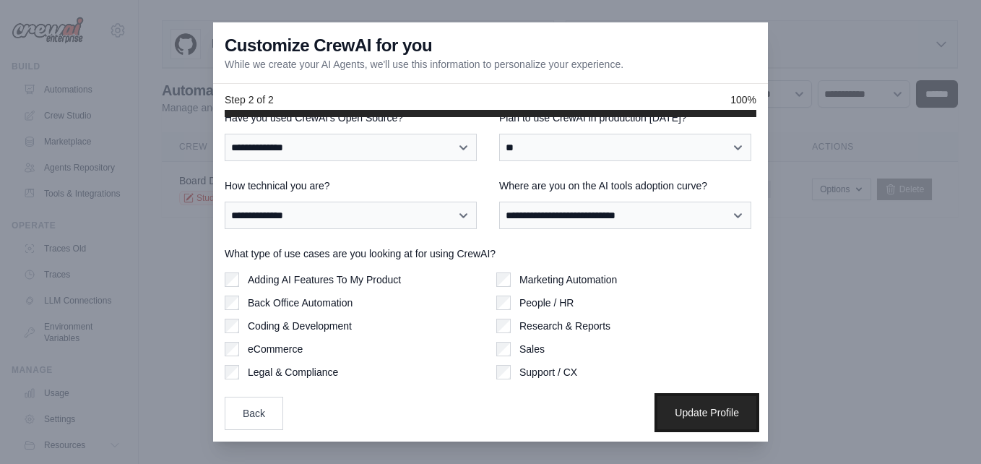
click at [680, 413] on button "Update Profile" at bounding box center [707, 412] width 99 height 33
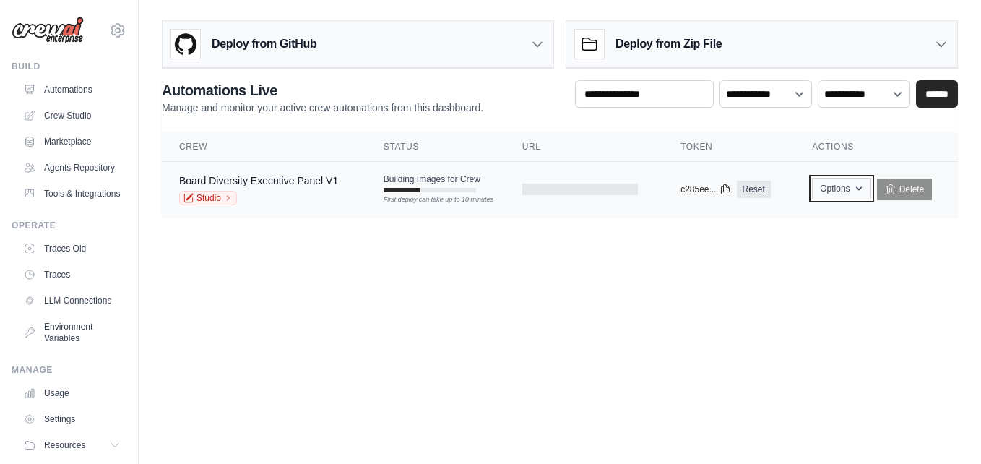
click at [853, 194] on button "Options" at bounding box center [841, 189] width 59 height 22
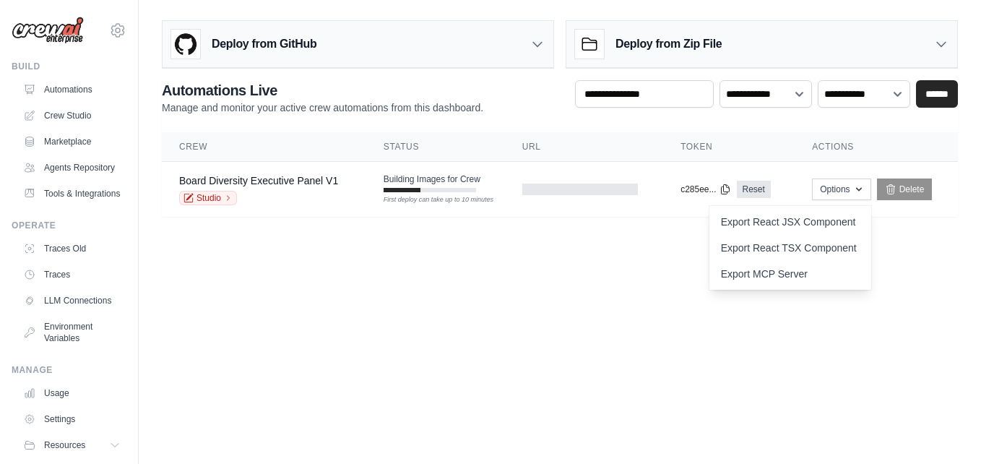
click at [585, 223] on main "Deploy from GitHub Deploy your project directly from GitHub. Select a repositor…" at bounding box center [560, 124] width 843 height 249
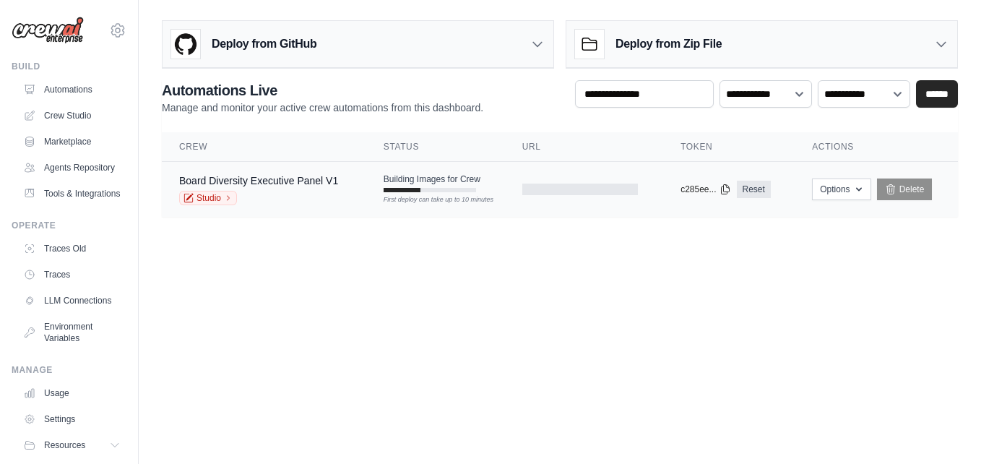
click at [439, 190] on div "First deploy can take up to 10 minutes" at bounding box center [430, 190] width 92 height 4
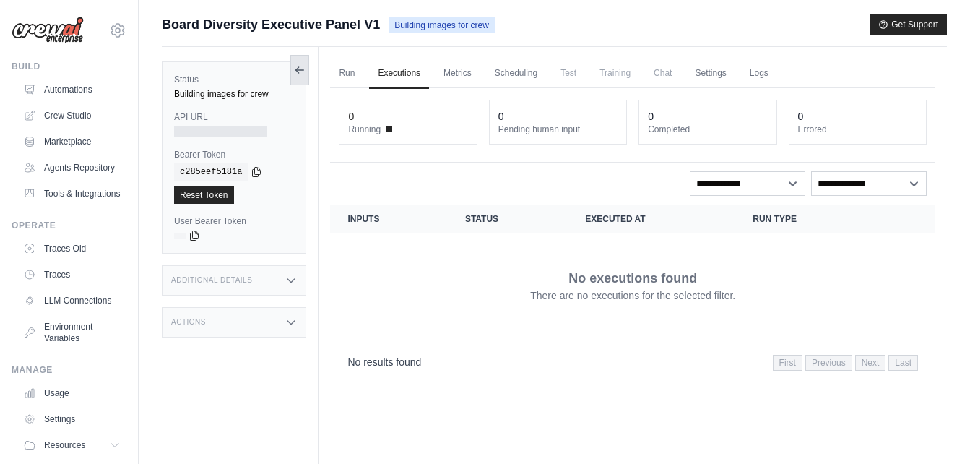
click at [297, 66] on icon at bounding box center [300, 70] width 12 height 12
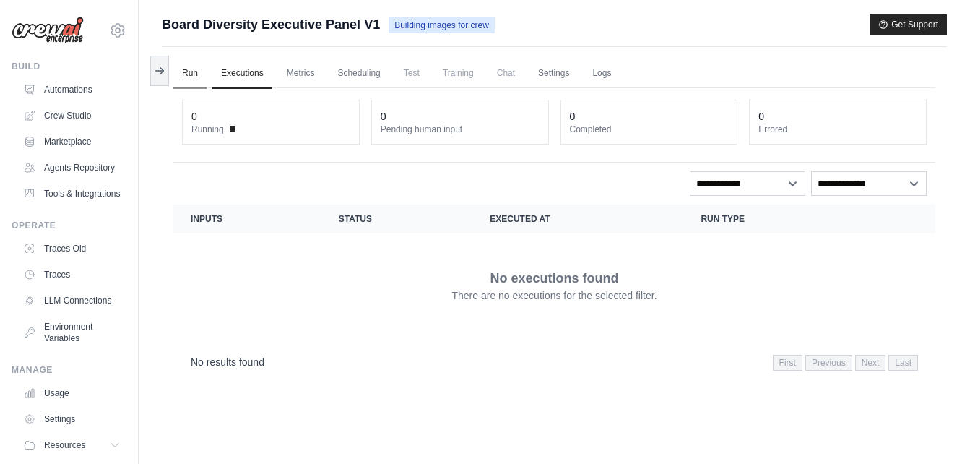
click at [187, 68] on link "Run" at bounding box center [189, 74] width 33 height 30
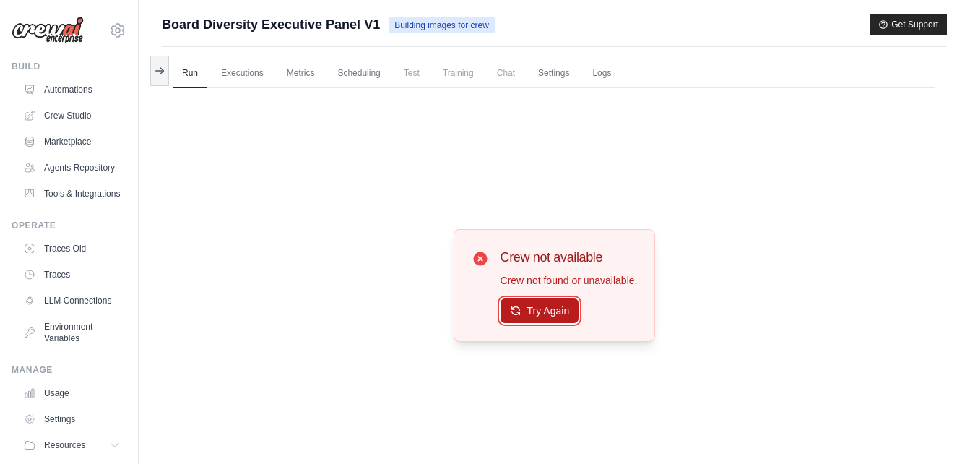
click at [540, 309] on button "Try Again" at bounding box center [540, 310] width 79 height 25
click at [237, 68] on link "Executions" at bounding box center [242, 74] width 60 height 30
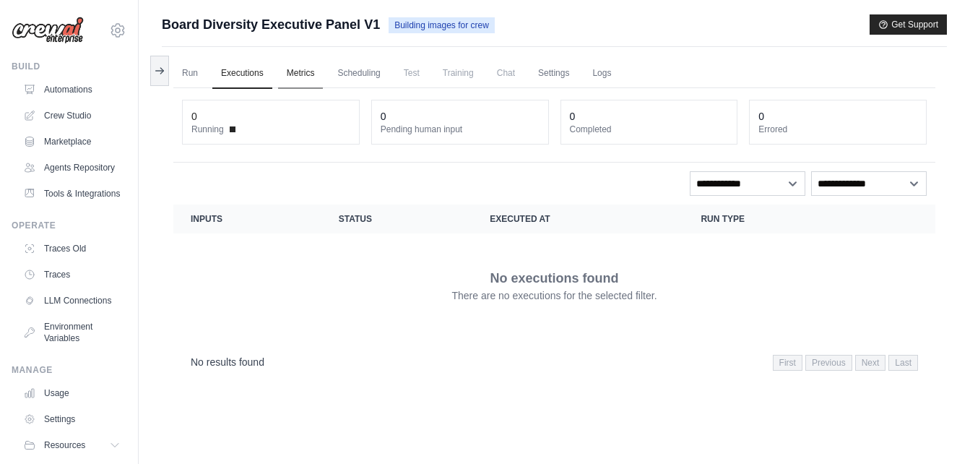
click at [299, 73] on link "Metrics" at bounding box center [301, 74] width 46 height 30
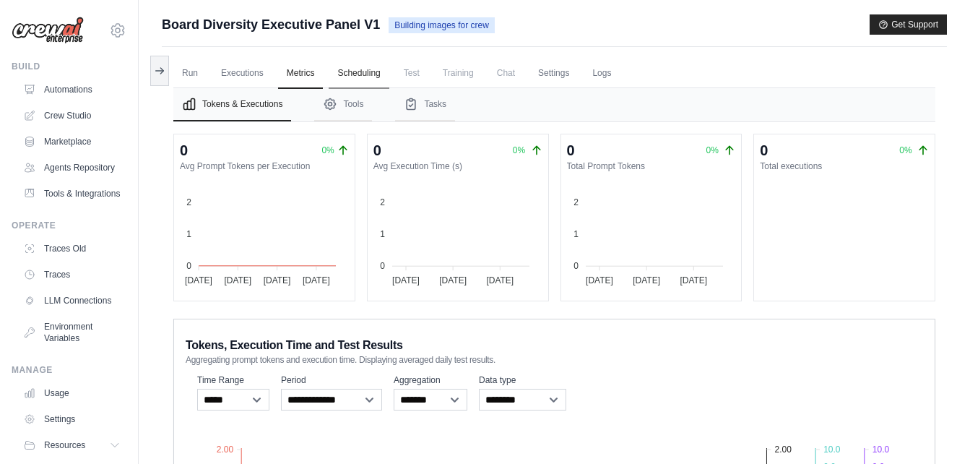
click at [356, 72] on link "Scheduling" at bounding box center [359, 74] width 60 height 30
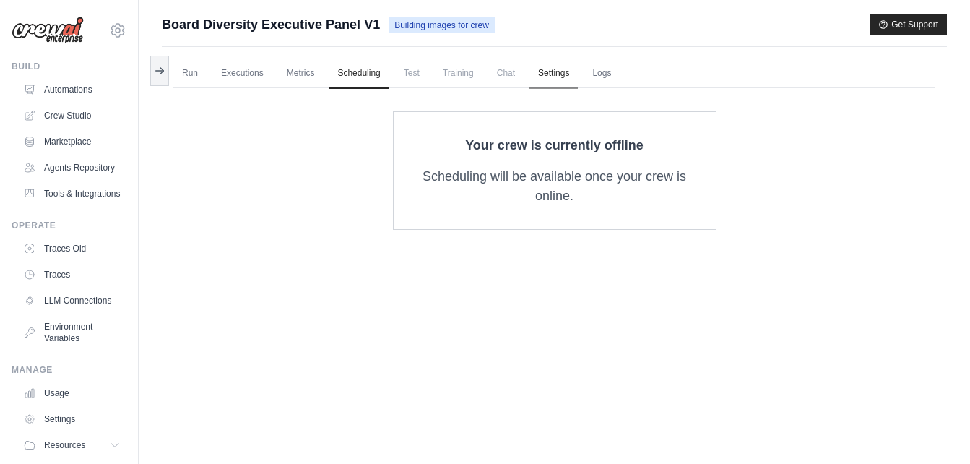
click at [561, 66] on link "Settings" at bounding box center [554, 74] width 48 height 30
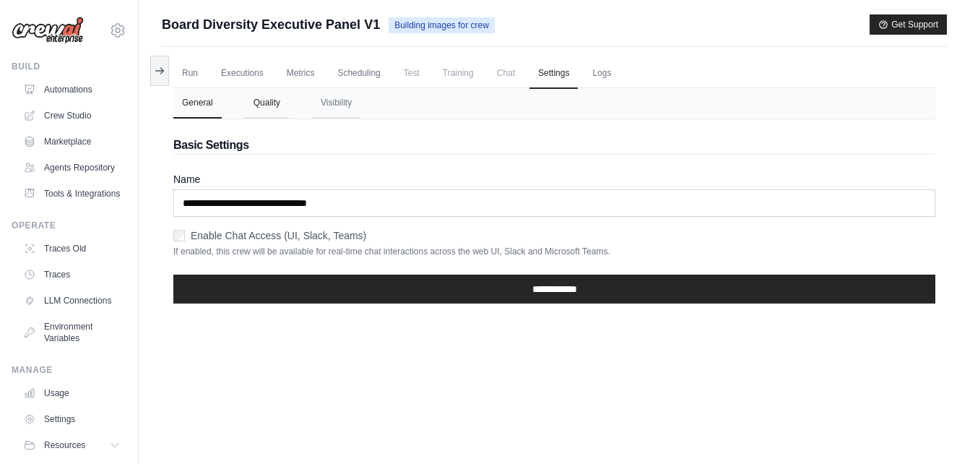
click at [264, 106] on button "Quality" at bounding box center [267, 103] width 44 height 30
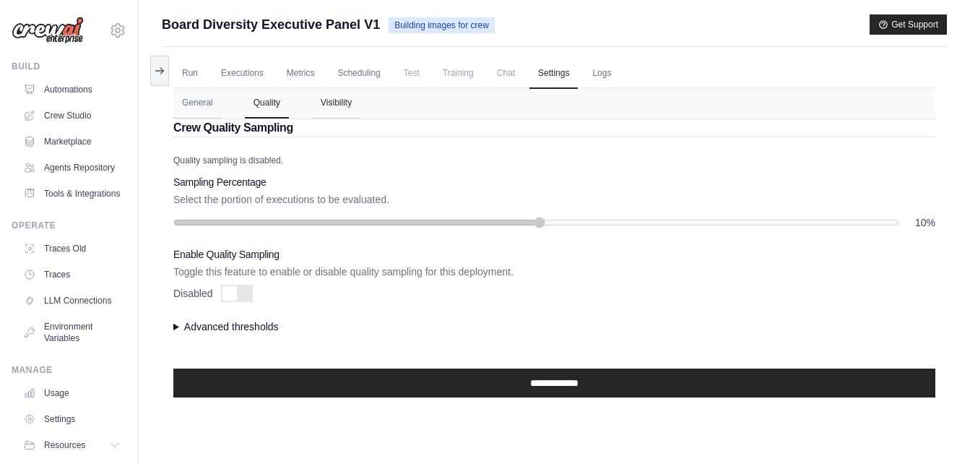
click at [323, 98] on button "Visibility" at bounding box center [336, 103] width 48 height 30
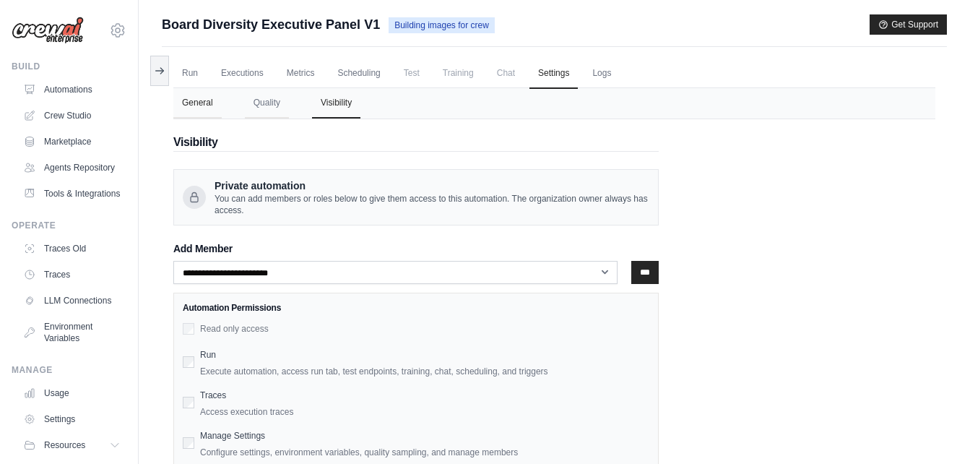
click at [197, 117] on button "General" at bounding box center [197, 103] width 48 height 30
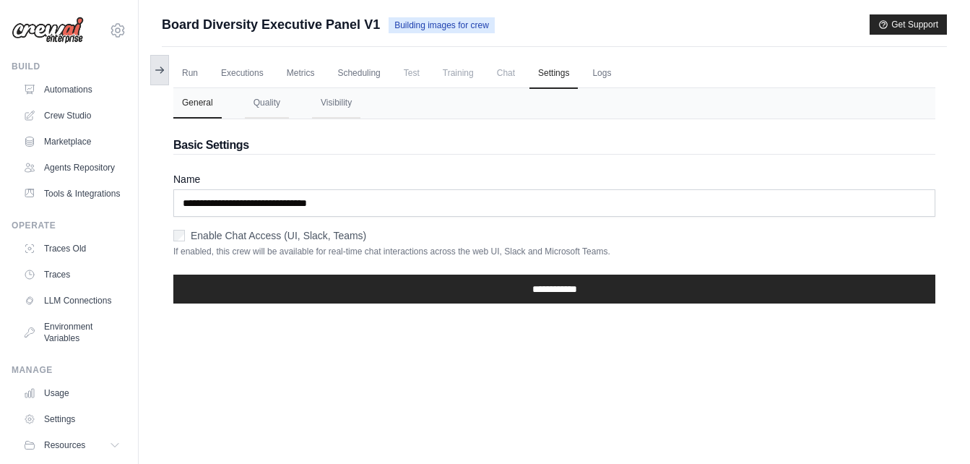
click at [165, 72] on icon at bounding box center [160, 70] width 12 height 12
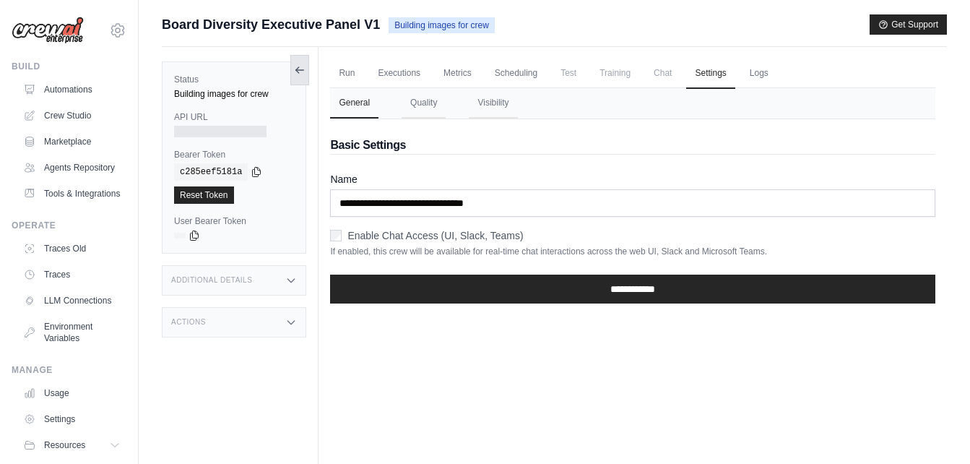
click at [303, 59] on button at bounding box center [299, 70] width 19 height 30
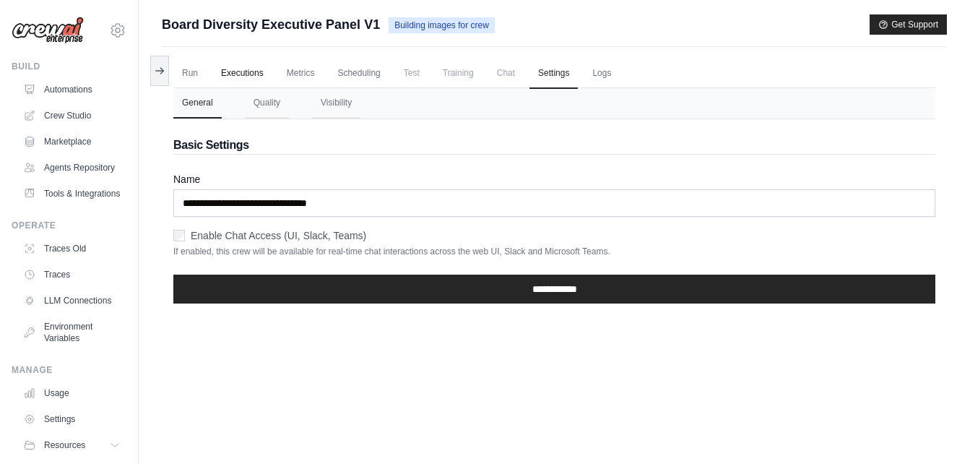
click at [244, 74] on link "Executions" at bounding box center [242, 74] width 60 height 30
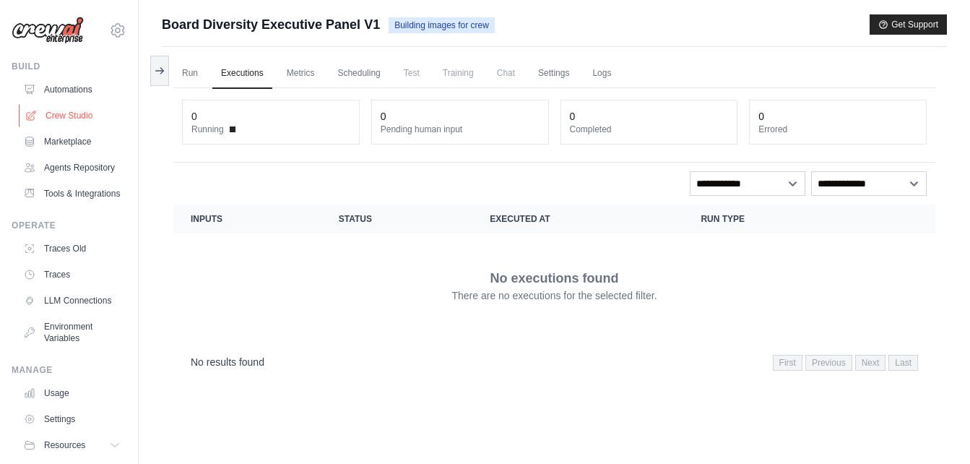
click at [70, 114] on link "Crew Studio" at bounding box center [73, 115] width 109 height 23
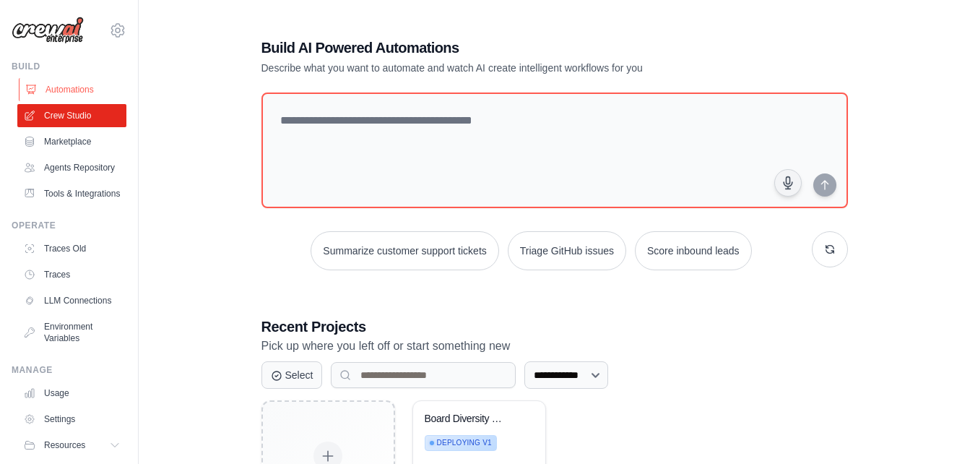
click at [82, 88] on link "Automations" at bounding box center [73, 89] width 109 height 23
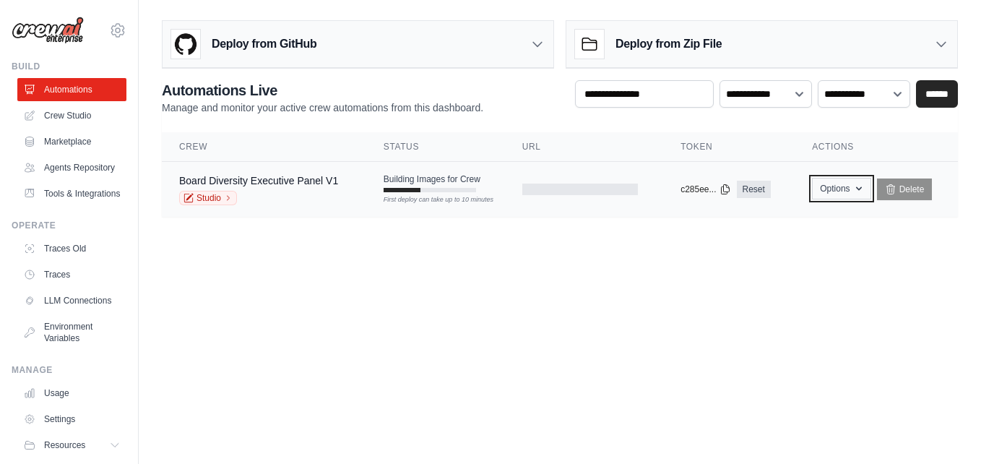
click at [842, 186] on button "Options" at bounding box center [841, 189] width 59 height 22
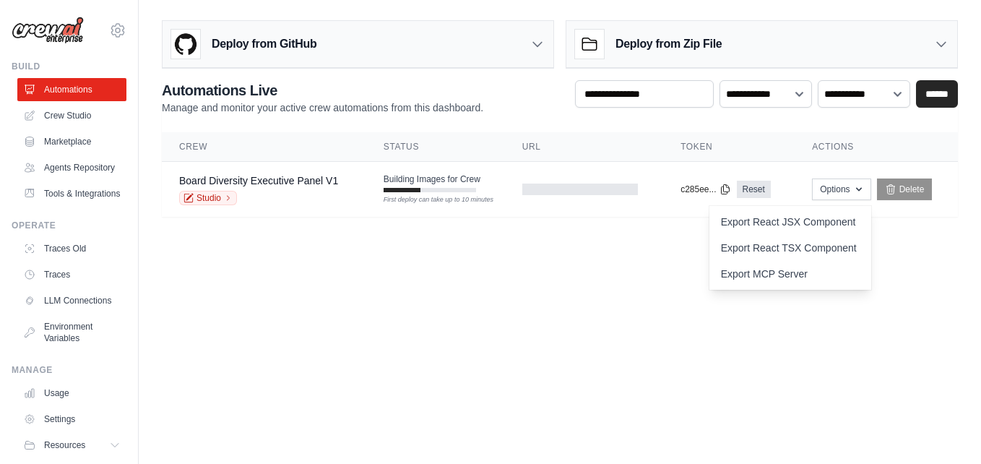
click at [910, 257] on body "info@aimakers.ai Settings Build Automations" at bounding box center [490, 232] width 981 height 464
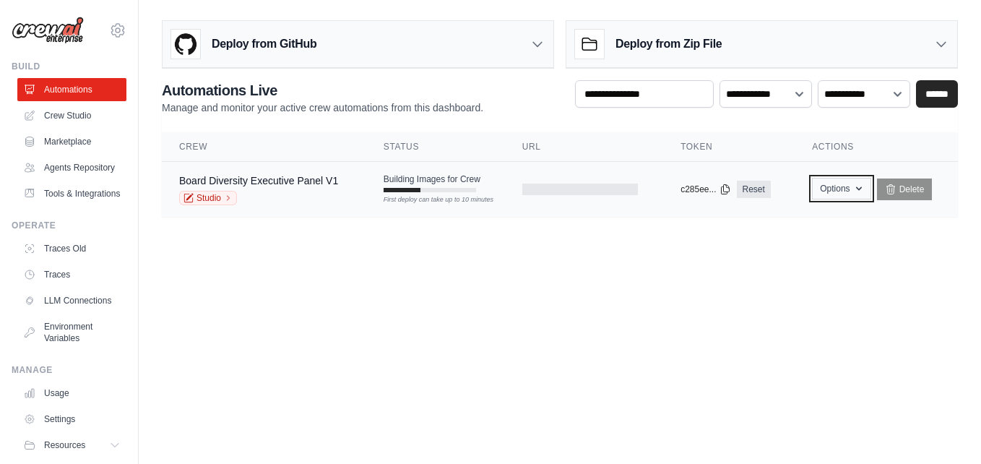
click at [853, 197] on button "Options" at bounding box center [841, 189] width 59 height 22
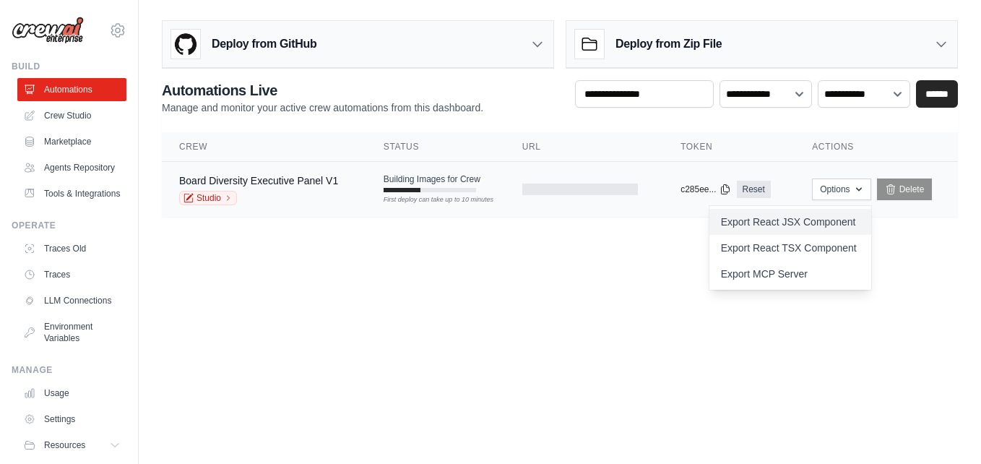
click at [827, 222] on link "Export React JSX Component" at bounding box center [791, 222] width 162 height 26
